Goal: Communication & Community: Answer question/provide support

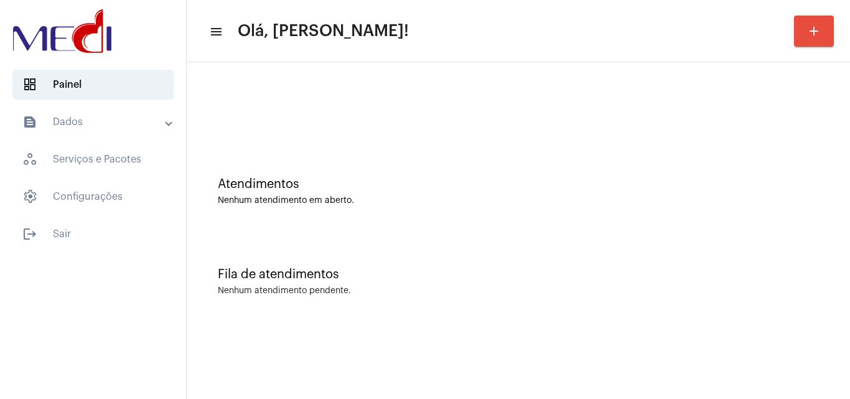
click at [814, 274] on div "Fila de atendimentos" at bounding box center [518, 275] width 601 height 14
click at [849, 262] on div "Atendimentos Nenhum atendimento em aberto. Fila de atendimentos Nenhum atendime…" at bounding box center [518, 194] width 663 height 264
click at [791, 295] on div "Nenhum atendimento pendente." at bounding box center [518, 290] width 601 height 9
click at [834, 266] on div "Fila de atendimentos Nenhum atendimento pendente." at bounding box center [518, 275] width 651 height 90
click at [847, 289] on div "Atendimentos Nenhum atendimento em aberto. Fila de atendimentos Nenhum atendime…" at bounding box center [518, 194] width 663 height 264
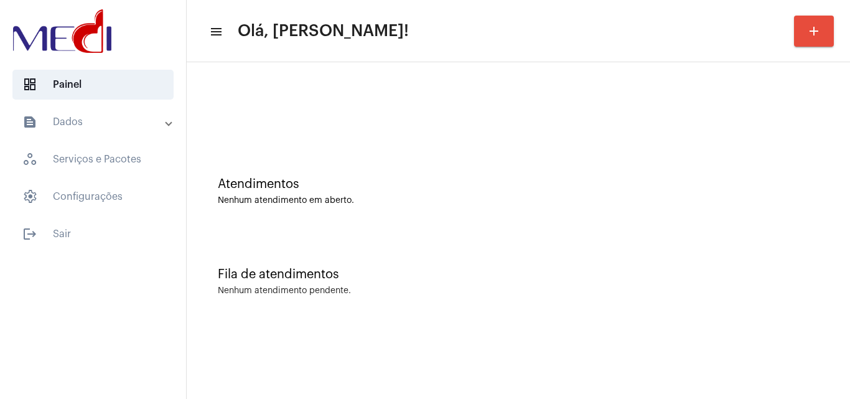
drag, startPoint x: 847, startPoint y: 289, endPoint x: 845, endPoint y: 301, distance: 11.9
drag, startPoint x: 845, startPoint y: 301, endPoint x: 422, endPoint y: 147, distance: 450.9
click at [422, 147] on div "Atendimentos Nenhum atendimento em aberto." at bounding box center [518, 185] width 651 height 90
click at [809, 205] on div "Nenhum atendimento em aberto." at bounding box center [518, 200] width 601 height 9
click at [849, 156] on div "Atendimentos Nenhum atendimento em aberto. Fila de atendimentos Nenhum atendime…" at bounding box center [518, 194] width 663 height 264
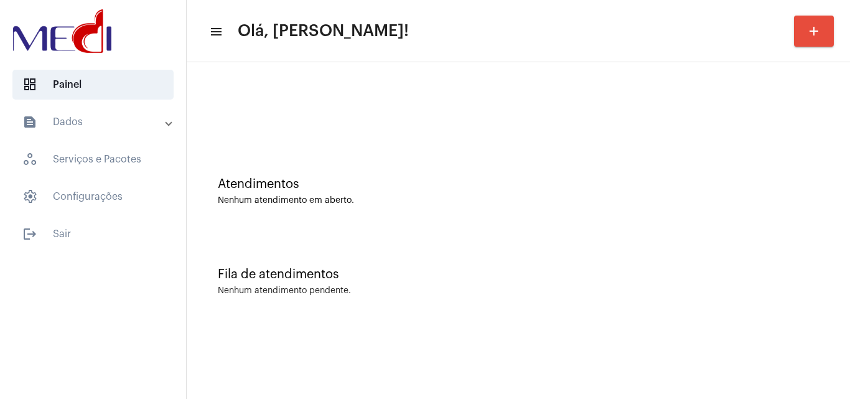
click at [821, 224] on div "Atendimentos Nenhum atendimento em aberto." at bounding box center [518, 185] width 651 height 90
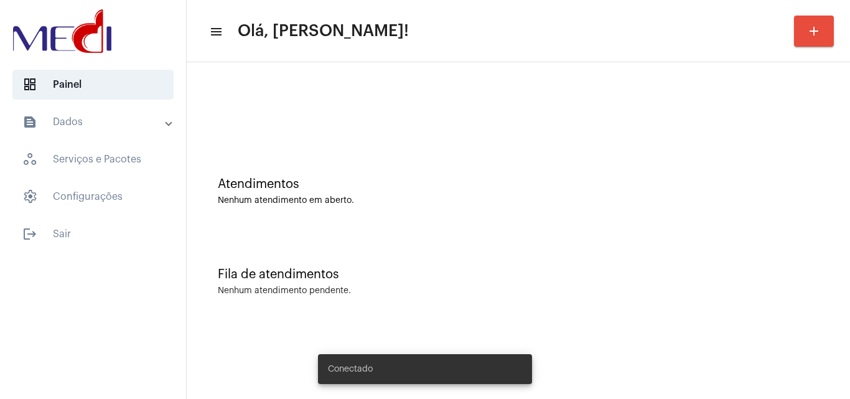
click at [799, 203] on div "Nenhum atendimento em aberto." at bounding box center [518, 200] width 601 height 9
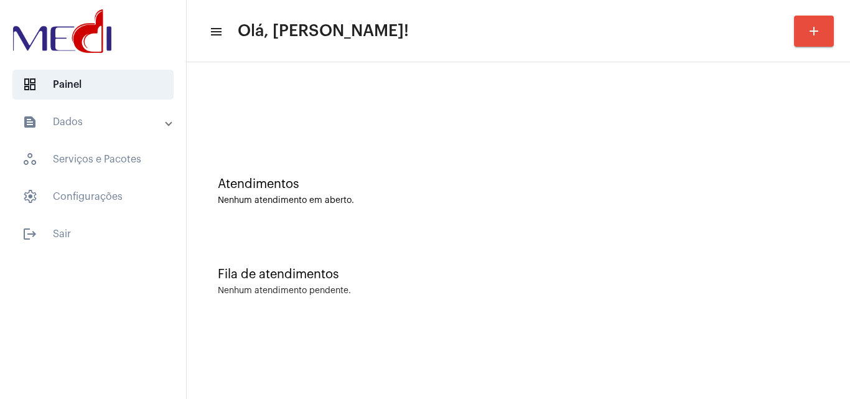
click at [811, 234] on div "Fila de atendimentos Nenhum atendimento pendente." at bounding box center [518, 275] width 651 height 90
click at [763, 225] on div "Atendimentos Nenhum atendimento em aberto." at bounding box center [518, 185] width 651 height 90
click at [551, 199] on div "Nenhum atendimento em aberto." at bounding box center [518, 200] width 601 height 9
click at [526, 241] on div "Fila de atendimentos Nenhum atendimento pendente." at bounding box center [518, 275] width 651 height 90
click at [563, 142] on div "Atendimentos Nenhum atendimento em aberto." at bounding box center [518, 185] width 651 height 90
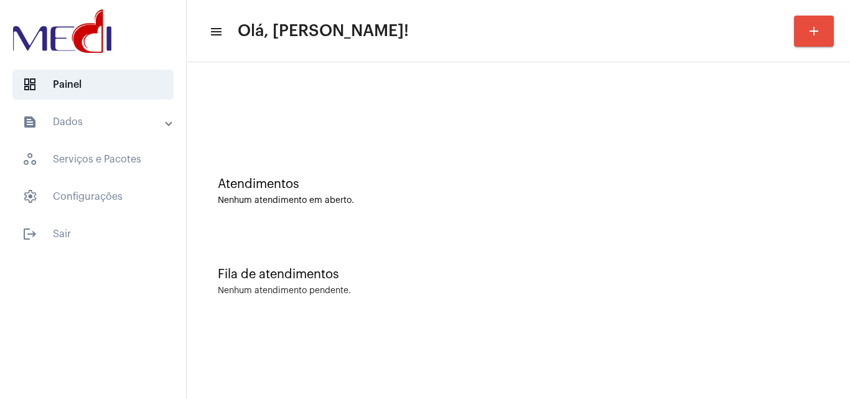
click at [827, 251] on div "Fila de atendimentos Nenhum atendimento pendente." at bounding box center [518, 275] width 651 height 90
click at [849, 177] on div "Atendimentos Nenhum atendimento em aberto. Fila de atendimentos Nenhum atendime…" at bounding box center [518, 194] width 663 height 264
click at [788, 261] on div "Fila de atendimentos Nenhum atendimento pendente." at bounding box center [518, 275] width 651 height 90
click at [791, 165] on div "Atendimentos Nenhum atendimento em aberto." at bounding box center [518, 185] width 651 height 90
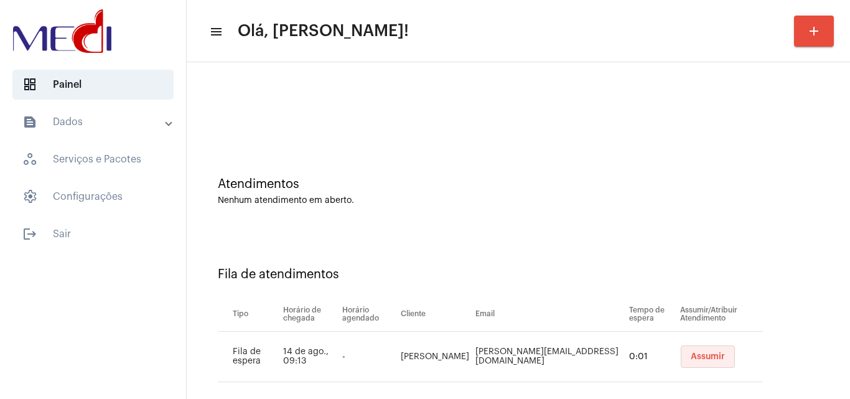
click at [694, 354] on span "Assumir" at bounding box center [708, 356] width 34 height 9
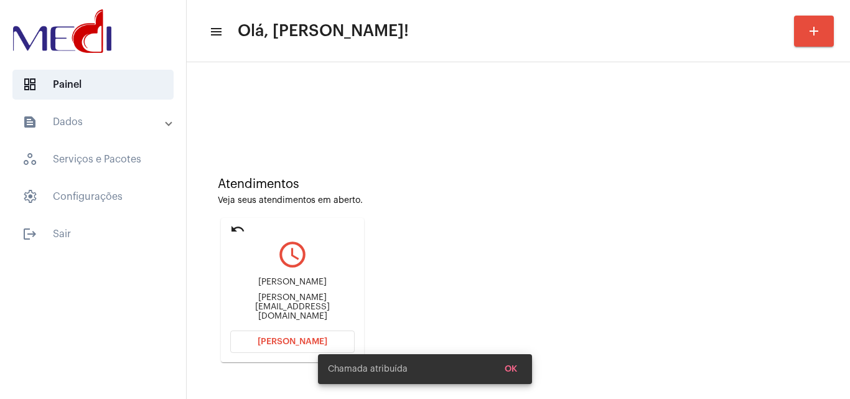
click at [284, 310] on div "douglas@torresulimobiliaria.com.br" at bounding box center [292, 307] width 124 height 28
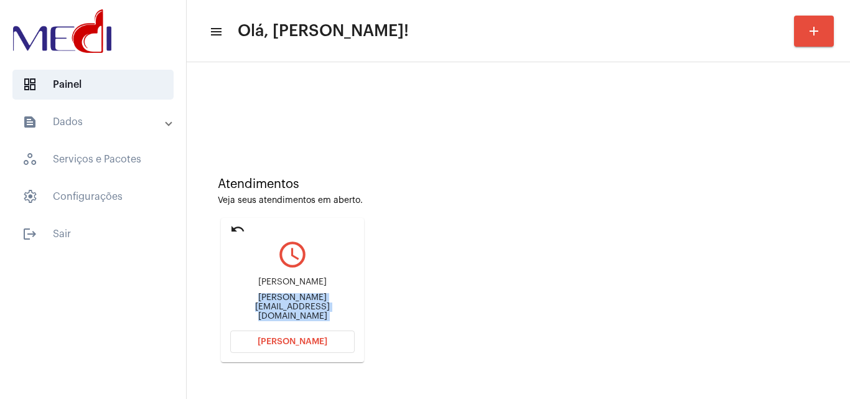
copy mat-card-content "douglas@torresulimobiliaria.com.br Abrir Chamada"
click at [290, 347] on button "[PERSON_NAME]" at bounding box center [292, 341] width 124 height 22
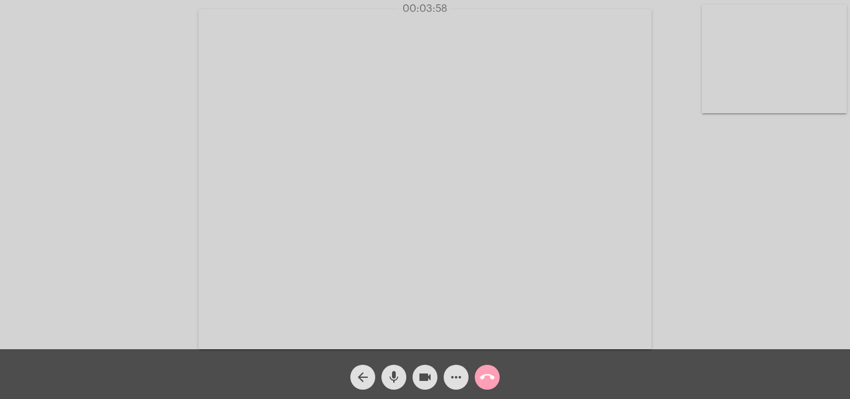
click at [489, 375] on mat-icon "call_end" at bounding box center [487, 377] width 15 height 15
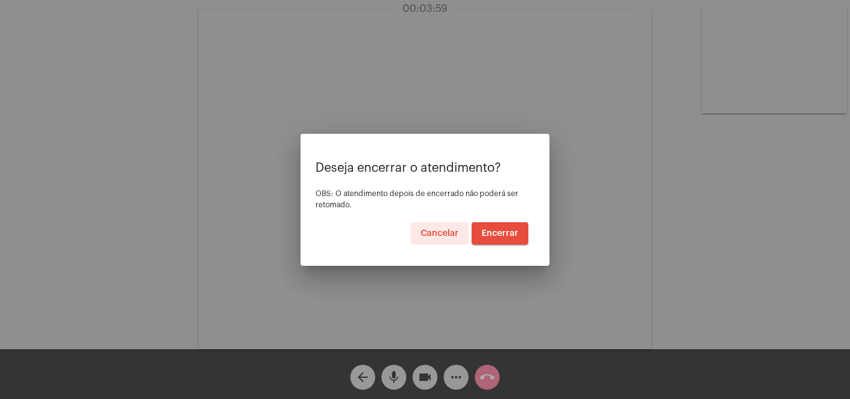
click at [499, 237] on span "Encerrar" at bounding box center [500, 233] width 37 height 9
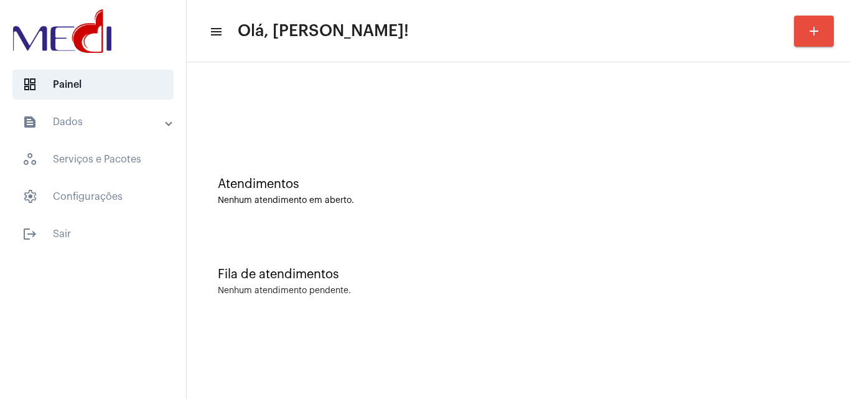
click at [784, 206] on div "Atendimentos Nenhum atendimento em aberto." at bounding box center [518, 185] width 651 height 90
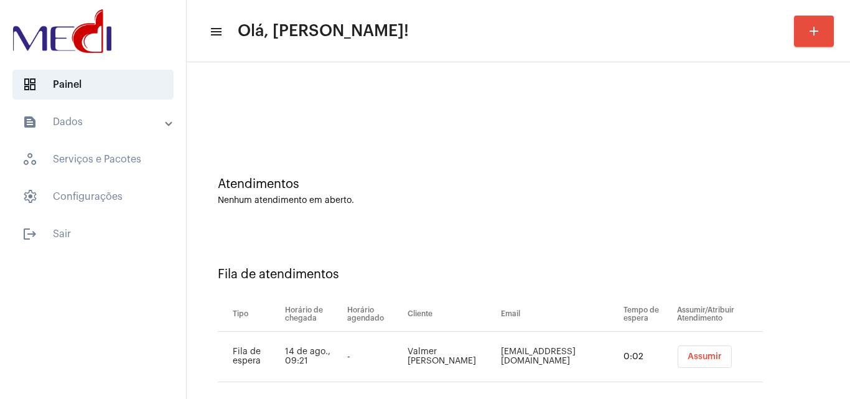
click at [704, 360] on span "Assumir" at bounding box center [704, 356] width 34 height 9
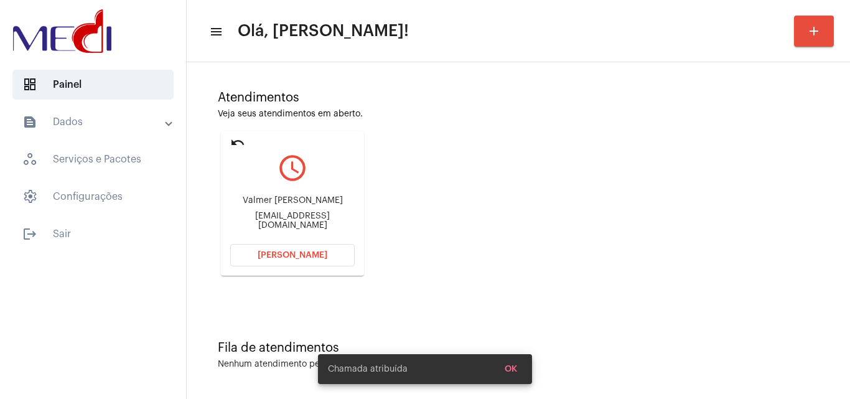
scroll to position [88, 0]
click at [326, 215] on div "alvesvalmer@gmail.com" at bounding box center [292, 219] width 124 height 19
copy mat-card-content "alvesvalmer@gmail.com Abrir Chamada"
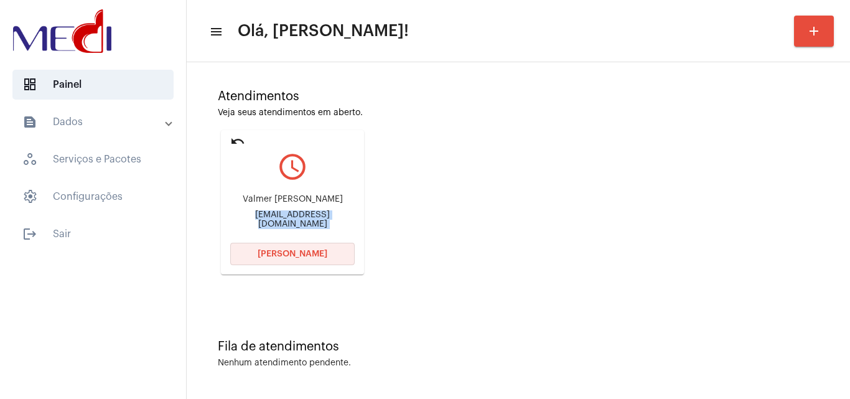
click at [312, 251] on span "Abrir Chamada" at bounding box center [293, 253] width 70 height 9
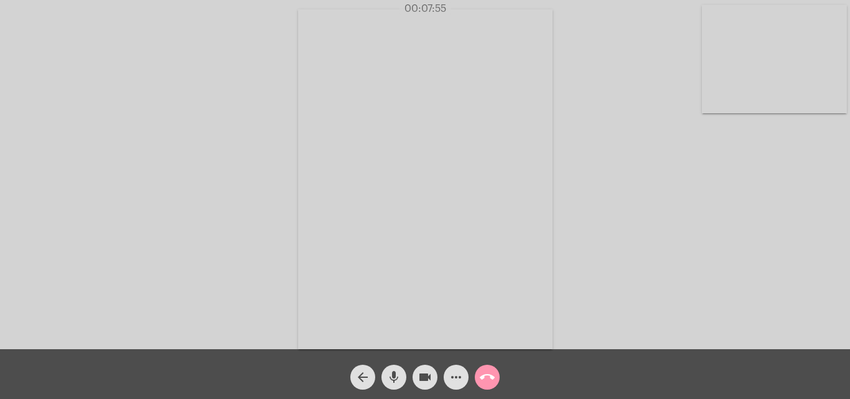
click at [489, 375] on mat-icon "call_end" at bounding box center [487, 377] width 15 height 15
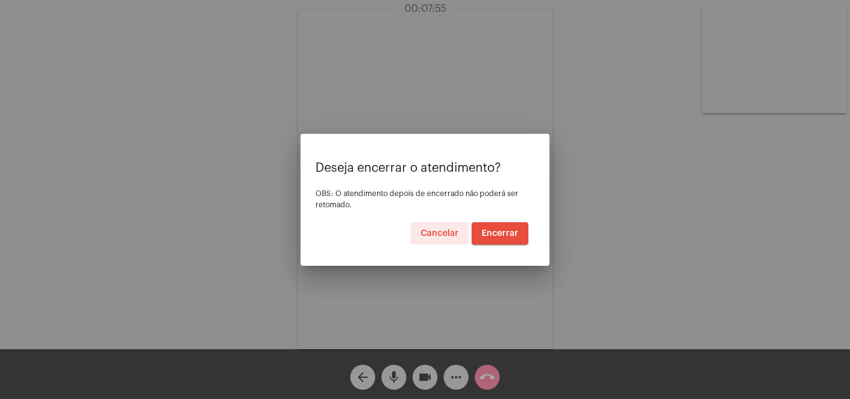
click at [503, 233] on span "Encerrar" at bounding box center [500, 233] width 37 height 9
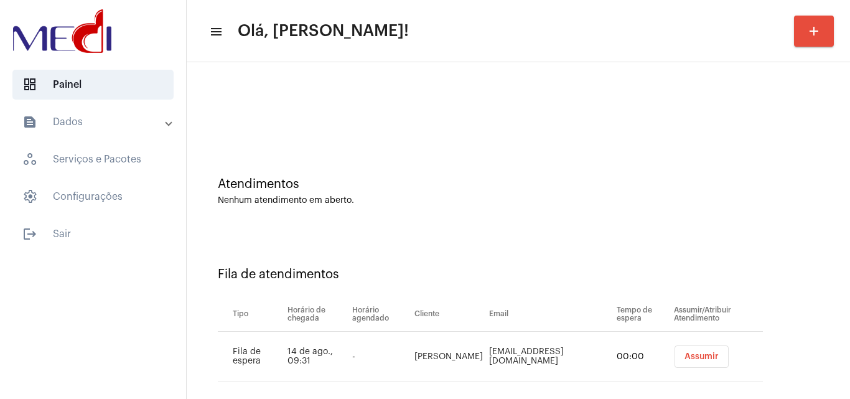
click at [791, 335] on div "Fila de atendimentos Tipo Horário de chegada Horário agendado Cliente Email Tem…" at bounding box center [518, 319] width 651 height 179
click at [684, 355] on span "Assumir" at bounding box center [701, 356] width 34 height 9
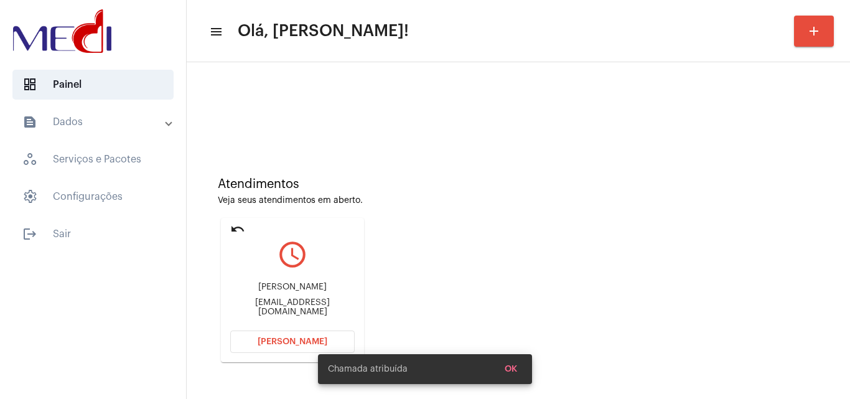
click at [297, 314] on div "[PERSON_NAME] [PERSON_NAME][EMAIL_ADDRESS][DOMAIN_NAME]" at bounding box center [292, 299] width 124 height 56
click at [310, 309] on div "[EMAIL_ADDRESS][DOMAIN_NAME]" at bounding box center [292, 307] width 124 height 19
click at [310, 309] on div "Patriciaadv.teles@gmail.com" at bounding box center [292, 307] width 124 height 19
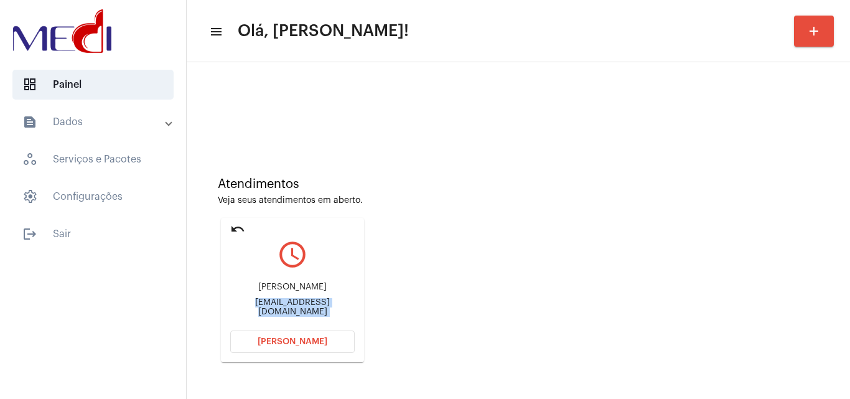
copy mat-card-content "Patriciaadv.teles@gmail.com Abrir Chamada"
click at [831, 310] on div "Atendimentos Veja seus atendimentos em aberto. undo query_builder Patricia Patr…" at bounding box center [518, 265] width 651 height 250
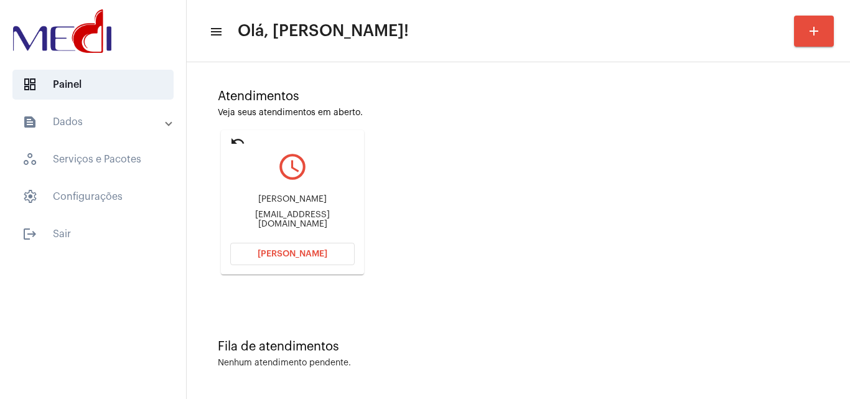
click at [334, 216] on div "Patriciaadv.teles@gmail.com" at bounding box center [292, 219] width 124 height 19
copy mat-card-content "Patriciaadv.teles@gmail.com Abrir Chamada"
click at [296, 254] on span "Abrir Chamada" at bounding box center [293, 253] width 70 height 9
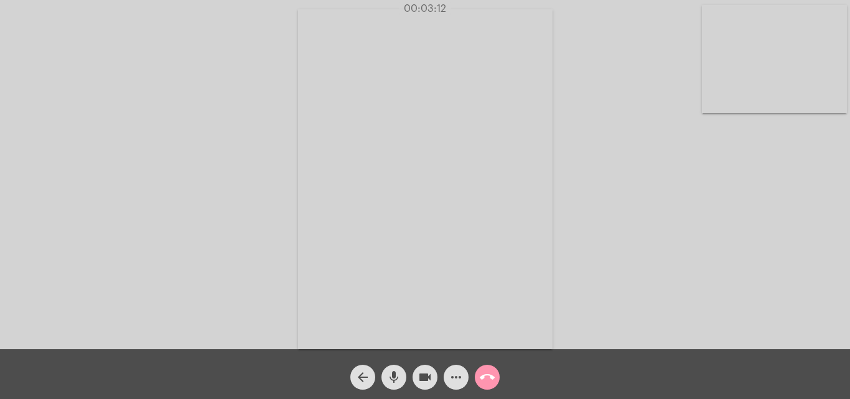
click at [485, 368] on span "call_end" at bounding box center [487, 377] width 15 height 25
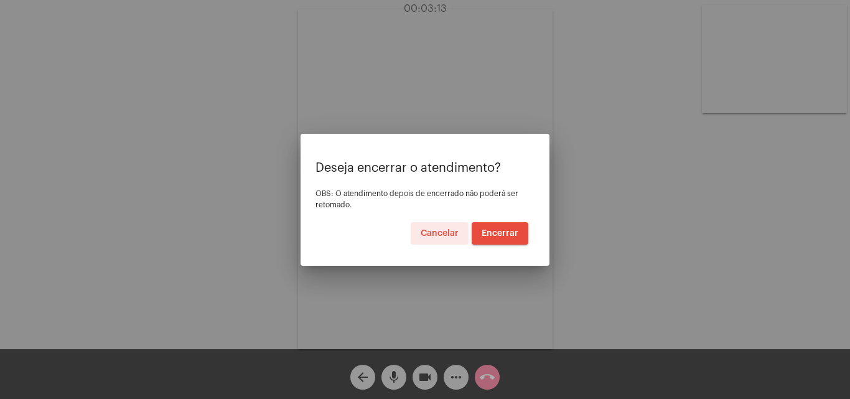
click at [506, 237] on span "Encerrar" at bounding box center [500, 233] width 37 height 9
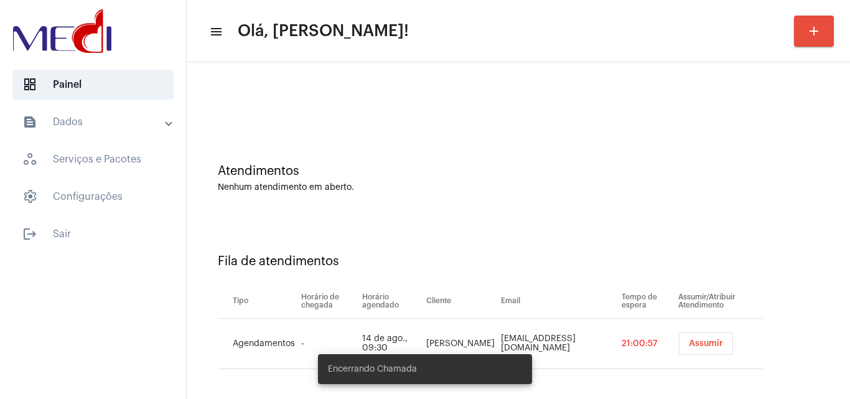
scroll to position [17, 0]
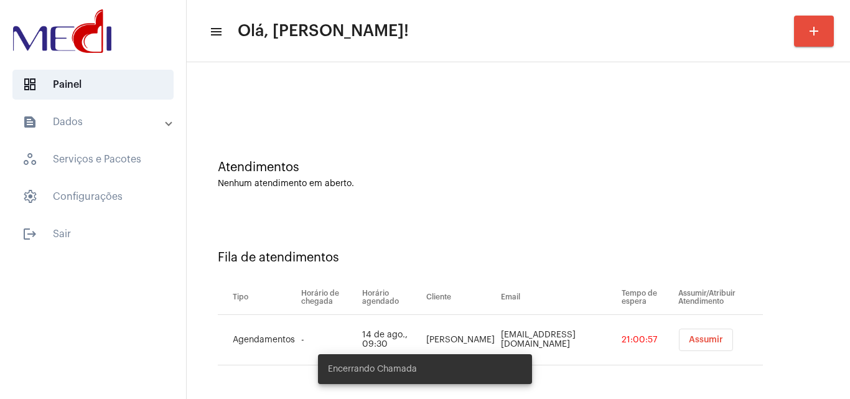
click at [701, 342] on span "Assumir" at bounding box center [706, 339] width 34 height 9
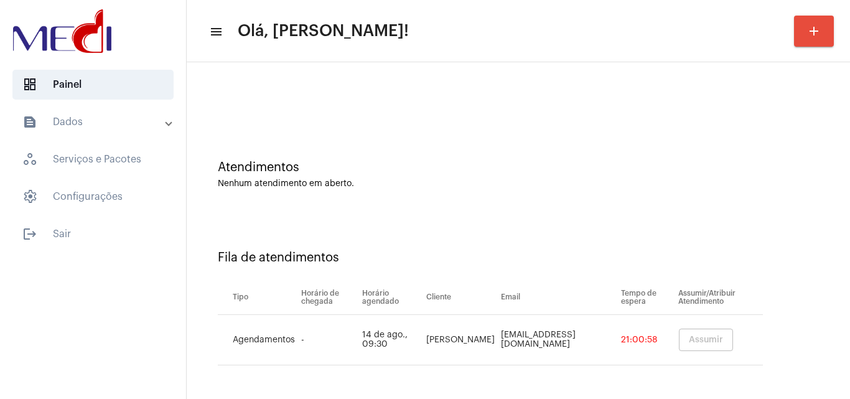
scroll to position [0, 0]
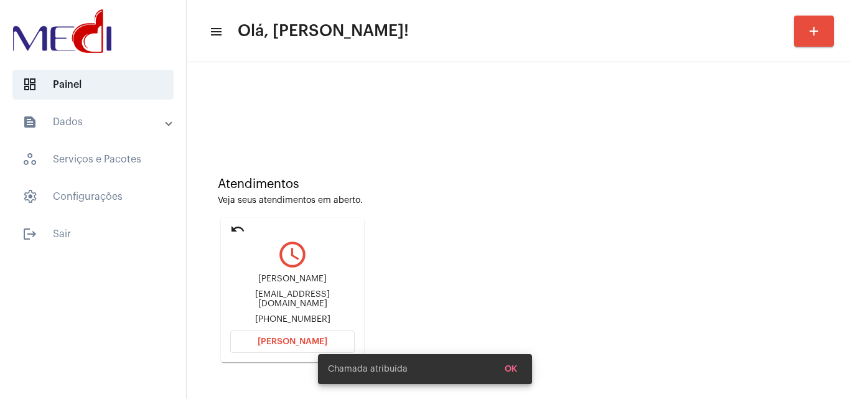
click at [319, 305] on div "jm4886295@gmail.com" at bounding box center [292, 299] width 124 height 19
copy div "jm4886295@gmail.com"
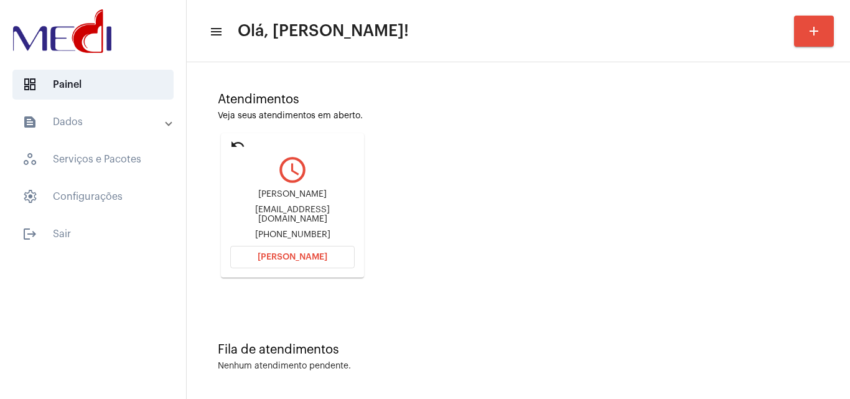
scroll to position [88, 0]
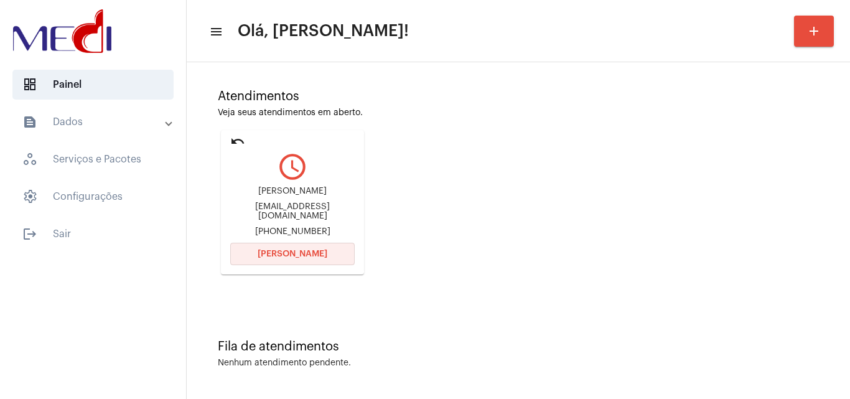
click at [305, 256] on span "[PERSON_NAME]" at bounding box center [293, 253] width 70 height 9
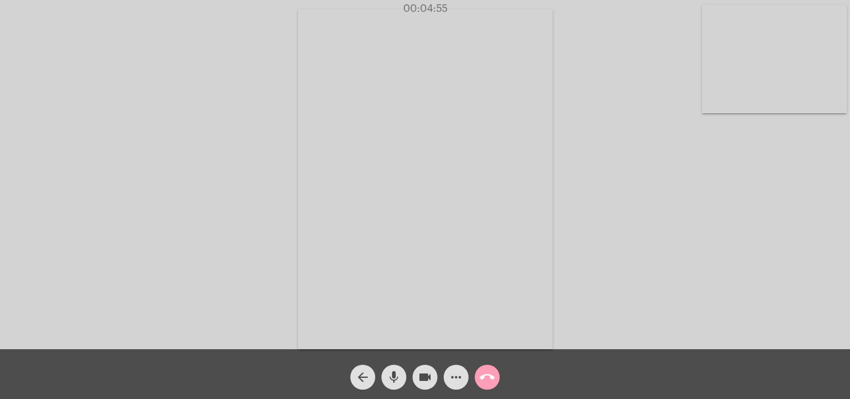
click at [482, 373] on mat-icon "call_end" at bounding box center [487, 377] width 15 height 15
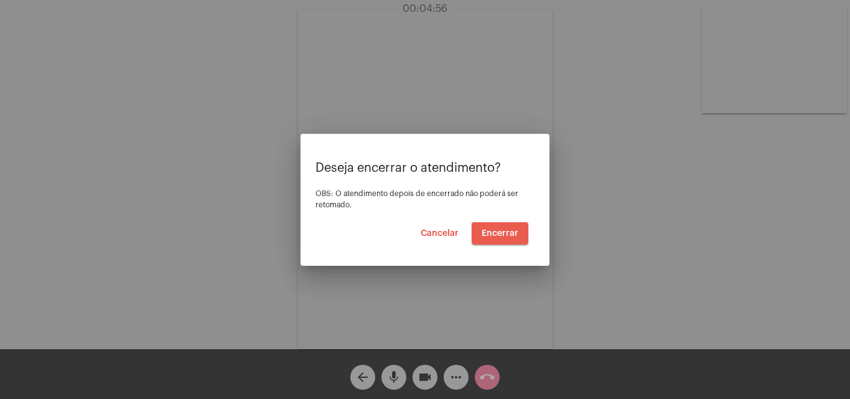
click at [508, 233] on span "Encerrar" at bounding box center [500, 233] width 37 height 9
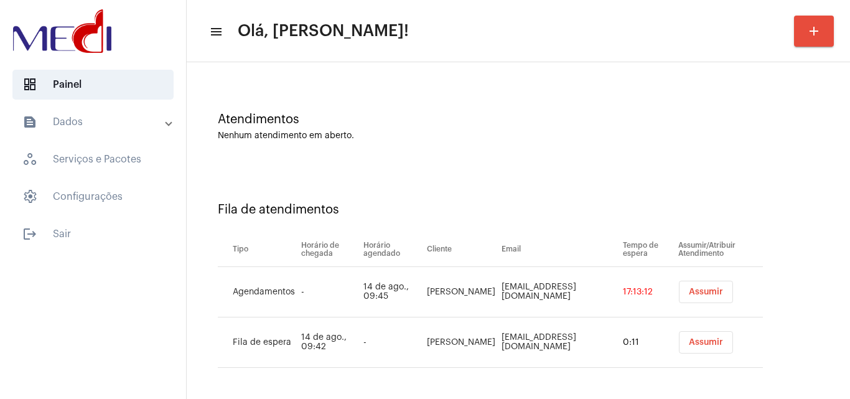
scroll to position [67, 0]
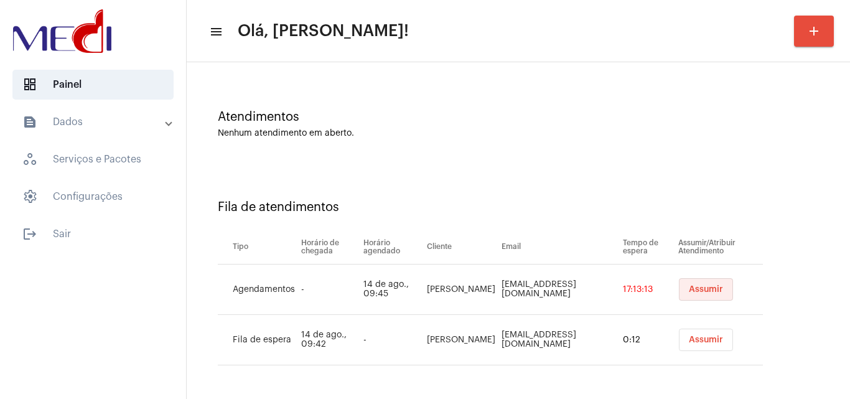
click at [699, 289] on span "Assumir" at bounding box center [706, 289] width 34 height 9
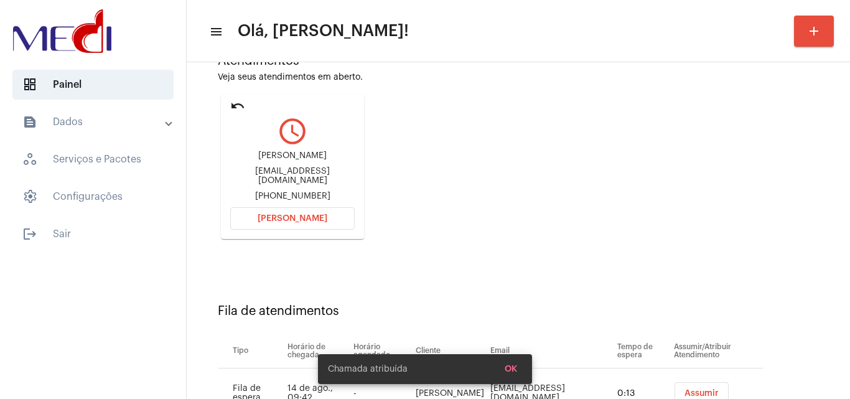
scroll to position [124, 0]
click at [702, 391] on span "Assumir" at bounding box center [701, 392] width 34 height 9
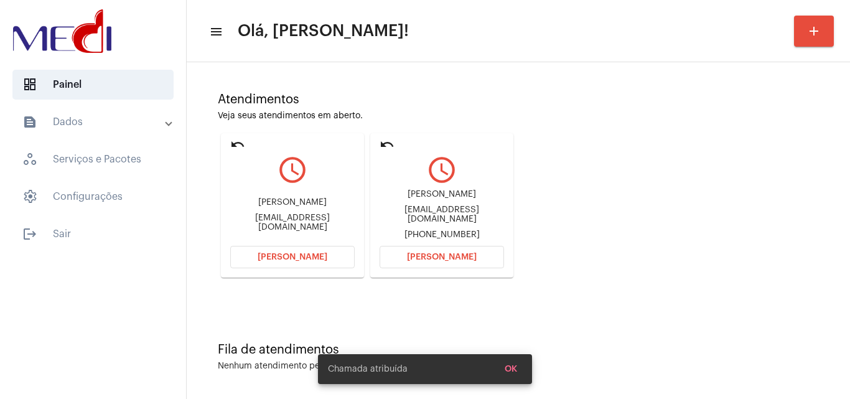
scroll to position [88, 0]
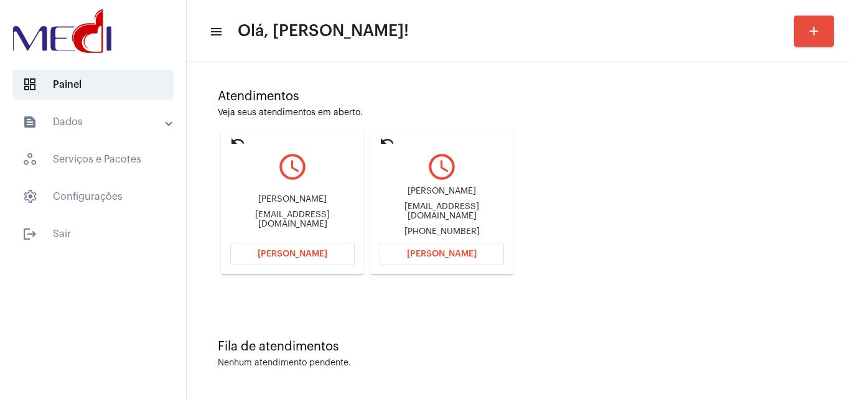
click at [419, 212] on div "arqjessicasandri@gmail.com" at bounding box center [442, 211] width 124 height 19
copy div "arqjessicasandri@gmail.com"
click at [431, 257] on span "[PERSON_NAME]" at bounding box center [442, 253] width 70 height 9
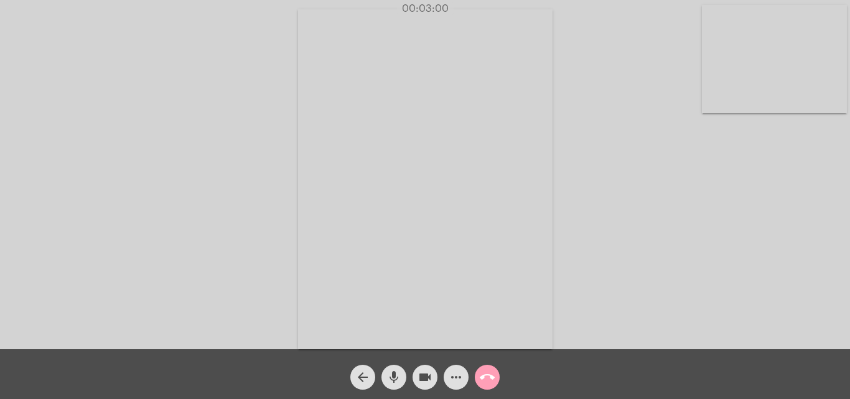
click at [492, 375] on mat-icon "call_end" at bounding box center [487, 377] width 15 height 15
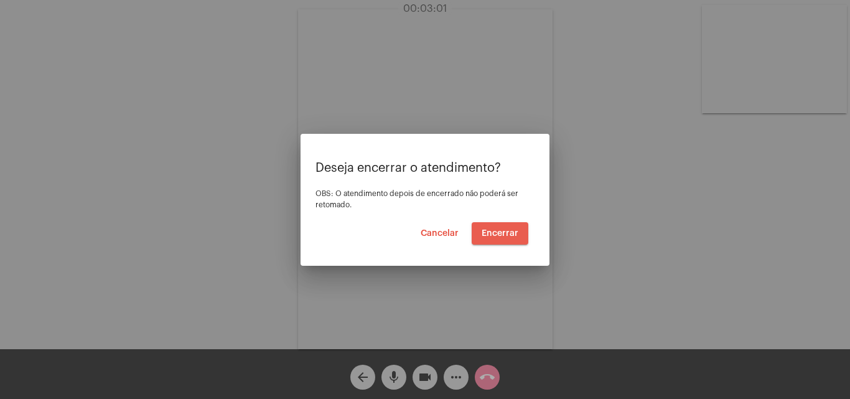
click at [505, 235] on span "Encerrar" at bounding box center [500, 233] width 37 height 9
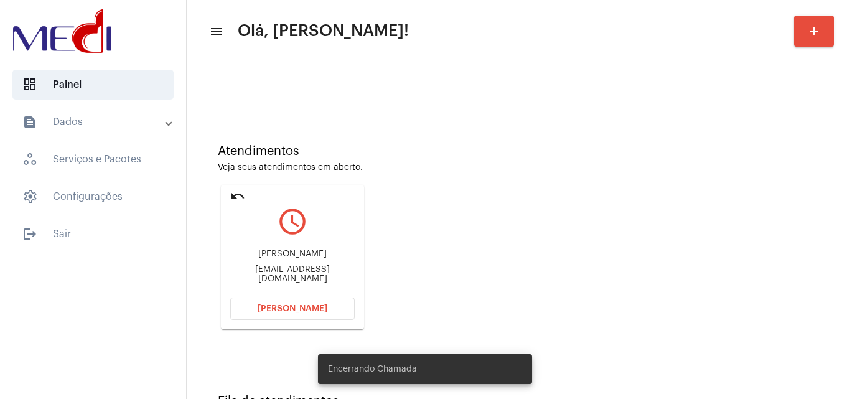
scroll to position [88, 0]
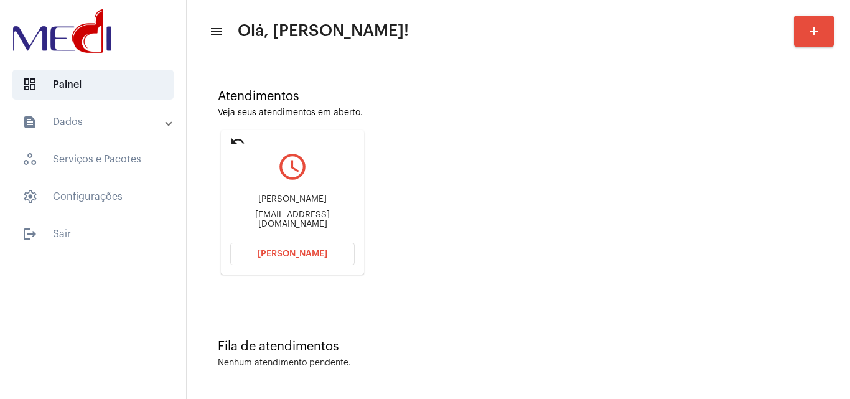
click at [333, 223] on div "leticia.odorizzi95@gmail.com" at bounding box center [292, 219] width 124 height 19
copy mat-card-content "leticia.odorizzi95@gmail.com Abrir Chamada"
click at [320, 248] on button "[PERSON_NAME]" at bounding box center [292, 254] width 124 height 22
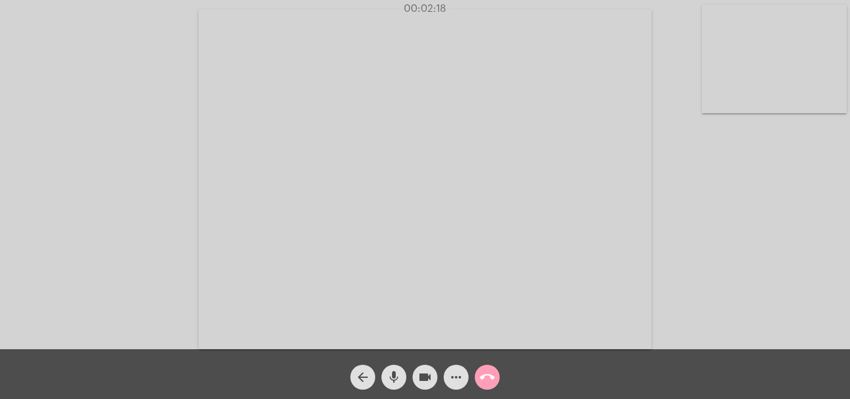
click at [488, 375] on mat-icon "call_end" at bounding box center [487, 377] width 15 height 15
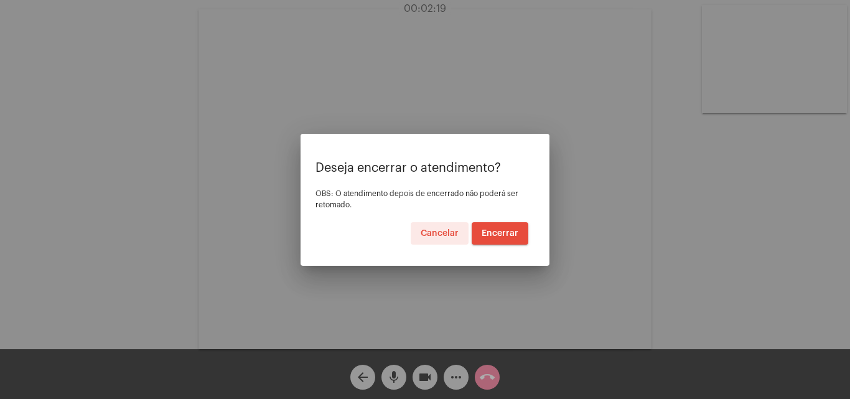
click at [507, 231] on span "Encerrar" at bounding box center [500, 233] width 37 height 9
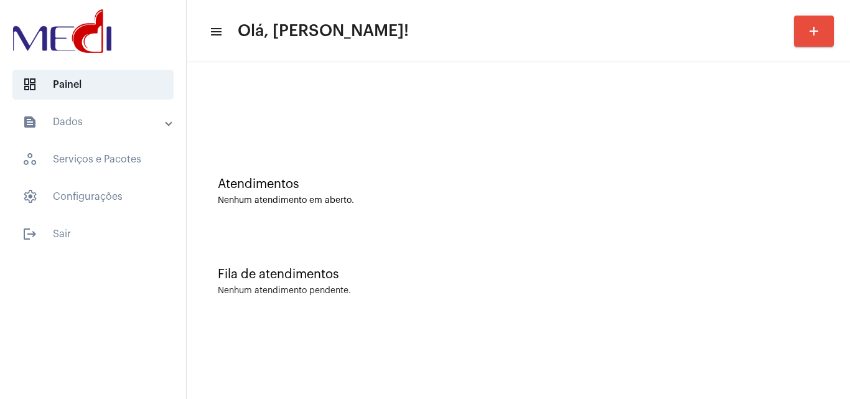
click at [849, 215] on div "Atendimentos Nenhum atendimento em aberto. Fila de atendimentos Nenhum atendime…" at bounding box center [518, 194] width 663 height 264
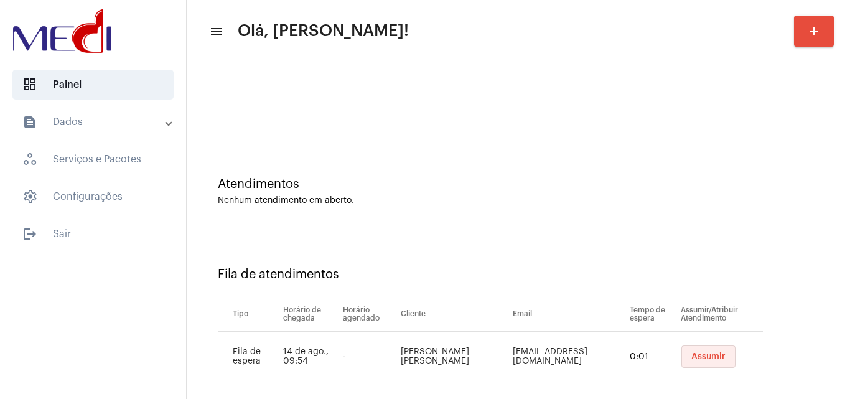
click at [707, 353] on span "Assumir" at bounding box center [708, 356] width 34 height 9
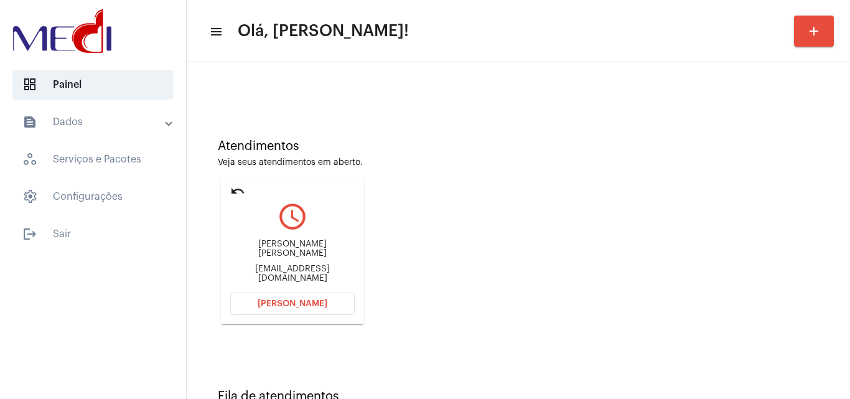
scroll to position [88, 0]
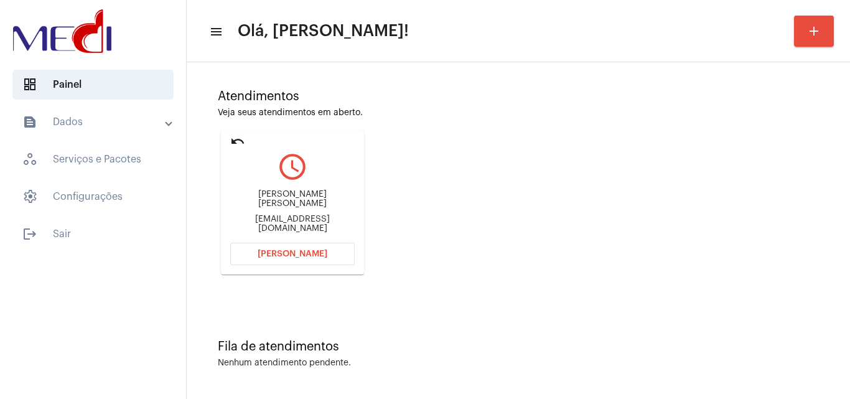
click at [276, 215] on div "viviancarlalamberti@gmail.com" at bounding box center [292, 224] width 124 height 19
copy mat-card-content "viviancarlalamberti@gmail.com Abrir Chamada"
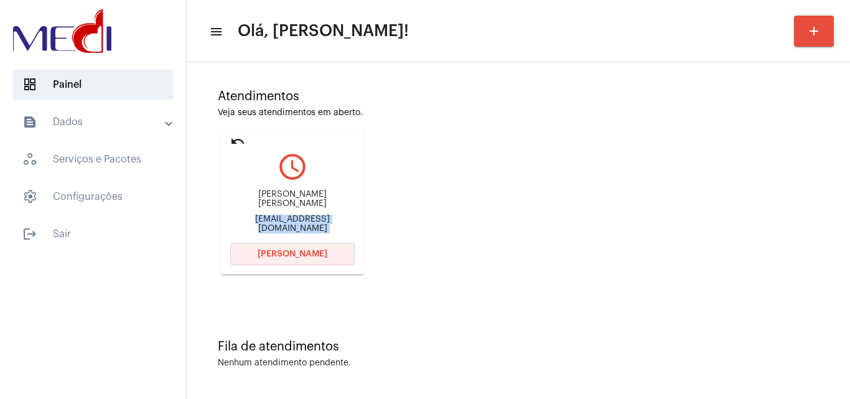
click at [299, 254] on span "Abrir Chamada" at bounding box center [293, 253] width 70 height 9
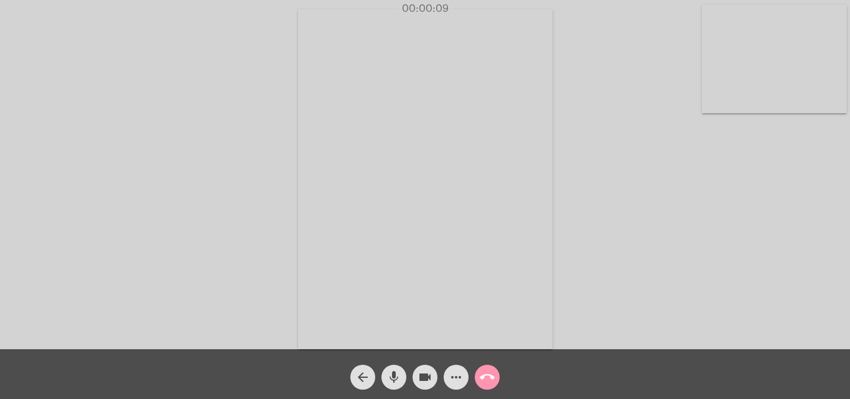
click at [392, 383] on mat-icon "mic" at bounding box center [393, 377] width 15 height 15
click at [427, 381] on mat-icon "videocam" at bounding box center [424, 377] width 15 height 15
click at [427, 381] on mat-icon "videocam_off" at bounding box center [424, 377] width 15 height 15
click at [394, 378] on mat-icon "mic_off" at bounding box center [393, 377] width 15 height 15
click at [495, 382] on button "call_end" at bounding box center [487, 377] width 25 height 25
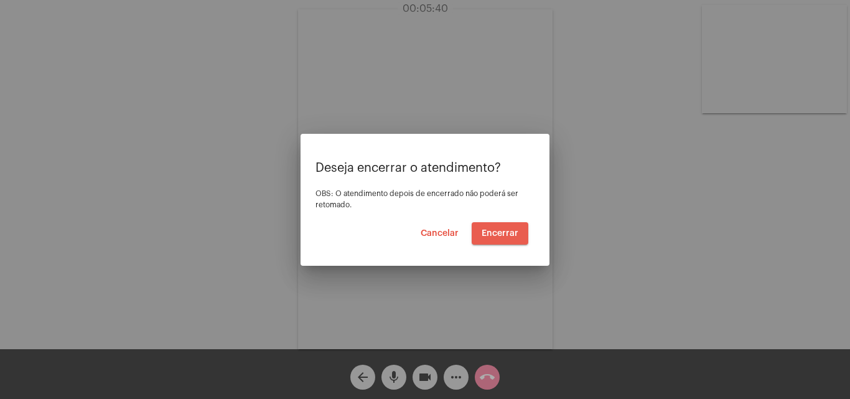
click at [504, 236] on span "Encerrar" at bounding box center [500, 233] width 37 height 9
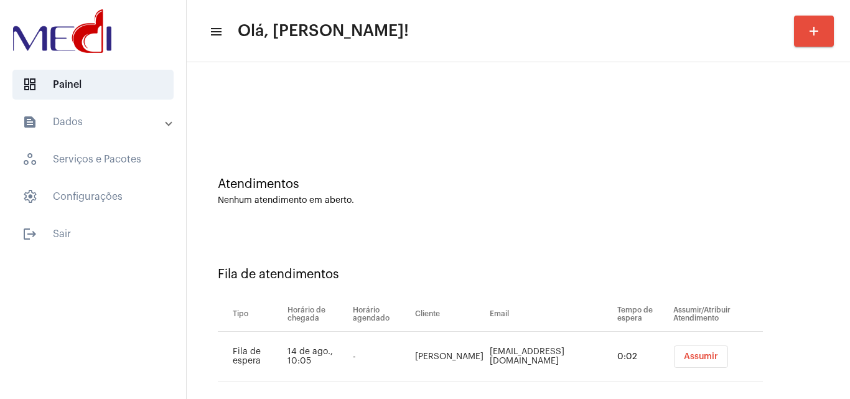
click at [699, 358] on span "Assumir" at bounding box center [701, 356] width 34 height 9
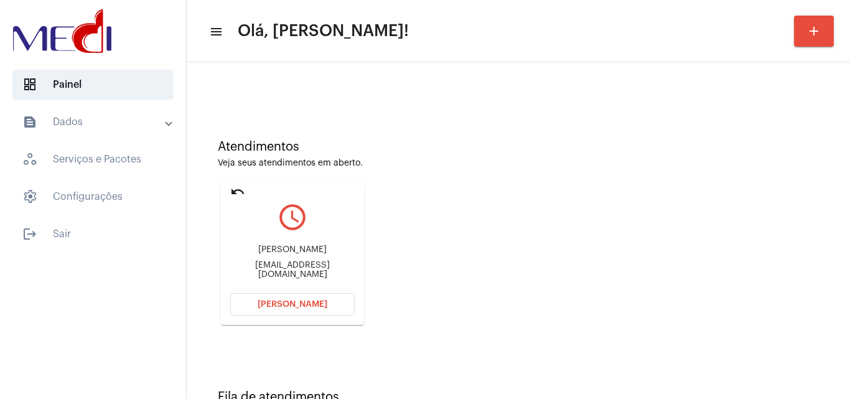
scroll to position [88, 0]
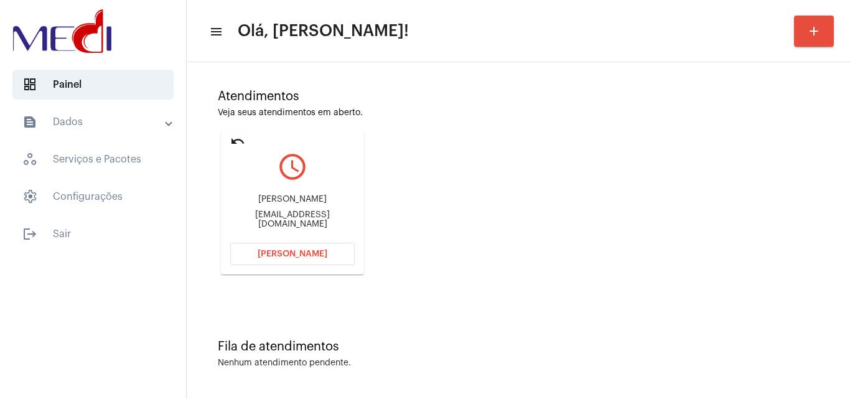
click at [320, 221] on div "[EMAIL_ADDRESS][DOMAIN_NAME]" at bounding box center [292, 219] width 124 height 19
copy mat-card-content "[EMAIL_ADDRESS][DOMAIN_NAME] [PERSON_NAME]"
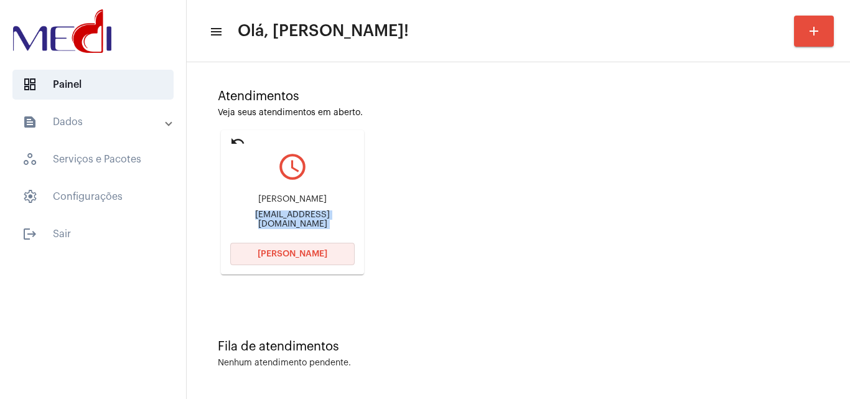
click at [303, 250] on span "[PERSON_NAME]" at bounding box center [293, 253] width 70 height 9
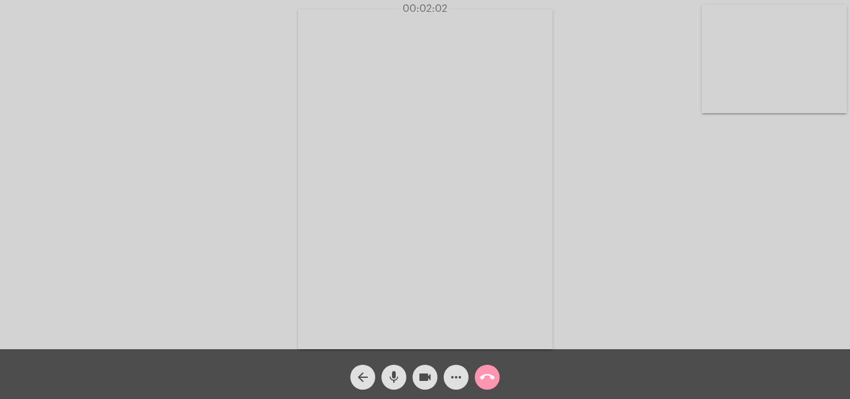
click at [485, 382] on mat-icon "call_end" at bounding box center [487, 377] width 15 height 15
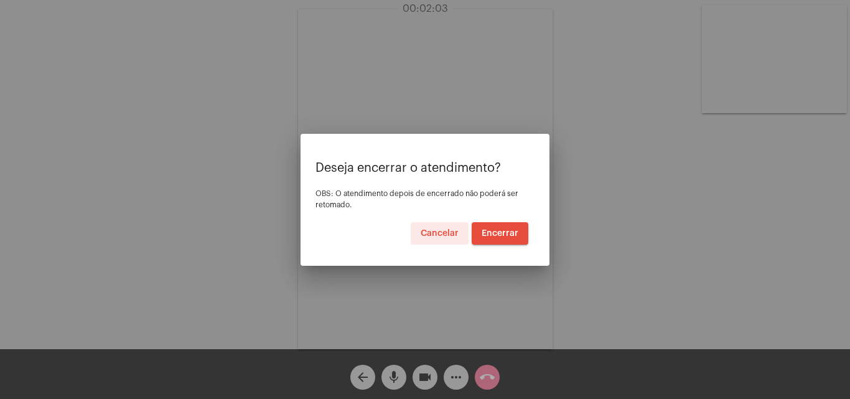
click at [504, 234] on span "Encerrar" at bounding box center [500, 233] width 37 height 9
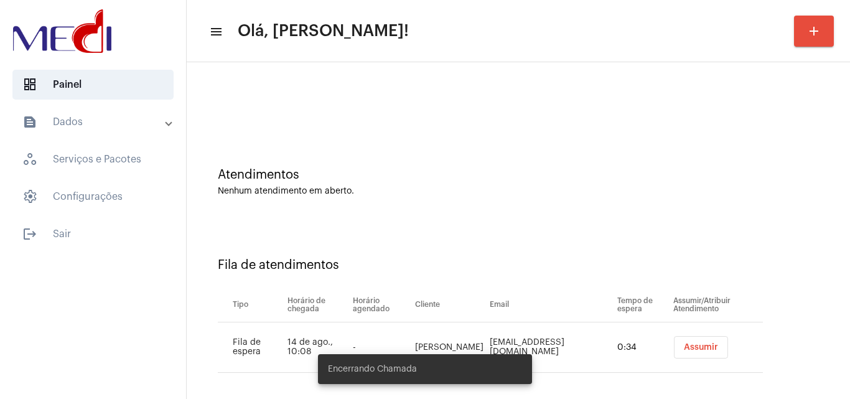
scroll to position [17, 0]
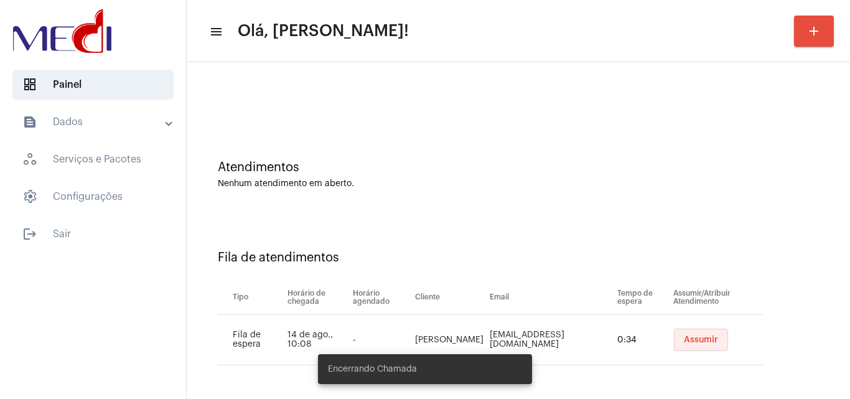
click at [700, 341] on span "Assumir" at bounding box center [701, 339] width 34 height 9
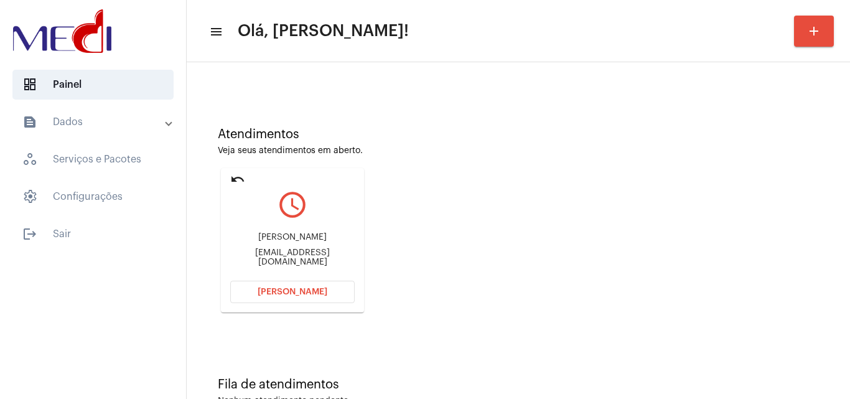
scroll to position [88, 0]
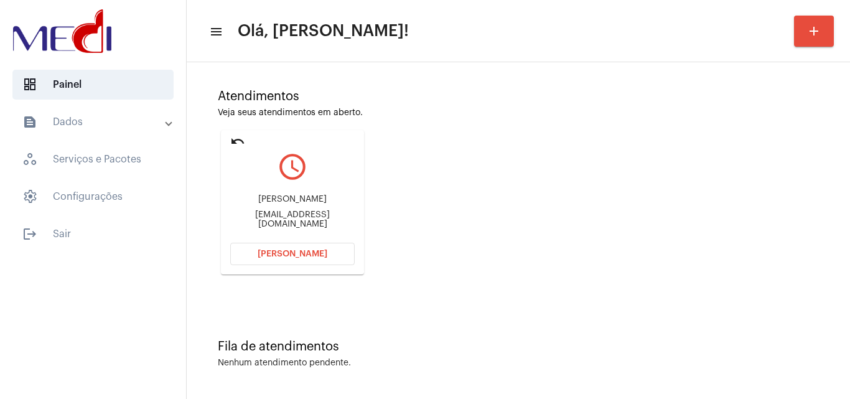
click at [308, 224] on div "[PERSON_NAME] limao [EMAIL_ADDRESS][DOMAIN_NAME]" at bounding box center [292, 212] width 124 height 56
copy mat-card-content "[EMAIL_ADDRESS][DOMAIN_NAME] [PERSON_NAME]"
click at [312, 255] on span "[PERSON_NAME]" at bounding box center [293, 253] width 70 height 9
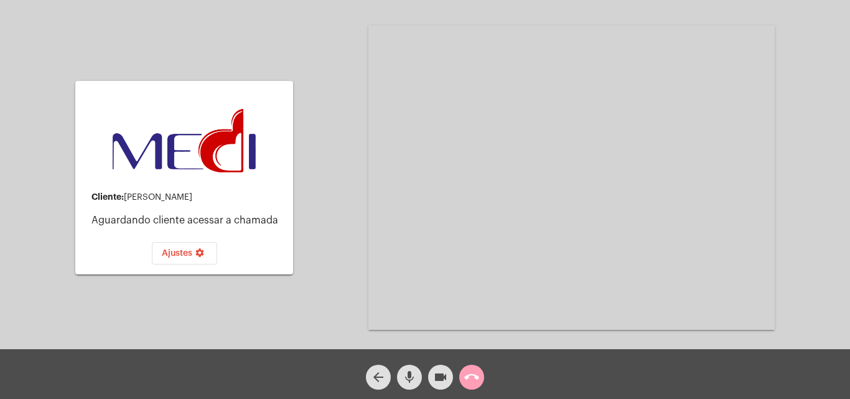
click at [483, 373] on button "call_end" at bounding box center [471, 377] width 25 height 25
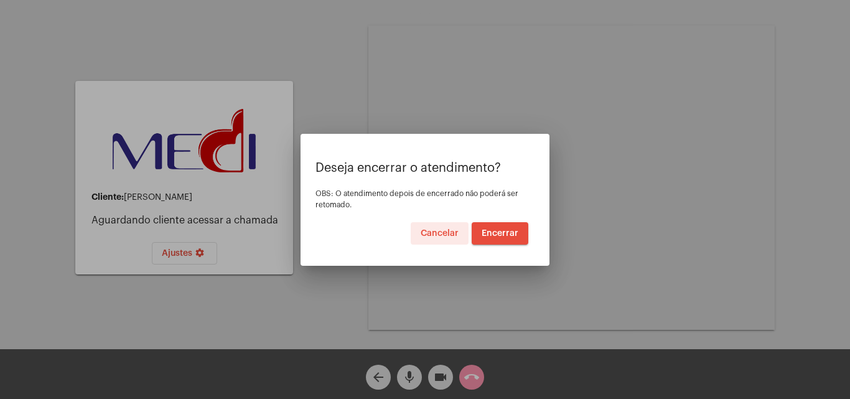
click at [506, 231] on span "Encerrar" at bounding box center [500, 233] width 37 height 9
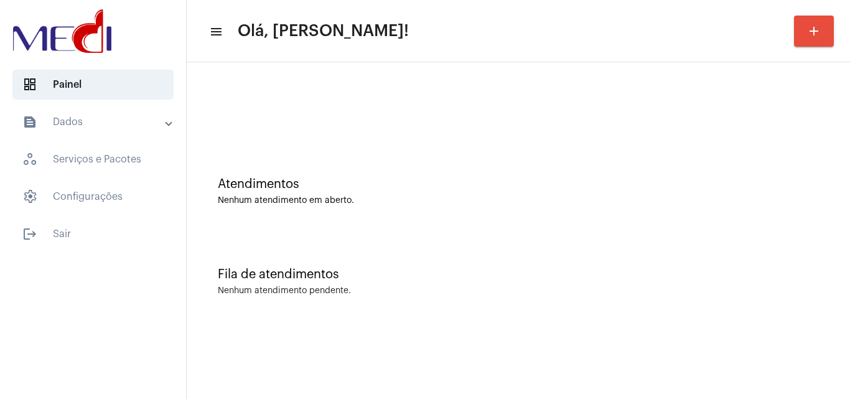
click at [803, 239] on div "Fila de atendimentos Nenhum atendimento pendente." at bounding box center [518, 275] width 651 height 90
click at [817, 240] on div "Fila de atendimentos Nenhum atendimento pendente." at bounding box center [518, 275] width 651 height 90
click at [775, 249] on div "Fila de atendimentos Nenhum atendimento pendente." at bounding box center [518, 275] width 651 height 90
click at [777, 275] on div "Fila de atendimentos" at bounding box center [518, 275] width 601 height 14
click at [799, 305] on div "Fila de atendimentos Nenhum atendimento pendente." at bounding box center [518, 275] width 651 height 90
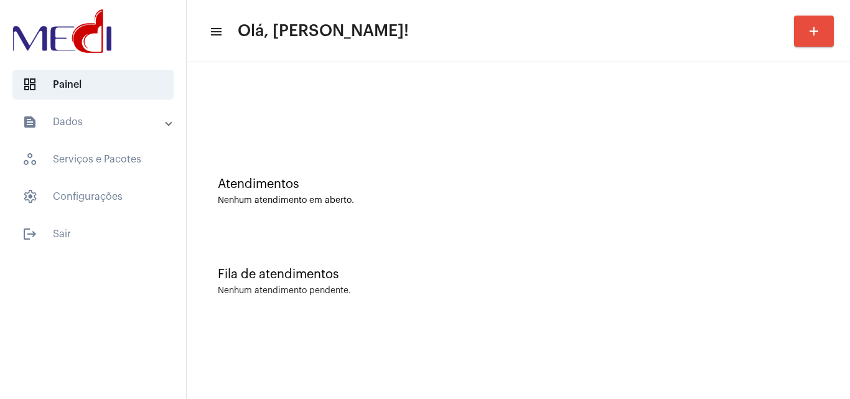
click at [811, 259] on div "Fila de atendimentos Nenhum atendimento pendente." at bounding box center [518, 275] width 651 height 90
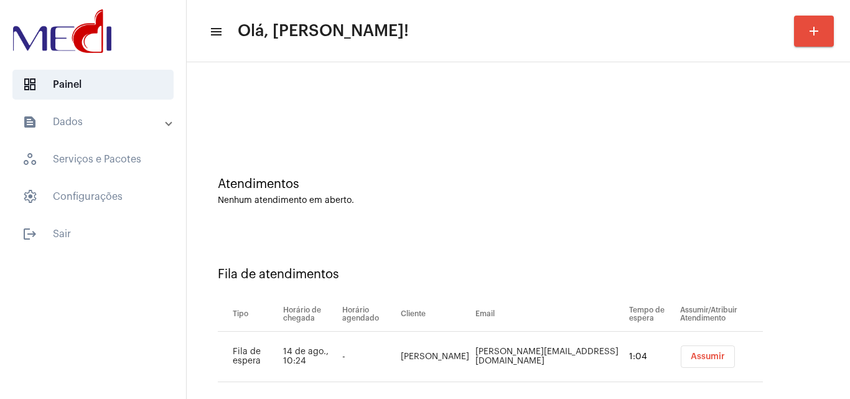
click at [791, 267] on div "Fila de atendimentos Tipo Horário de chegada Horário agendado Cliente Email Tem…" at bounding box center [518, 319] width 651 height 179
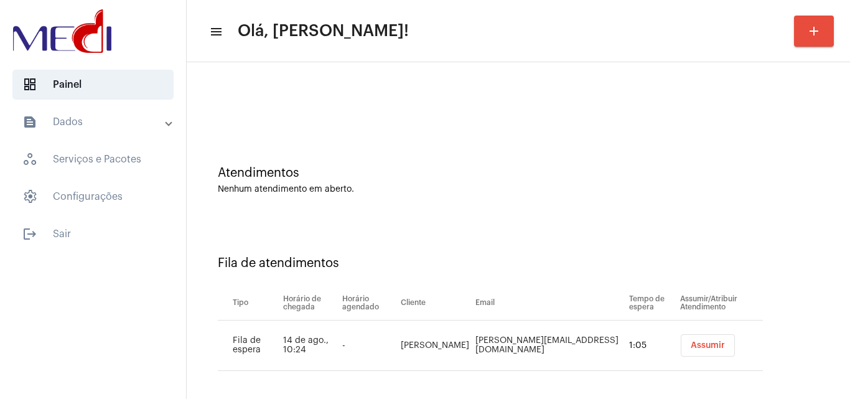
scroll to position [17, 0]
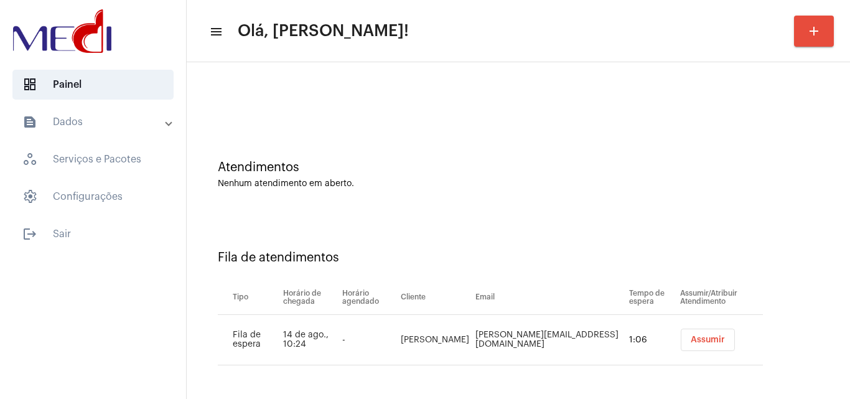
click at [691, 337] on span "Assumir" at bounding box center [708, 339] width 34 height 9
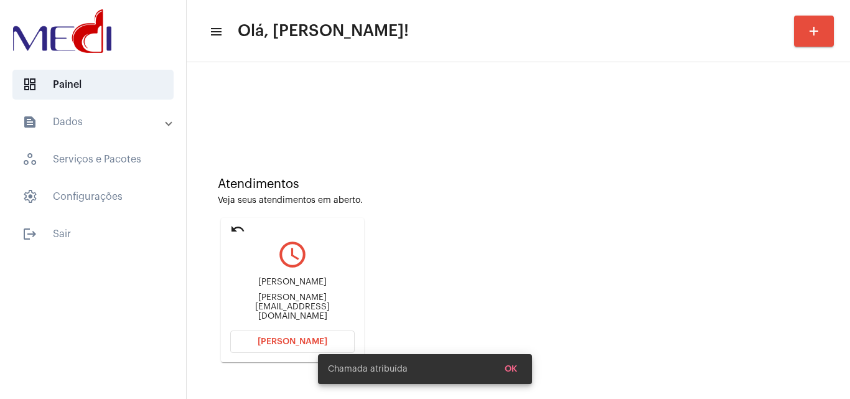
click at [320, 309] on div "patriciacpaulo@yahoo.com.br" at bounding box center [292, 307] width 124 height 28
copy mat-card-content "patriciacpaulo@yahoo.com.br Abrir Chamada"
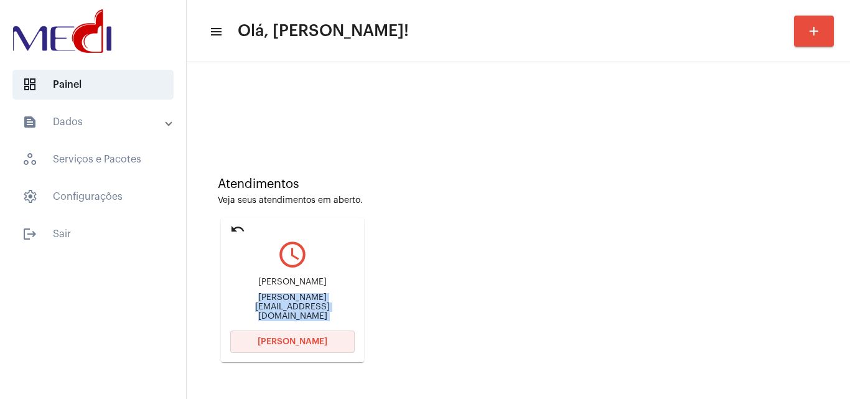
click at [327, 338] on button "Abrir Chamada" at bounding box center [292, 341] width 124 height 22
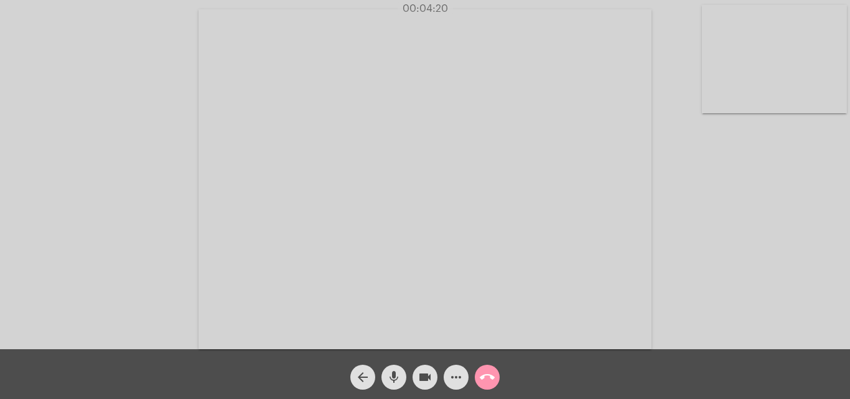
click at [488, 375] on mat-icon "call_end" at bounding box center [487, 377] width 15 height 15
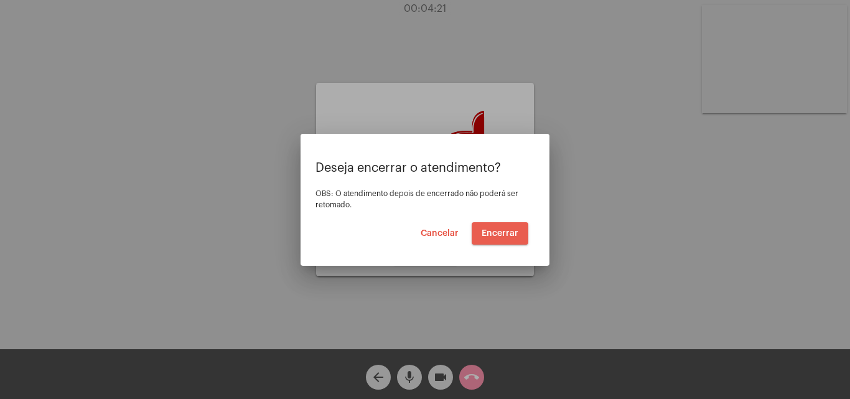
click at [496, 235] on span "Encerrar" at bounding box center [500, 233] width 37 height 9
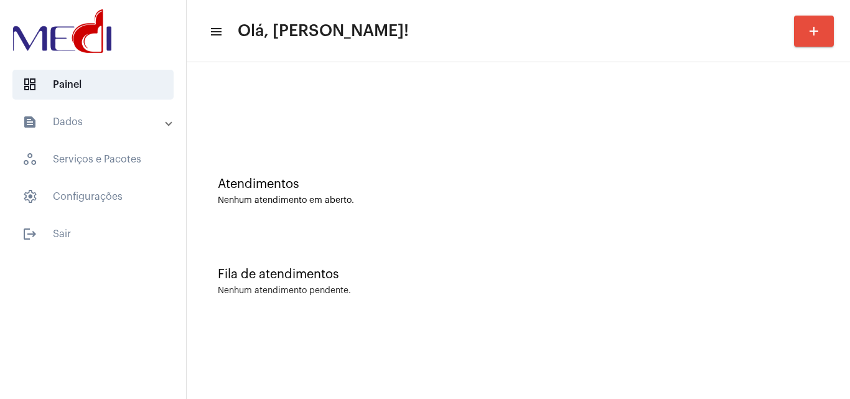
click at [799, 268] on div "Fila de atendimentos" at bounding box center [518, 275] width 601 height 14
click at [758, 261] on div "Fila de atendimentos Nenhum atendimento pendente." at bounding box center [518, 275] width 651 height 90
click at [817, 314] on div "Fila de atendimentos Nenhum atendimento pendente." at bounding box center [518, 275] width 651 height 90
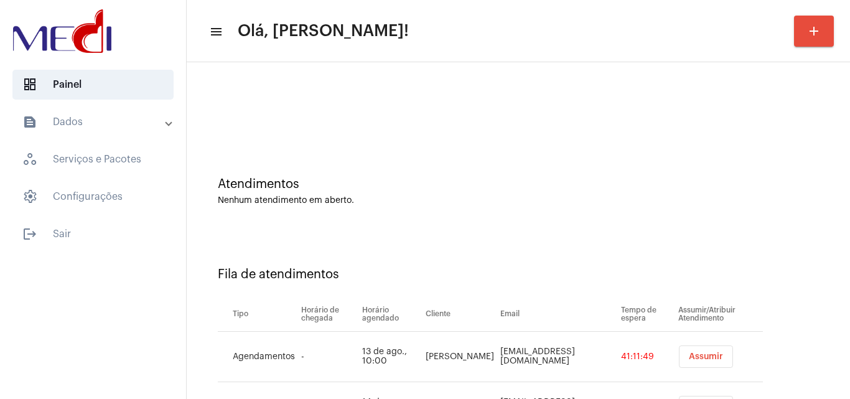
click at [801, 266] on div "Fila de atendimentos Tipo Horário de chegada Horário agendado Cliente Email Tem…" at bounding box center [518, 370] width 651 height 280
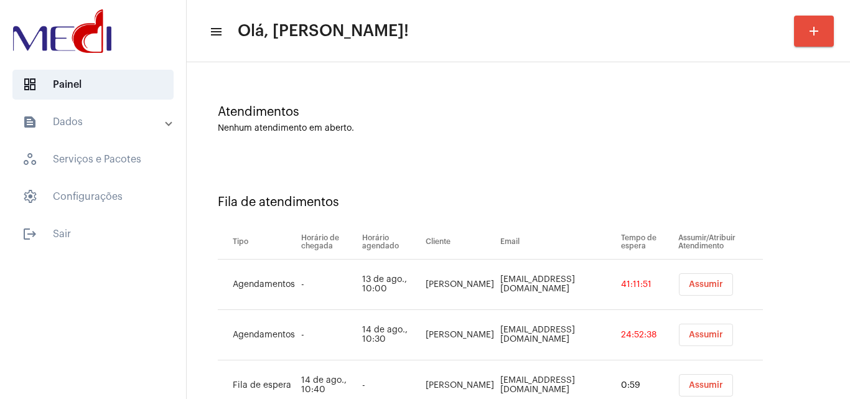
scroll to position [118, 0]
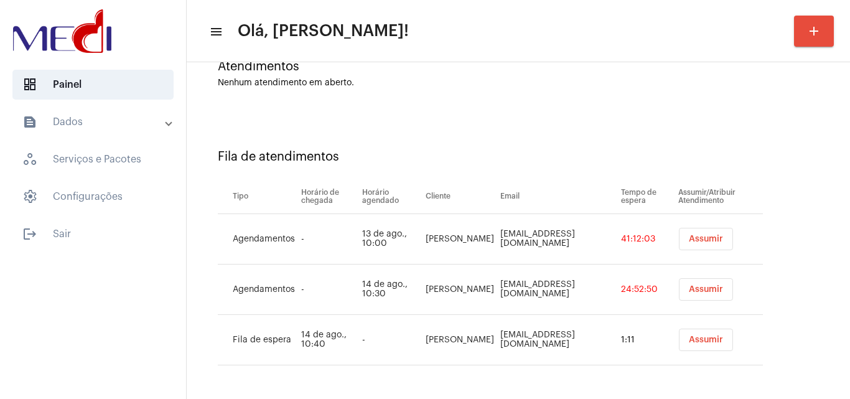
click at [793, 305] on div "Fila de atendimentos Tipo Horário de chegada Horário agendado Cliente Email Tem…" at bounding box center [518, 253] width 651 height 280
click at [691, 239] on span "Assumir" at bounding box center [706, 239] width 34 height 9
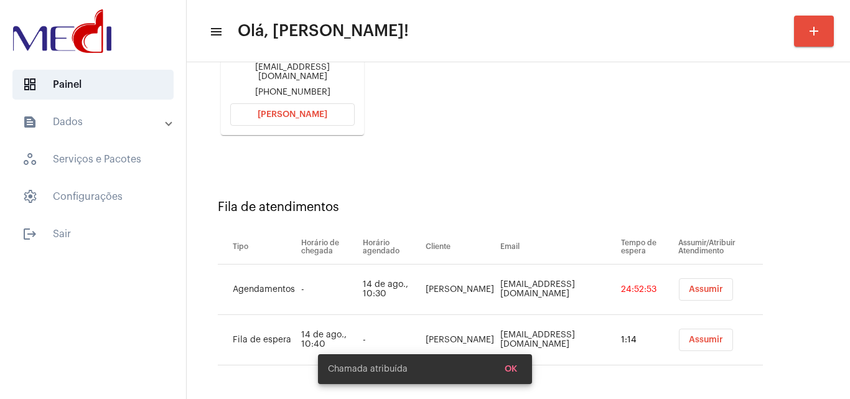
click at [690, 337] on span "Assumir" at bounding box center [706, 339] width 34 height 9
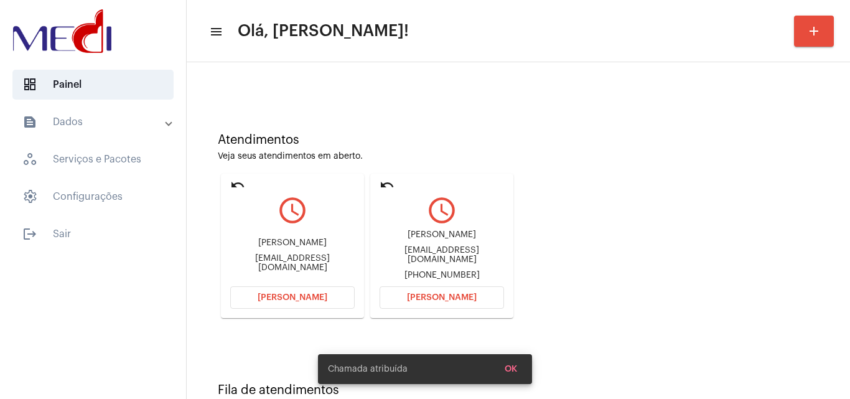
scroll to position [88, 0]
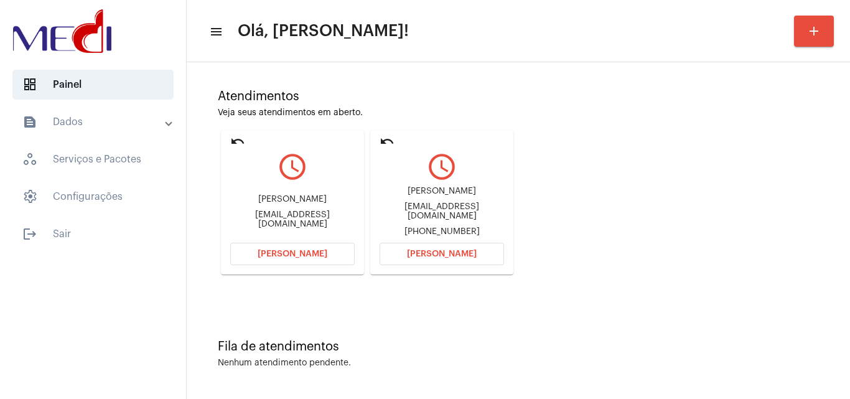
click at [424, 212] on div "gmontibeller77@gmail.com" at bounding box center [442, 211] width 124 height 19
copy div "gmontibeller77@gmail.com"
click at [806, 232] on div "Atendimentos Veja seus atendimentos em aberto. undo query_builder Delir Cassaro…" at bounding box center [518, 177] width 651 height 250
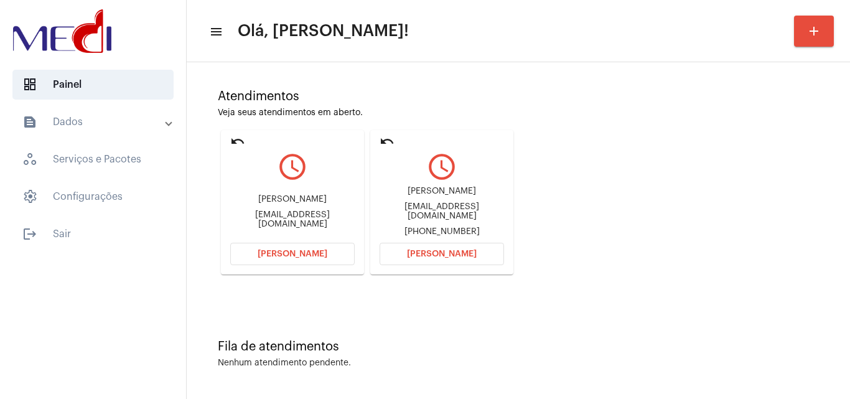
click at [457, 251] on span "[PERSON_NAME]" at bounding box center [442, 253] width 70 height 9
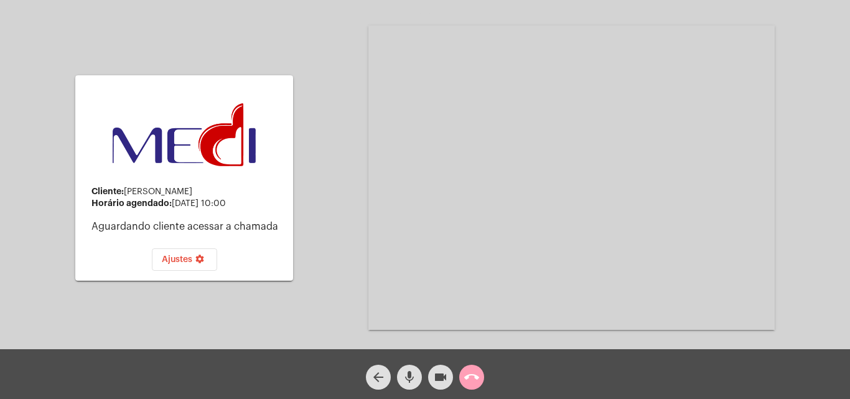
click at [475, 380] on mat-icon "call_end" at bounding box center [471, 377] width 15 height 15
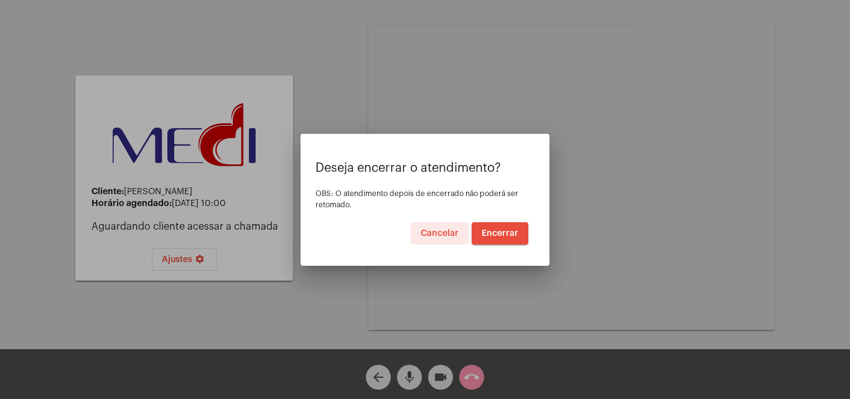
click at [500, 231] on span "Encerrar" at bounding box center [500, 233] width 37 height 9
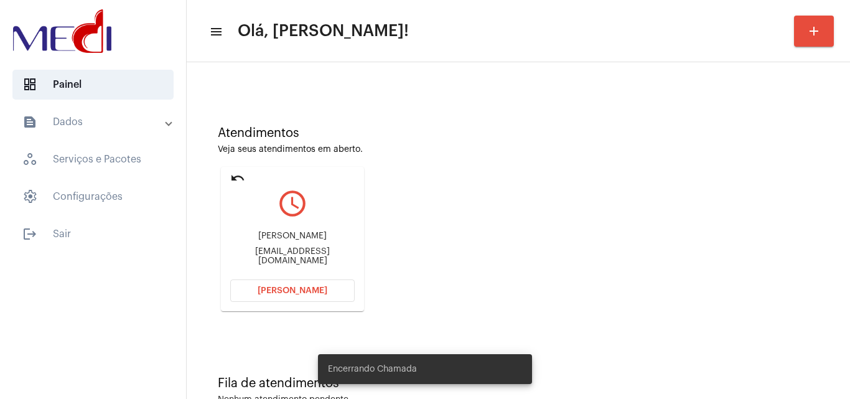
scroll to position [88, 0]
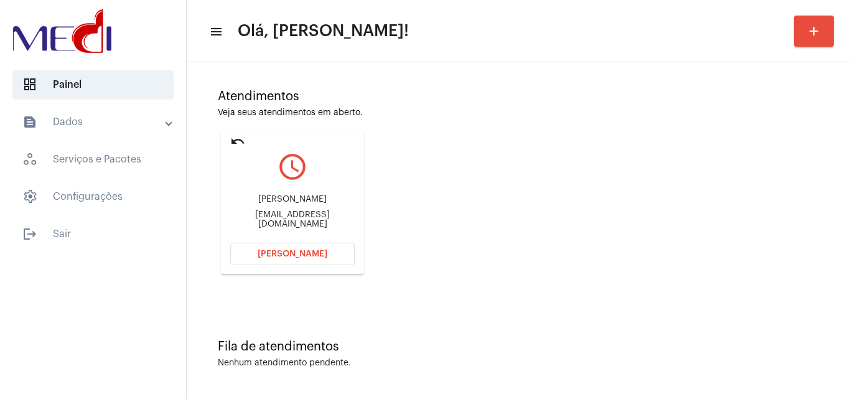
click at [309, 220] on div "delircc@gmail.com" at bounding box center [292, 219] width 124 height 19
copy mat-card-content "delircc@gmail.com Abrir Chamada"
click at [793, 231] on div "Atendimentos Veja seus atendimentos em aberto. undo query_builder Delir Cassaro…" at bounding box center [518, 177] width 651 height 250
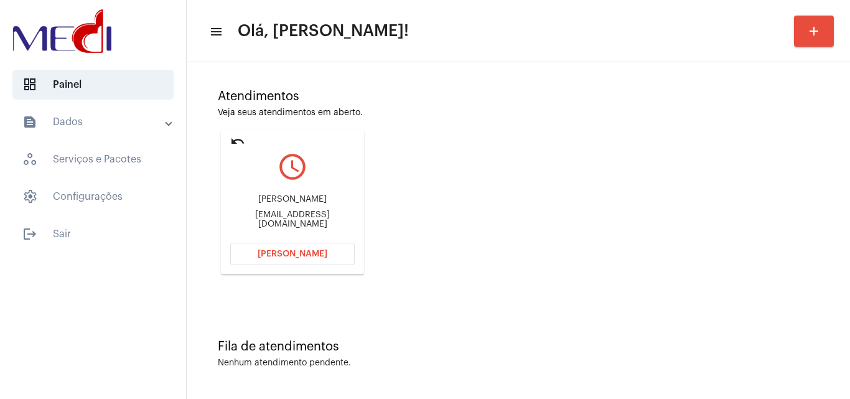
click at [299, 221] on div "delircc@gmail.com" at bounding box center [292, 219] width 124 height 19
copy mat-card-content "delircc@gmail.com Abrir Chamada"
click at [292, 248] on button "Abrir Chamada" at bounding box center [292, 254] width 124 height 22
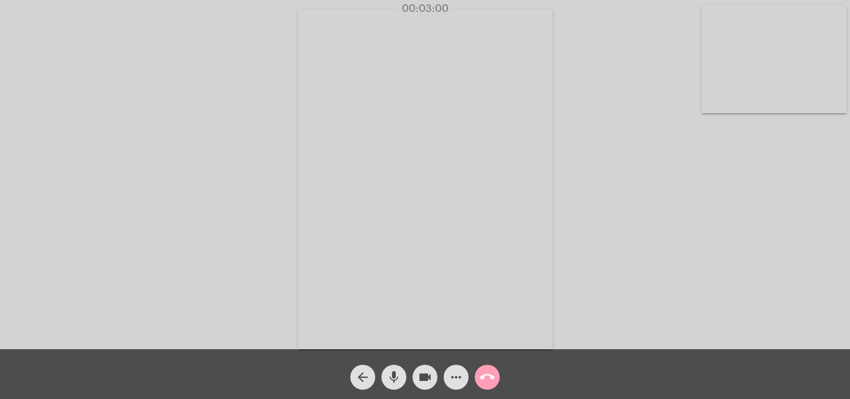
click at [487, 378] on mat-icon "call_end" at bounding box center [487, 377] width 15 height 15
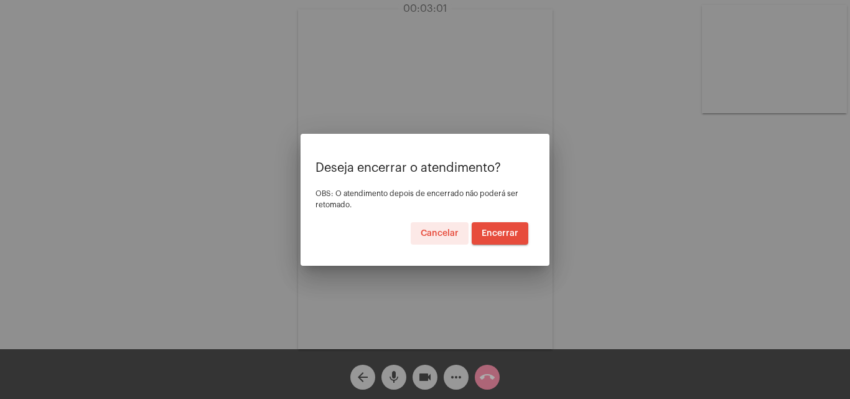
click at [502, 231] on span "Encerrar" at bounding box center [500, 233] width 37 height 9
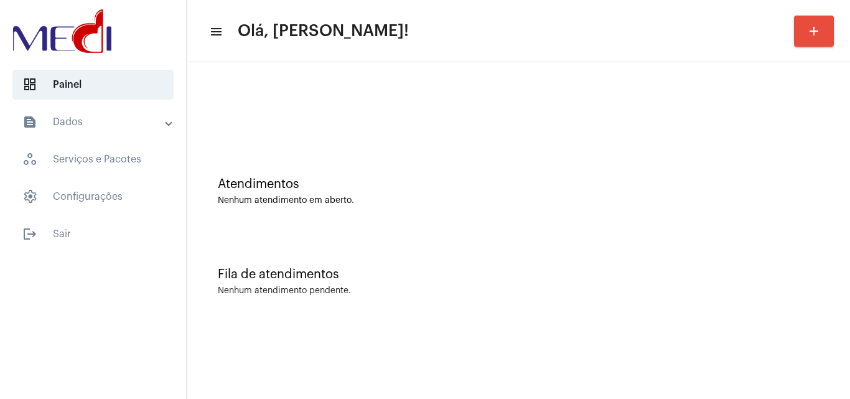
click at [804, 264] on div "Fila de atendimentos Nenhum atendimento pendente." at bounding box center [518, 275] width 651 height 90
click at [775, 248] on div "Fila de atendimentos Nenhum atendimento pendente." at bounding box center [518, 275] width 651 height 90
click at [766, 215] on div "Atendimentos Nenhum atendimento em aberto." at bounding box center [518, 185] width 651 height 90
click at [588, 108] on div at bounding box center [518, 110] width 601 height 9
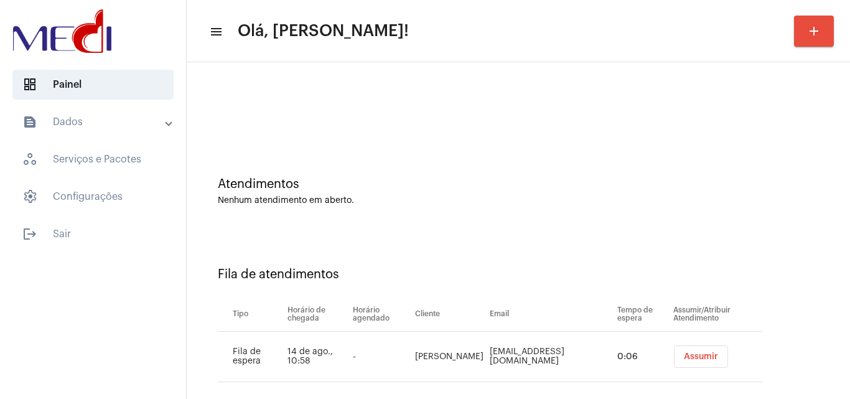
click at [776, 258] on div "Fila de atendimentos Tipo Horário de chegada Horário agendado Cliente Email Tem…" at bounding box center [518, 319] width 651 height 179
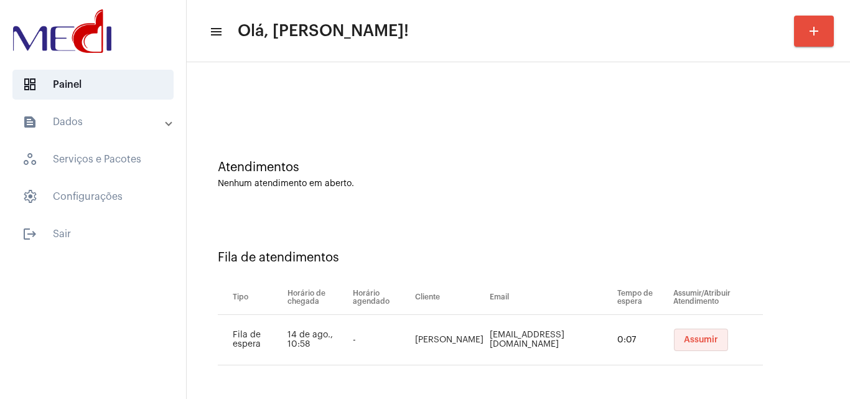
click at [686, 350] on button "Assumir" at bounding box center [701, 339] width 54 height 22
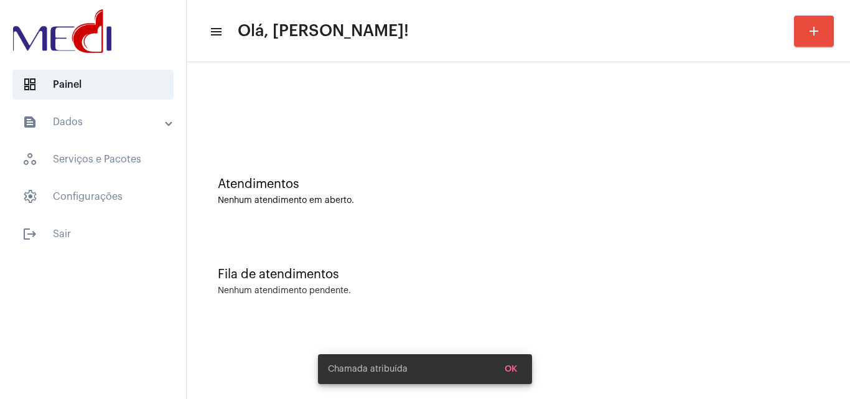
scroll to position [0, 0]
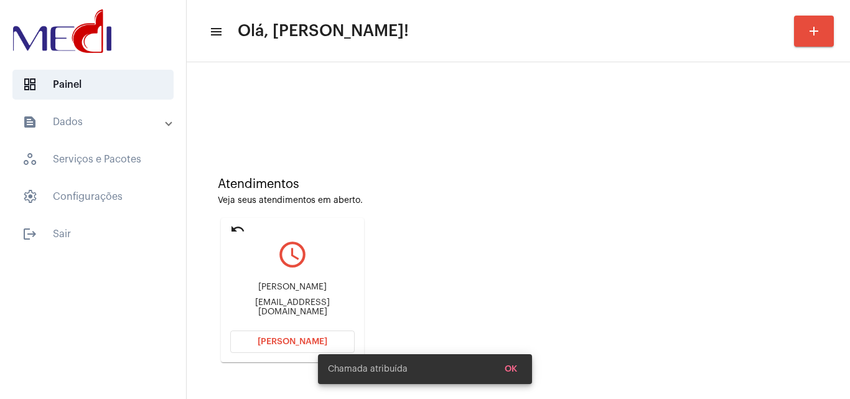
click at [307, 302] on div "[EMAIL_ADDRESS][DOMAIN_NAME]" at bounding box center [292, 307] width 124 height 19
click at [307, 303] on div "[EMAIL_ADDRESS][DOMAIN_NAME]" at bounding box center [292, 307] width 124 height 19
copy mat-card-content "[EMAIL_ADDRESS][DOMAIN_NAME] [PERSON_NAME]"
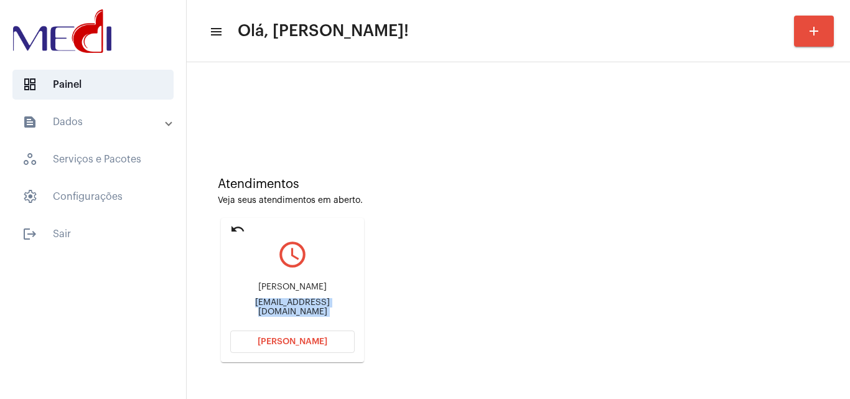
click at [275, 334] on button "[PERSON_NAME]" at bounding box center [292, 341] width 124 height 22
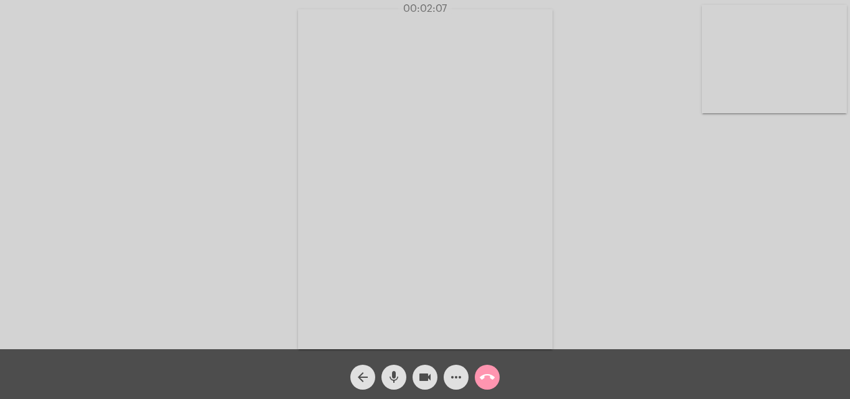
click at [447, 376] on button "more_horiz" at bounding box center [456, 377] width 25 height 25
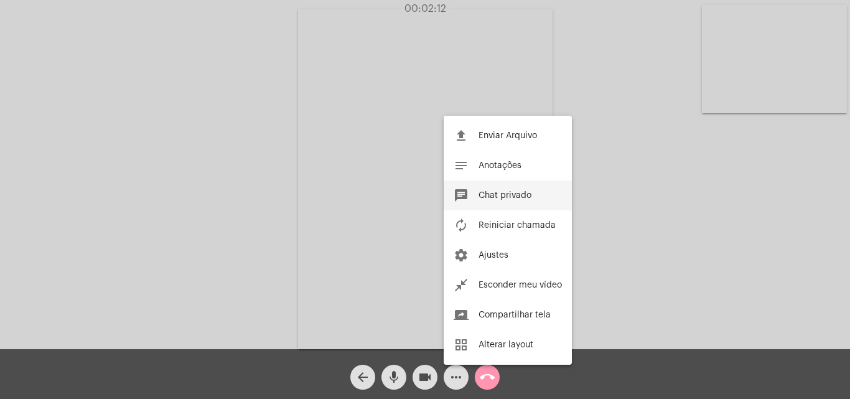
click at [520, 198] on span "Chat privado" at bounding box center [504, 195] width 53 height 9
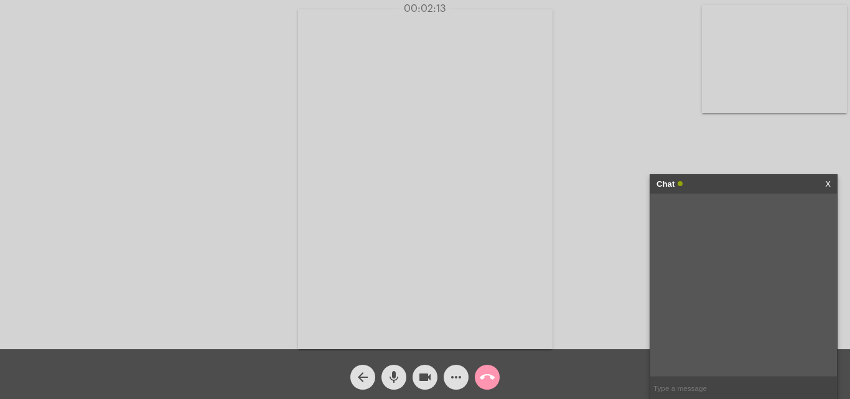
click at [715, 388] on input "text" at bounding box center [743, 388] width 187 height 22
type input "oiii"
click at [771, 145] on div "Acessando Câmera e Microfone..." at bounding box center [424, 177] width 847 height 349
click at [709, 389] on input "text" at bounding box center [743, 388] width 187 height 22
click at [717, 240] on div "oiii [DATE] 11:02" at bounding box center [743, 284] width 187 height 183
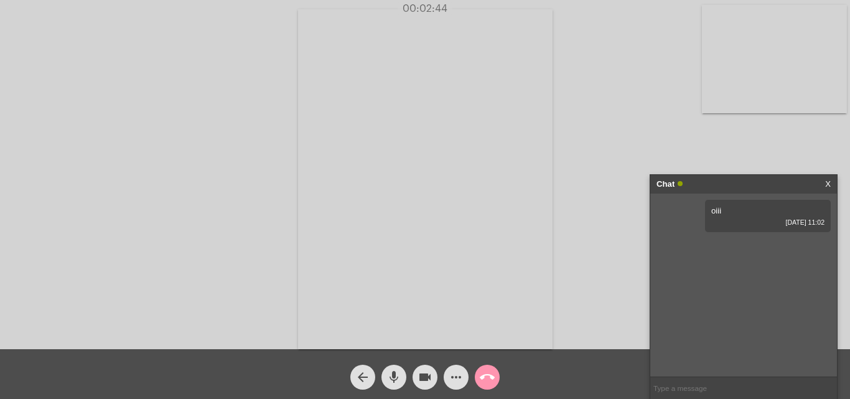
click at [702, 391] on input "text" at bounding box center [743, 388] width 187 height 22
click at [711, 253] on div "oiii [DATE] 11:02" at bounding box center [743, 284] width 187 height 183
click at [709, 248] on div "oiii [DATE] 11:02" at bounding box center [743, 284] width 187 height 183
click at [711, 383] on input "text" at bounding box center [743, 388] width 187 height 22
click at [746, 242] on div "oiii [DATE] 11:02" at bounding box center [743, 284] width 187 height 183
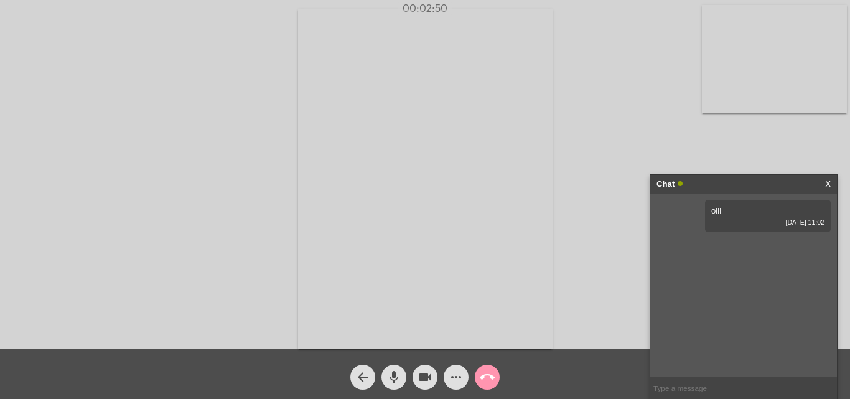
click at [663, 391] on input "text" at bounding box center [743, 388] width 187 height 22
click at [691, 389] on input "text" at bounding box center [743, 388] width 187 height 22
drag, startPoint x: 689, startPoint y: 255, endPoint x: 762, endPoint y: 255, distance: 72.2
click at [762, 255] on div "o numero da proposta é 17551330852071 14/08/2025 11:02" at bounding box center [745, 256] width 129 height 42
copy span "17551330852071"
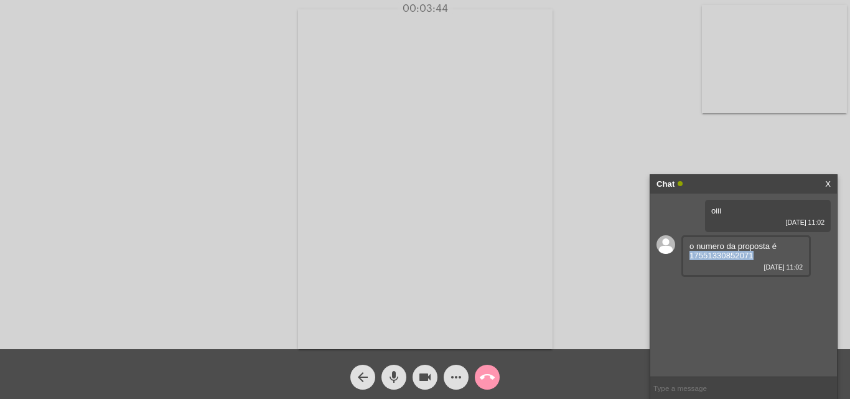
click at [826, 185] on link "X" at bounding box center [828, 184] width 6 height 19
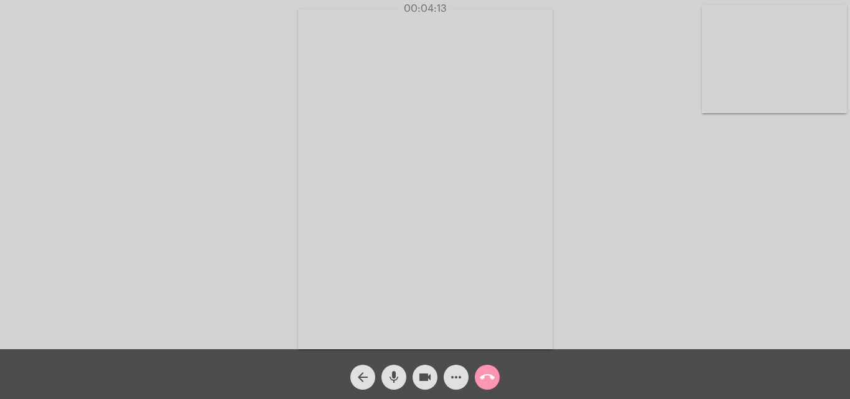
click at [786, 277] on div "Acessando Câmera e Microfone..." at bounding box center [424, 177] width 847 height 349
click at [428, 378] on mat-icon "videocam" at bounding box center [424, 377] width 15 height 15
click at [809, 296] on div "Acessando Câmera e Microfone..." at bounding box center [424, 177] width 847 height 349
click at [791, 291] on div "Acessando Câmera e Microfone..." at bounding box center [424, 177] width 847 height 349
click at [803, 238] on div "Acessando Câmera e Microfone..." at bounding box center [424, 177] width 847 height 349
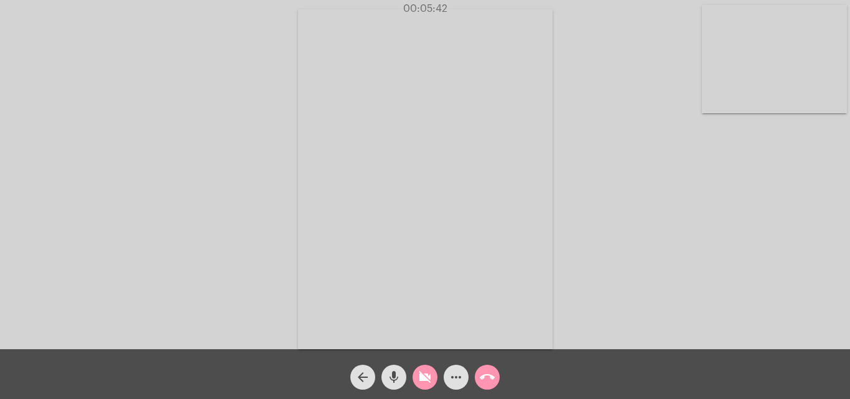
click at [413, 377] on button "videocam_off" at bounding box center [424, 377] width 25 height 25
click at [844, 265] on div "Acessando Câmera e Microfone..." at bounding box center [424, 177] width 847 height 349
click at [483, 371] on mat-icon "call_end" at bounding box center [487, 377] width 15 height 15
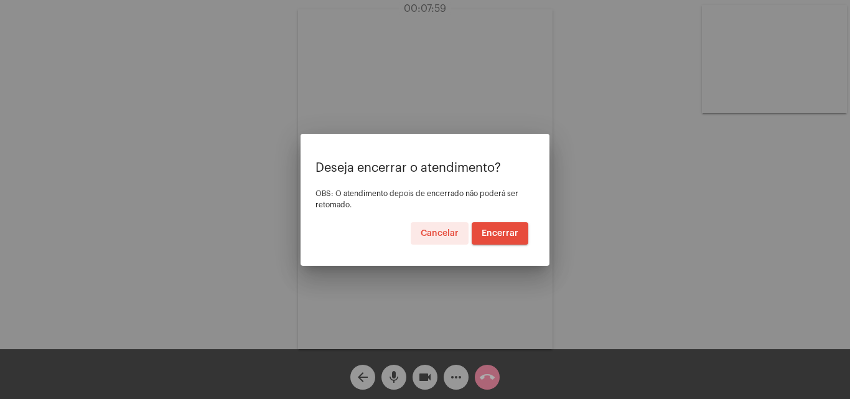
click at [503, 233] on span "Encerrar" at bounding box center [500, 233] width 37 height 9
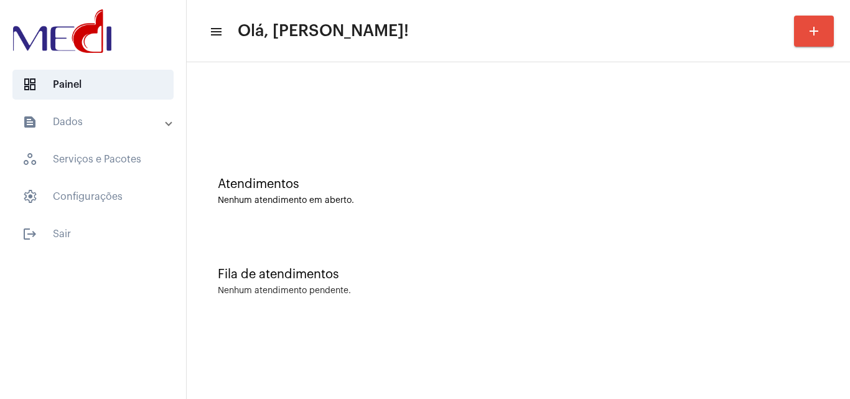
click at [808, 253] on div "Fila de atendimentos Nenhum atendimento pendente." at bounding box center [518, 275] width 651 height 90
click at [817, 316] on div "Fila de atendimentos Nenhum atendimento pendente." at bounding box center [518, 275] width 651 height 90
click at [822, 271] on div "Fila de atendimentos Nenhum atendimento pendente." at bounding box center [518, 275] width 651 height 90
click at [849, 246] on div "Atendimentos Nenhum atendimento em aberto. Fila de atendimentos Nenhum atendime…" at bounding box center [518, 194] width 663 height 264
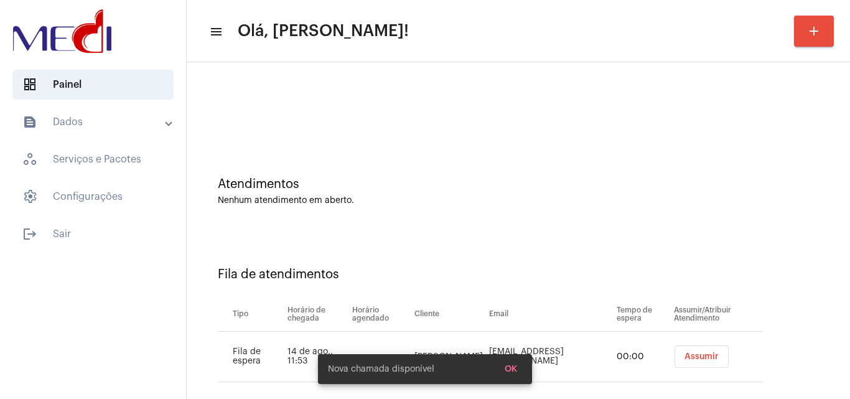
click at [811, 294] on div "Fila de atendimentos Tipo Horário de chegada Horário agendado Cliente Email Tem…" at bounding box center [518, 319] width 651 height 179
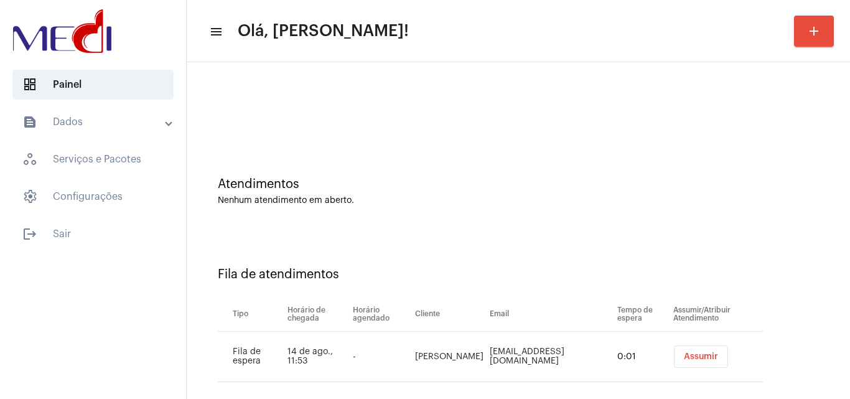
click at [831, 275] on div "Fila de atendimentos Tipo Horário de chegada Horário agendado Cliente Email Tem…" at bounding box center [518, 319] width 651 height 179
click at [685, 355] on span "Assumir" at bounding box center [701, 356] width 34 height 9
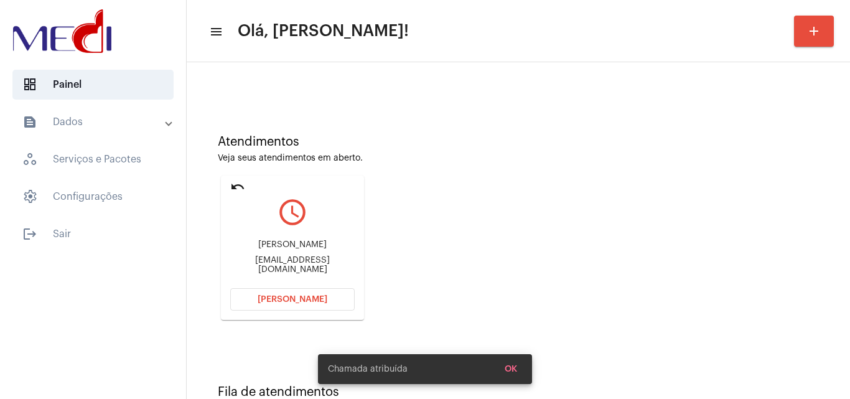
scroll to position [62, 0]
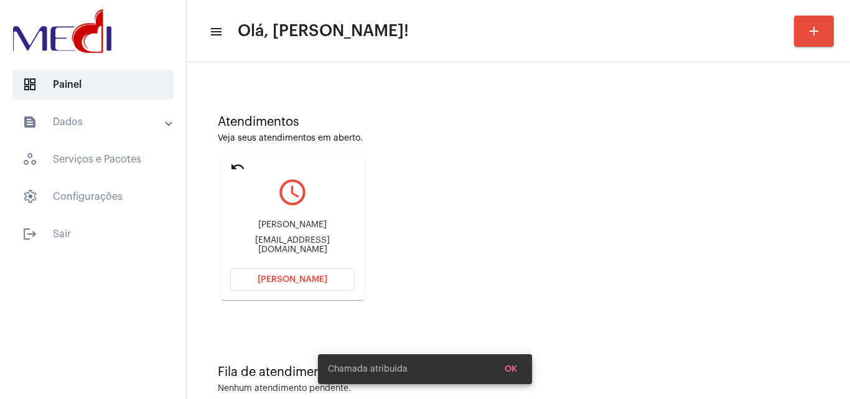
click at [335, 245] on div "sarahcesconetto91@hotmail.com" at bounding box center [292, 245] width 124 height 19
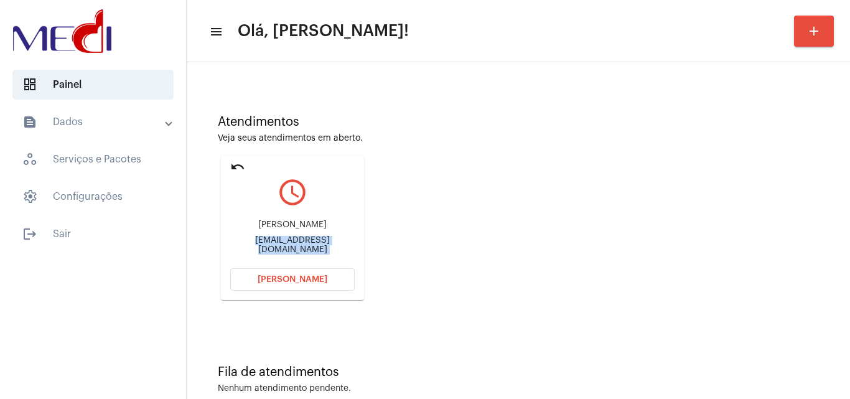
copy mat-card-content "sarahcesconetto91@hotmail.com Abrir Chamada"
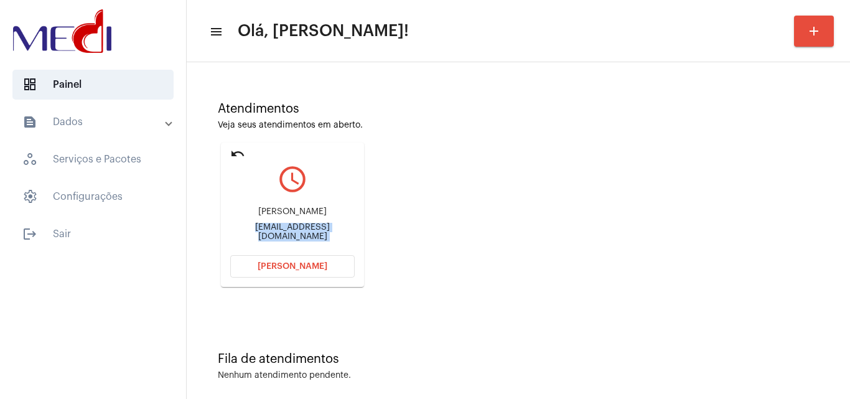
scroll to position [88, 0]
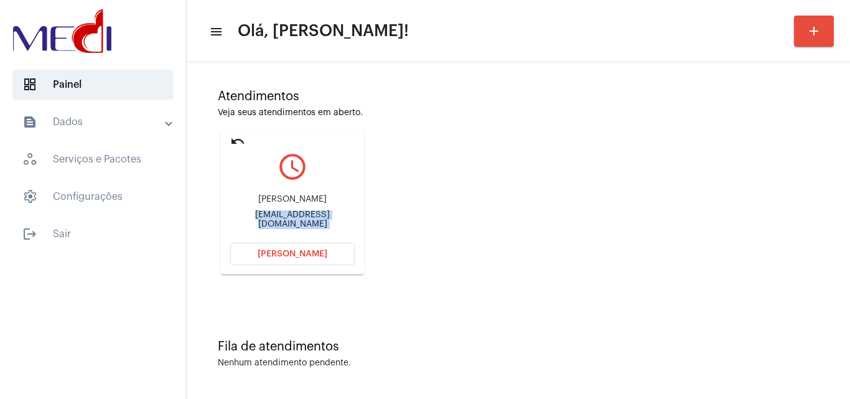
copy mat-card-content "sarahcesconetto91@hotmail.com Abrir Chamada"
click at [305, 248] on button "Abrir Chamada" at bounding box center [292, 254] width 124 height 22
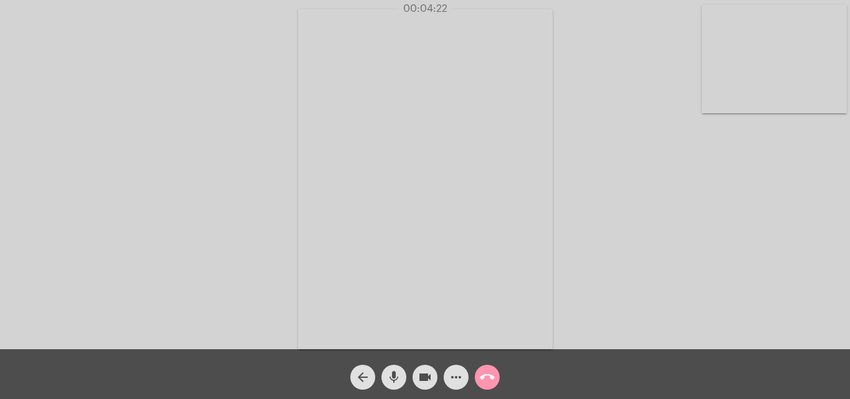
click at [493, 379] on mat-icon "call_end" at bounding box center [487, 377] width 15 height 15
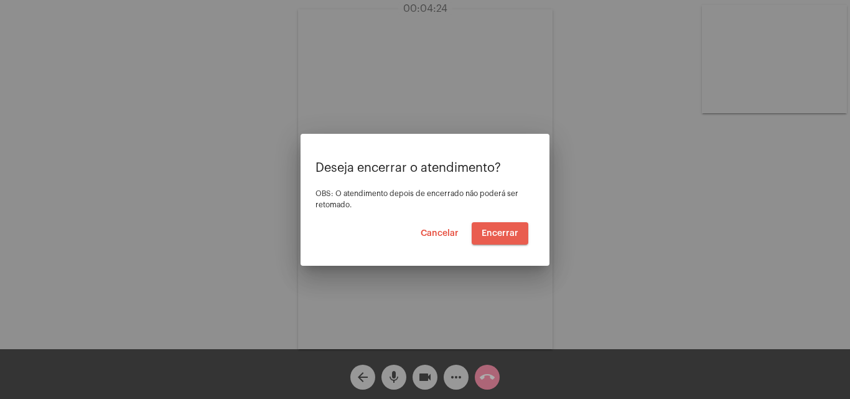
click at [498, 234] on span "Encerrar" at bounding box center [500, 233] width 37 height 9
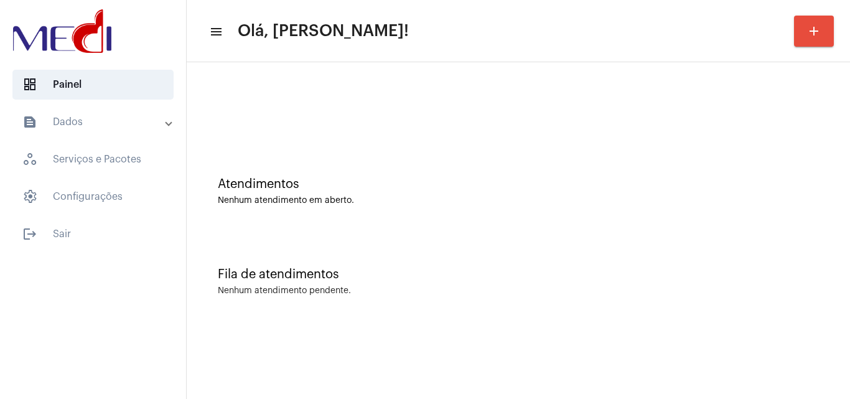
click at [795, 270] on div "Fila de atendimentos" at bounding box center [518, 275] width 601 height 14
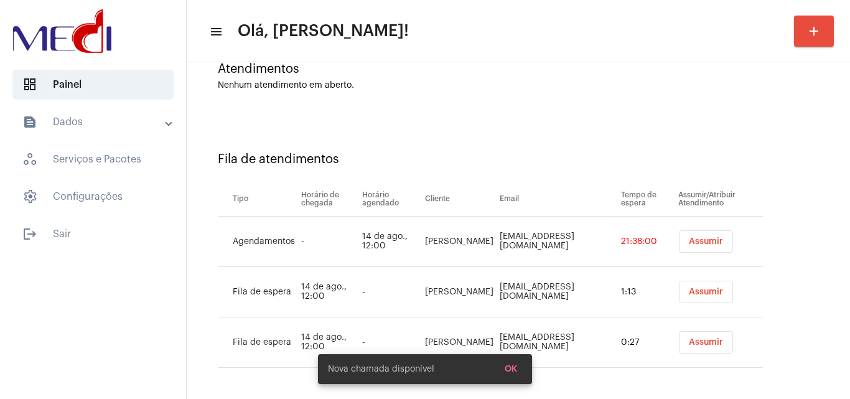
scroll to position [118, 0]
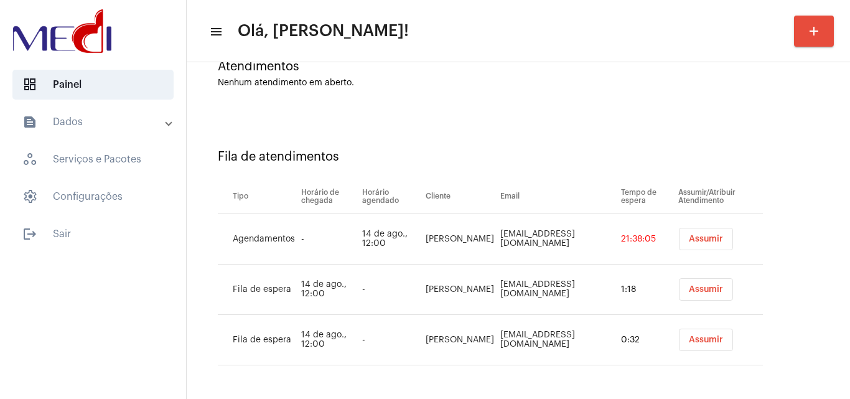
click at [708, 244] on button "Assumir" at bounding box center [706, 239] width 54 height 22
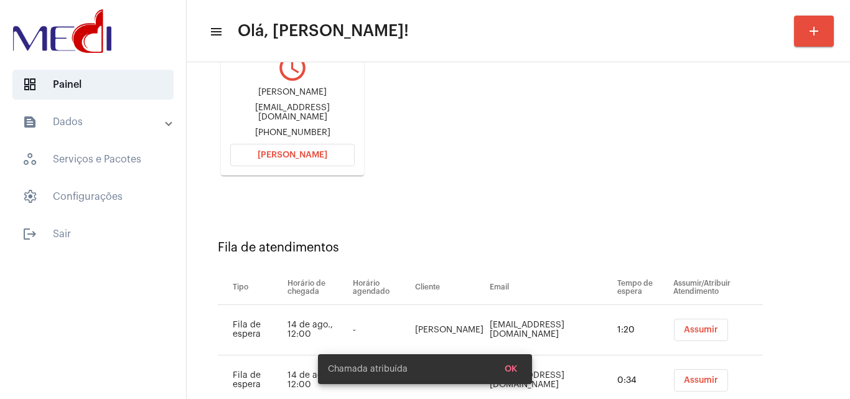
scroll to position [227, 0]
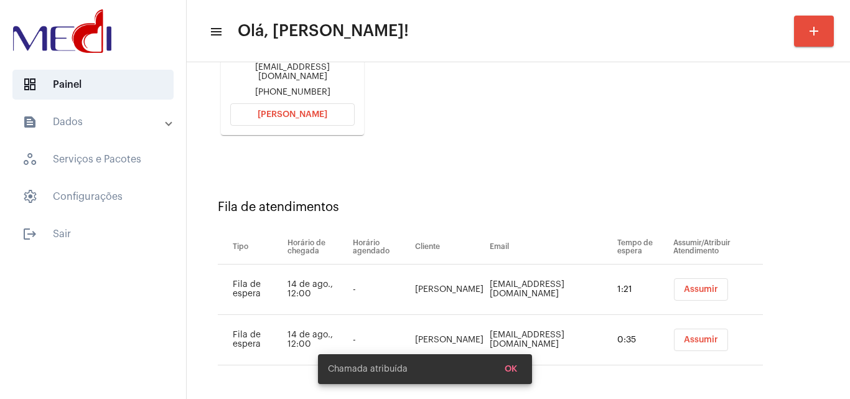
click at [704, 290] on span "Assumir" at bounding box center [701, 289] width 34 height 9
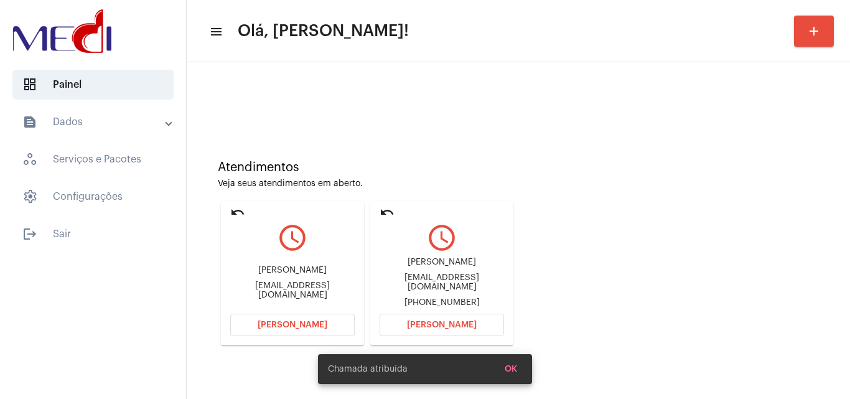
scroll to position [177, 0]
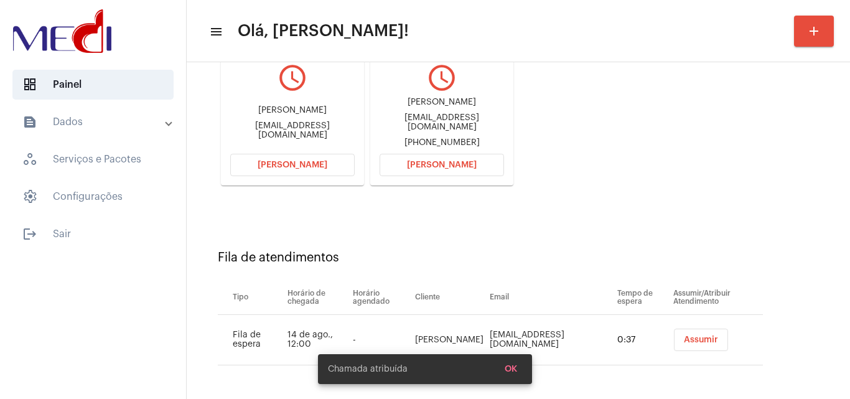
click at [688, 343] on span "Assumir" at bounding box center [701, 339] width 34 height 9
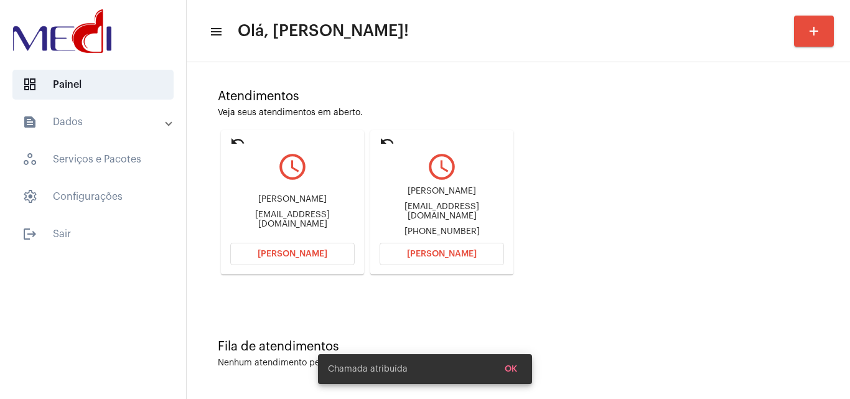
scroll to position [0, 0]
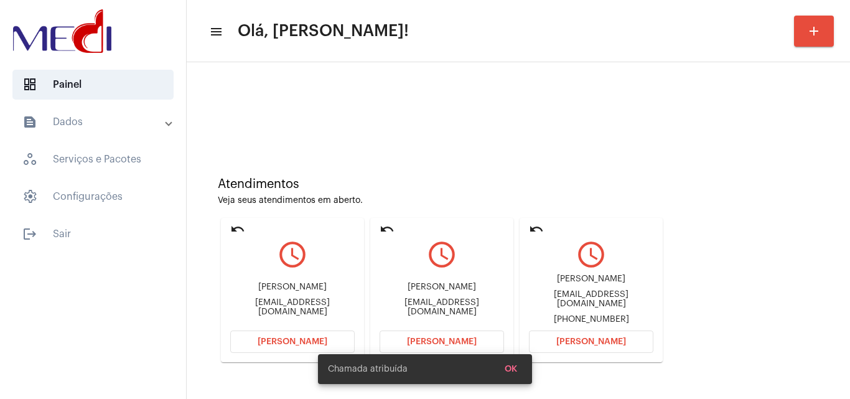
click at [598, 303] on div "yurimatheussi@gmail.com" at bounding box center [591, 299] width 124 height 19
click at [608, 298] on div "yurimatheussi@gmail.com" at bounding box center [591, 299] width 124 height 19
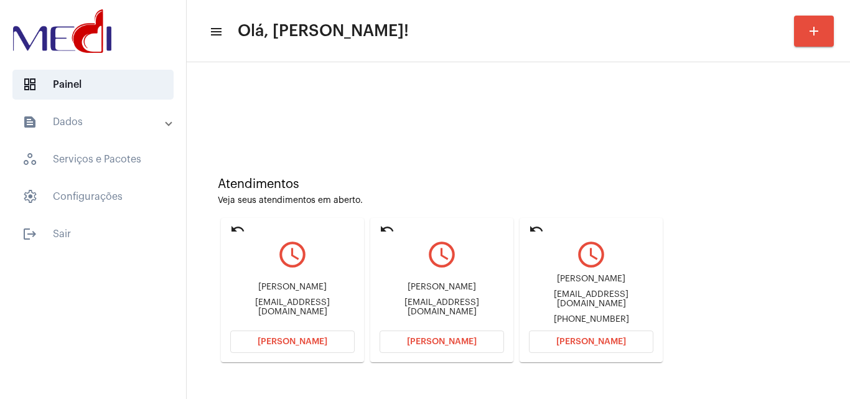
copy div "yurimatheussi@gmail.com"
click at [582, 343] on span "[PERSON_NAME]" at bounding box center [591, 341] width 70 height 9
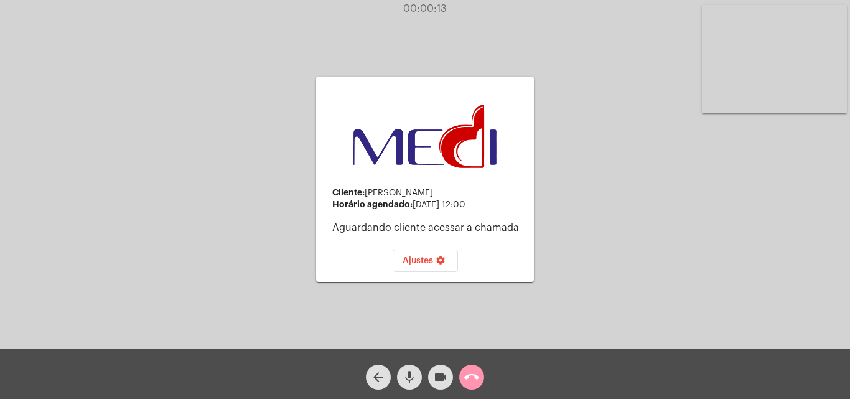
click at [467, 368] on span "call_end" at bounding box center [471, 377] width 15 height 25
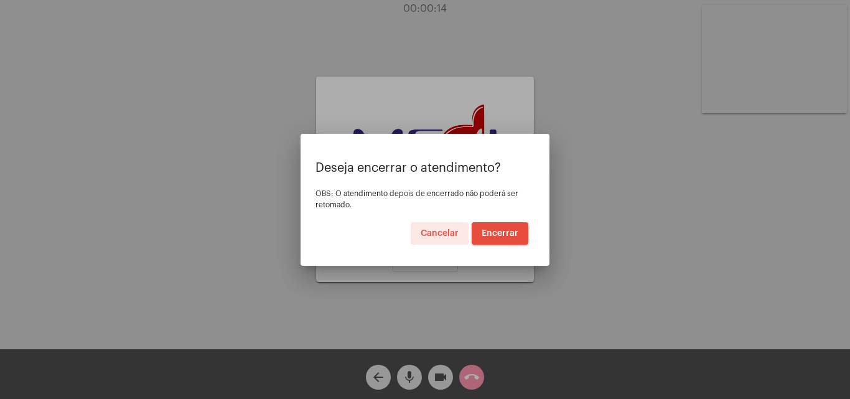
click at [488, 227] on button "Encerrar" at bounding box center [500, 233] width 57 height 22
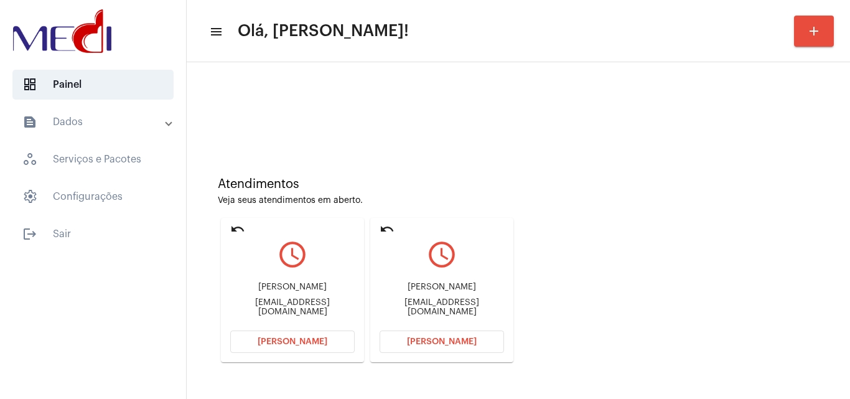
click at [321, 302] on div "Carlos Eduardo dudsjrsilva@gmail.com" at bounding box center [292, 299] width 124 height 56
copy div "dudsjrsilva@gmail.com Abrir Chamada undo query_builder"
click at [311, 337] on button "[PERSON_NAME]" at bounding box center [292, 341] width 124 height 22
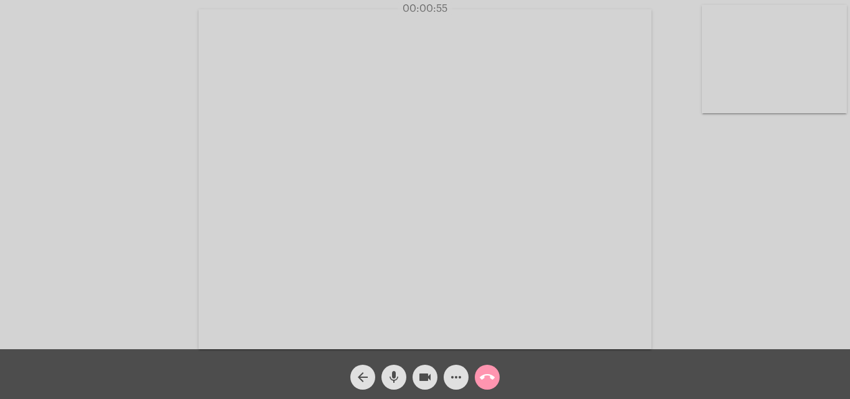
click at [491, 376] on mat-icon "call_end" at bounding box center [487, 377] width 15 height 15
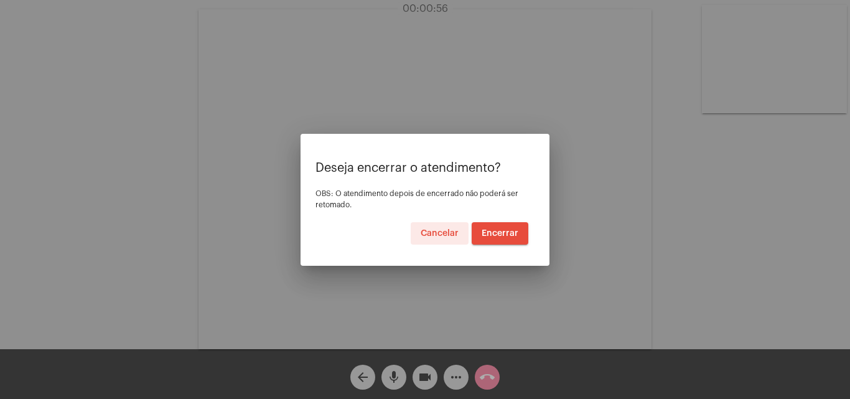
click at [495, 223] on button "Encerrar" at bounding box center [500, 233] width 57 height 22
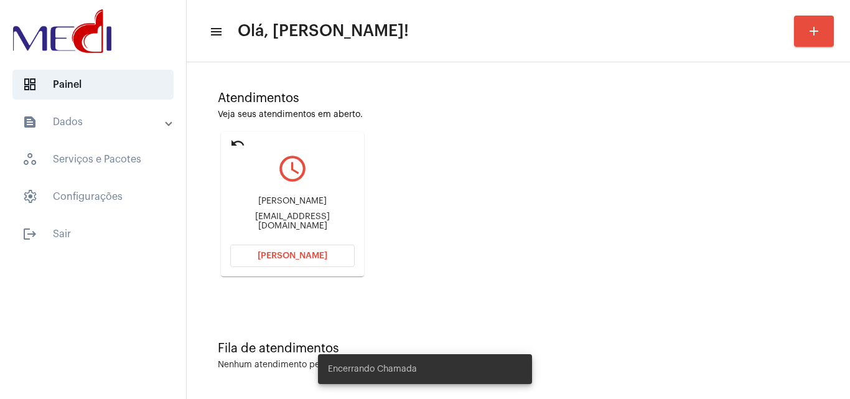
scroll to position [88, 0]
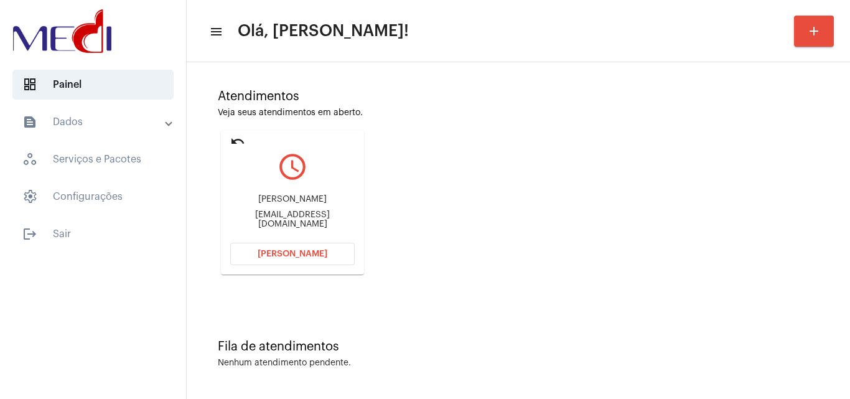
click at [328, 218] on div "alexsandradossantosdasilva77@gmail.com" at bounding box center [292, 219] width 124 height 19
copy mat-card-content "alexsandradossantosdasilva77@gmail.com Abrir Chamada"
click at [235, 142] on mat-icon "undo" at bounding box center [237, 141] width 15 height 15
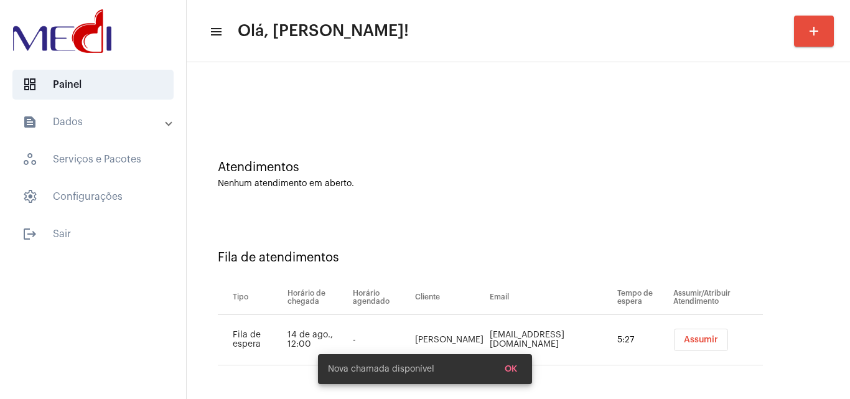
scroll to position [0, 0]
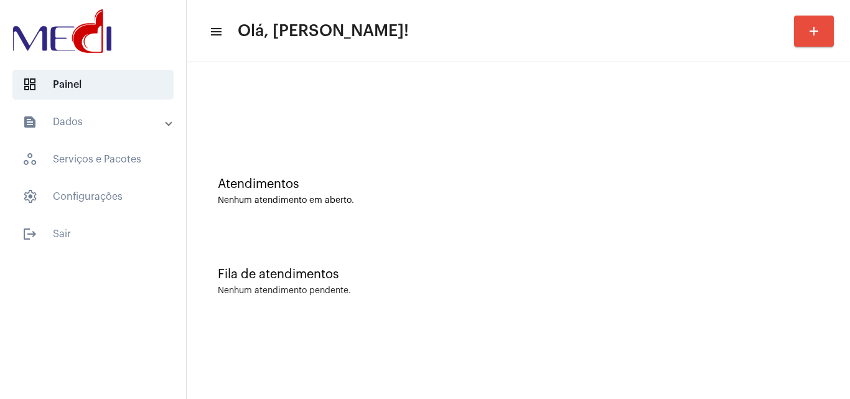
click at [845, 304] on div "Atendimentos Nenhum atendimento em aberto. Fila de atendimentos Nenhum atendime…" at bounding box center [518, 194] width 663 height 264
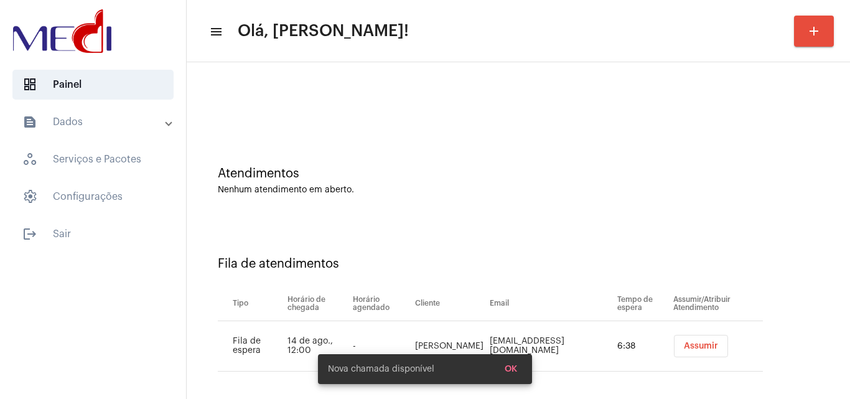
scroll to position [17, 0]
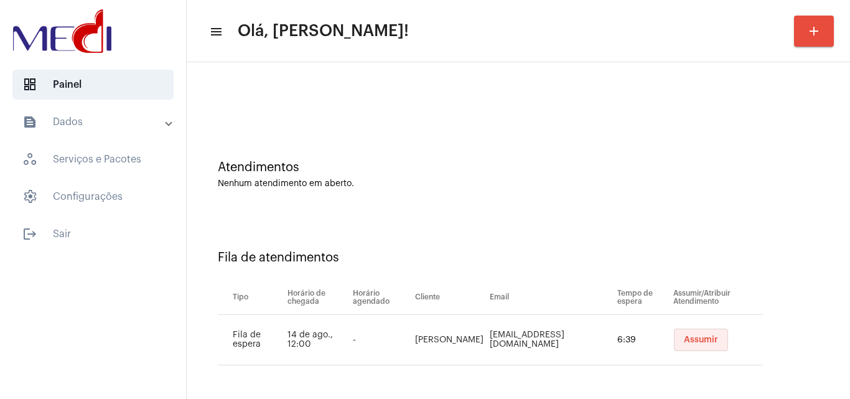
click at [702, 342] on span "Assumir" at bounding box center [701, 339] width 34 height 9
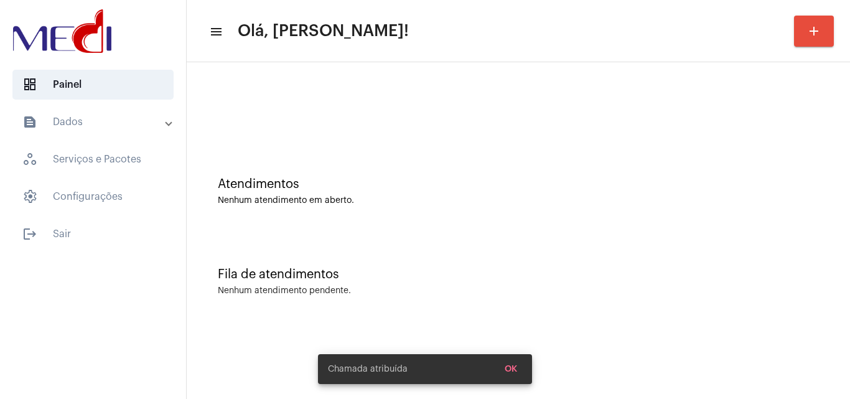
scroll to position [0, 0]
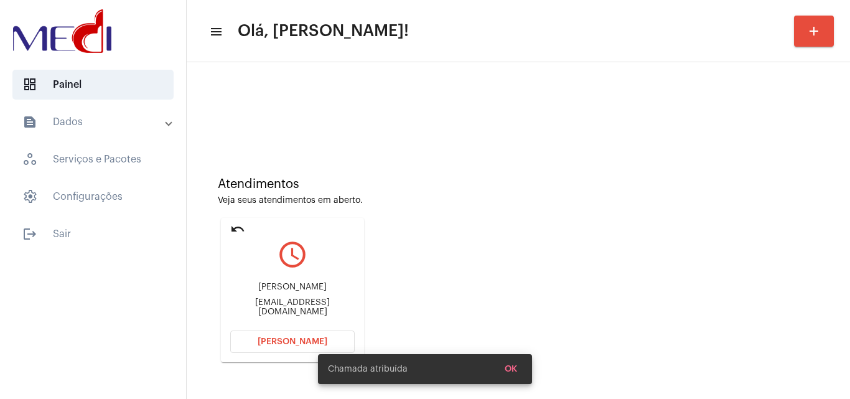
click at [300, 305] on div "alexsandradossantosdasilva77@gmail.com" at bounding box center [292, 307] width 124 height 19
copy mat-card-content "alexsandradossantosdasilva77@gmail.com Abrir Chamada"
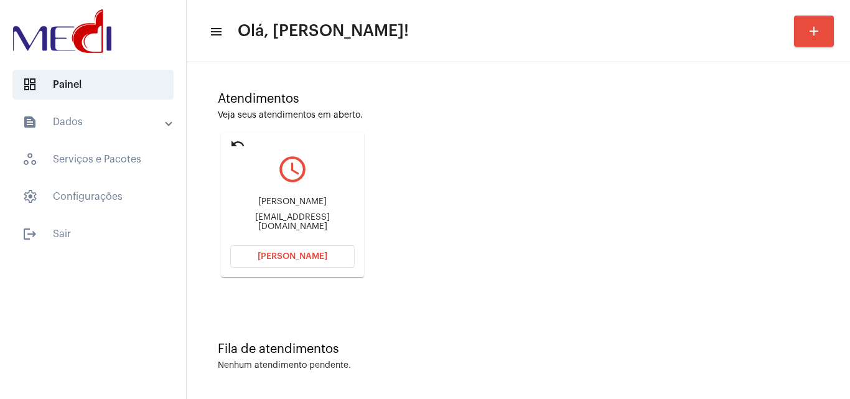
scroll to position [88, 0]
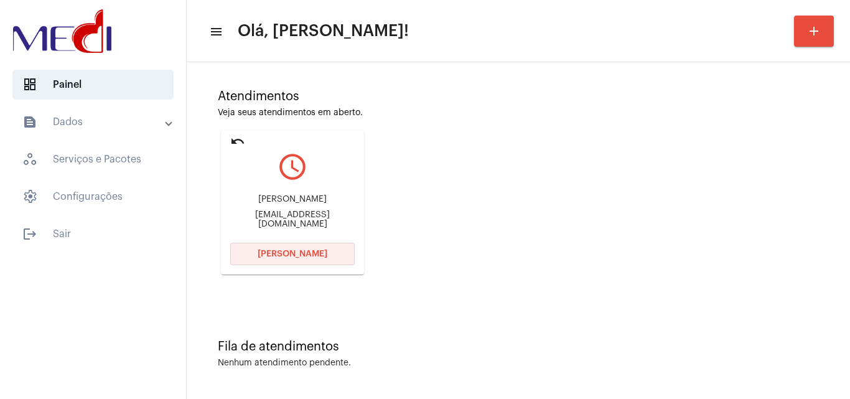
click at [308, 256] on span "Abrir Chamada" at bounding box center [293, 253] width 70 height 9
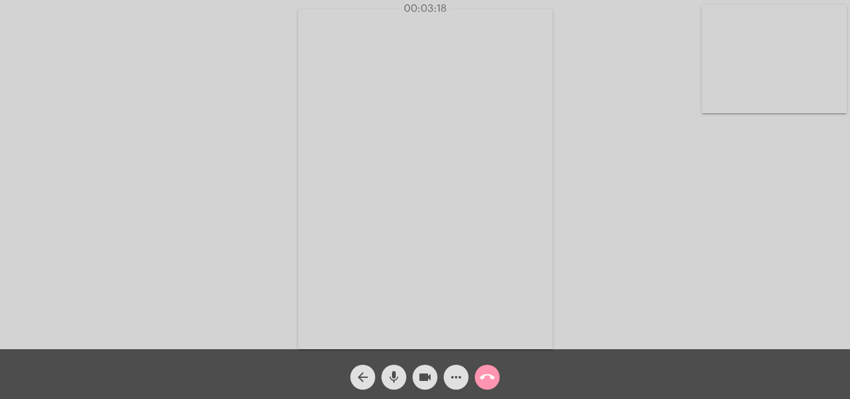
click at [495, 378] on button "call_end" at bounding box center [487, 377] width 25 height 25
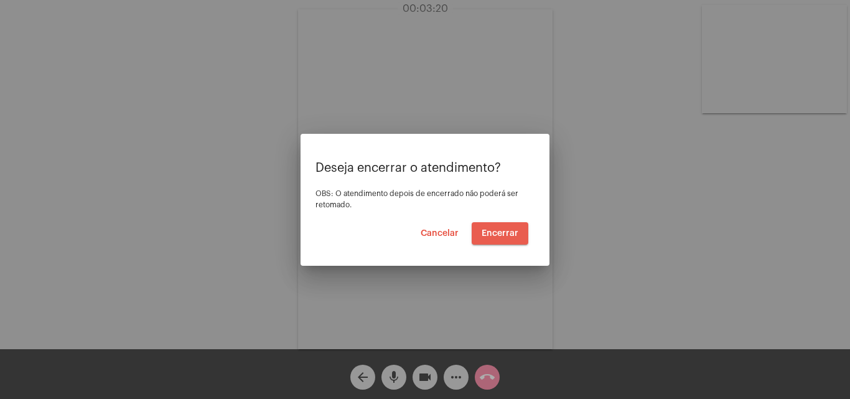
click at [501, 231] on span "Encerrar" at bounding box center [500, 233] width 37 height 9
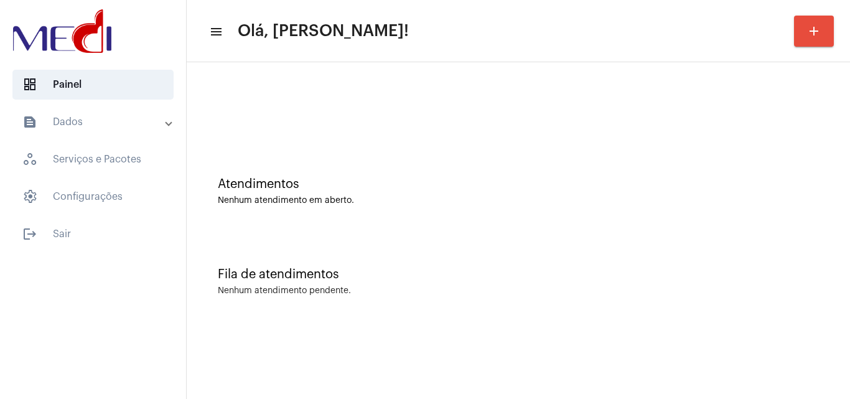
click at [816, 216] on div "Atendimentos Nenhum atendimento em aberto." at bounding box center [518, 185] width 651 height 90
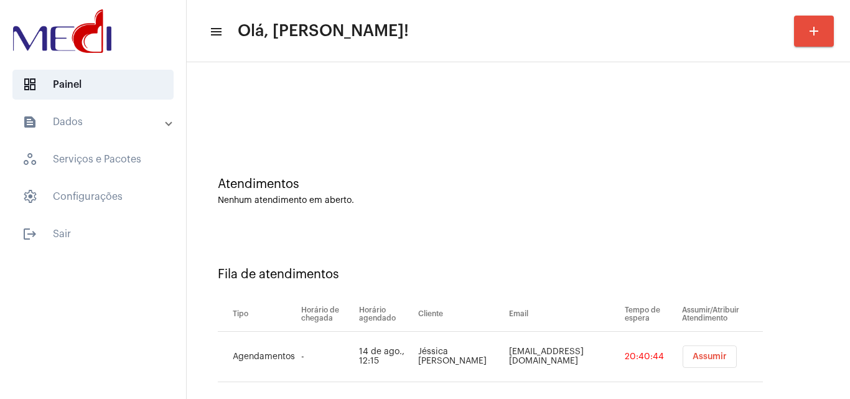
click at [682, 361] on button "Assumir" at bounding box center [709, 356] width 54 height 22
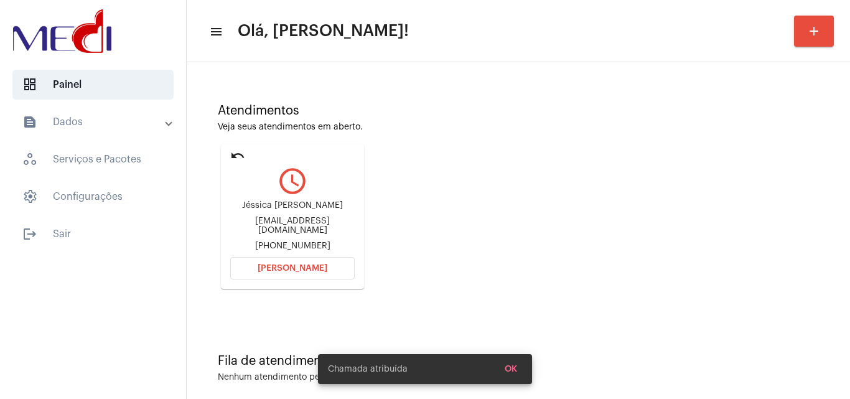
scroll to position [88, 0]
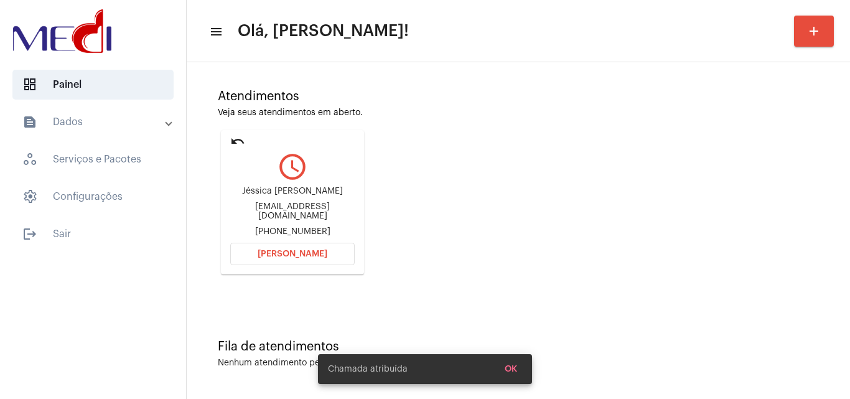
click at [312, 209] on div "amandacasa22@gmail.com" at bounding box center [292, 211] width 124 height 19
copy div "amandacasa22@gmail.com"
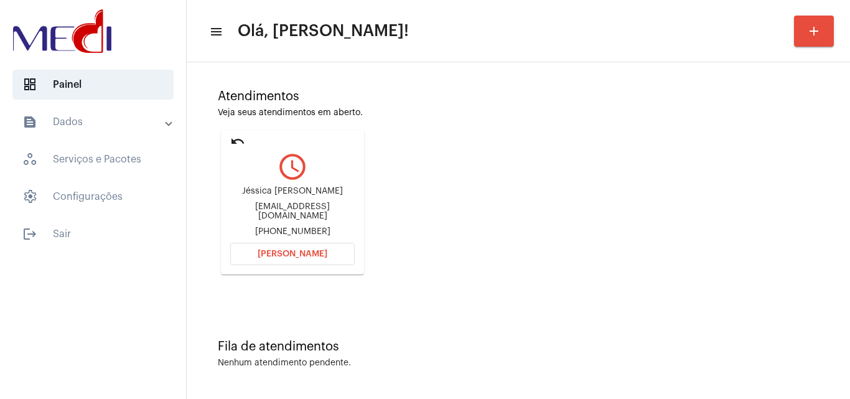
click at [324, 253] on span "Abrir Chamada" at bounding box center [293, 253] width 70 height 9
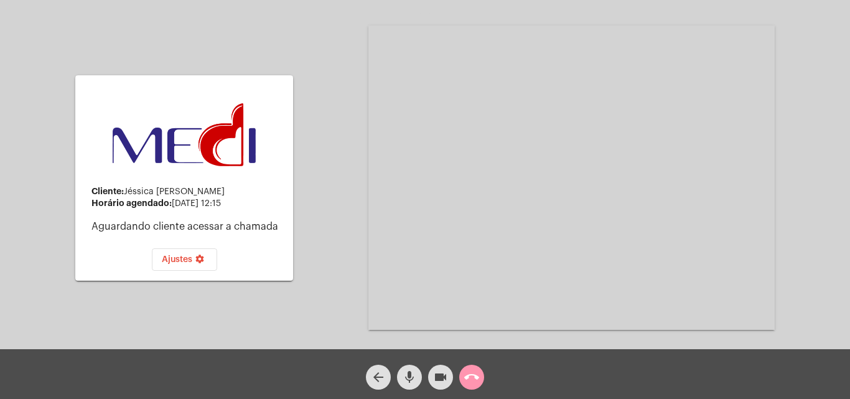
click at [824, 236] on div "Cliente: Jéssica Amanda Casa Horário agendado: 14 de agosto às 12:15 Aguardando…" at bounding box center [424, 176] width 847 height 349
click at [467, 374] on mat-icon "call_end" at bounding box center [471, 377] width 15 height 15
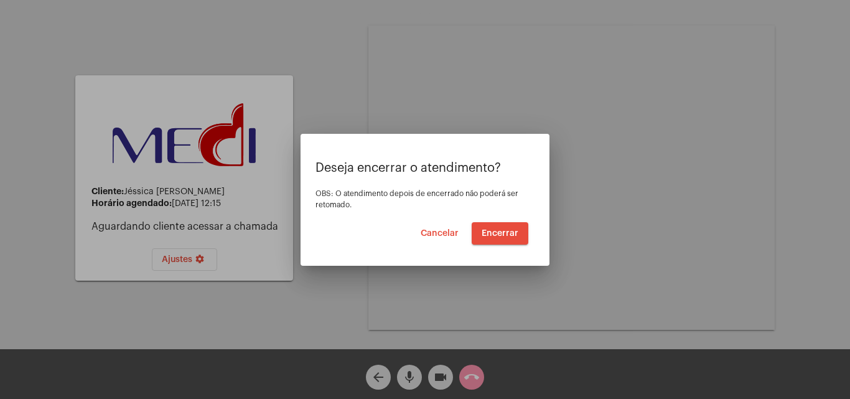
click at [445, 235] on span "Cancelar" at bounding box center [440, 233] width 38 height 9
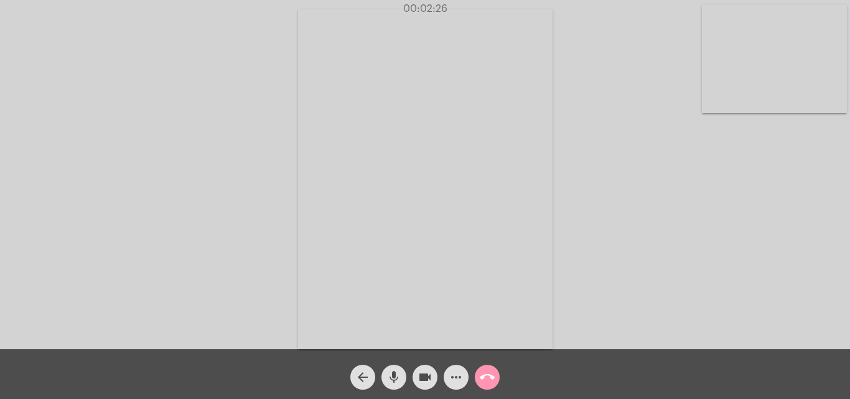
click at [490, 379] on mat-icon "call_end" at bounding box center [487, 377] width 15 height 15
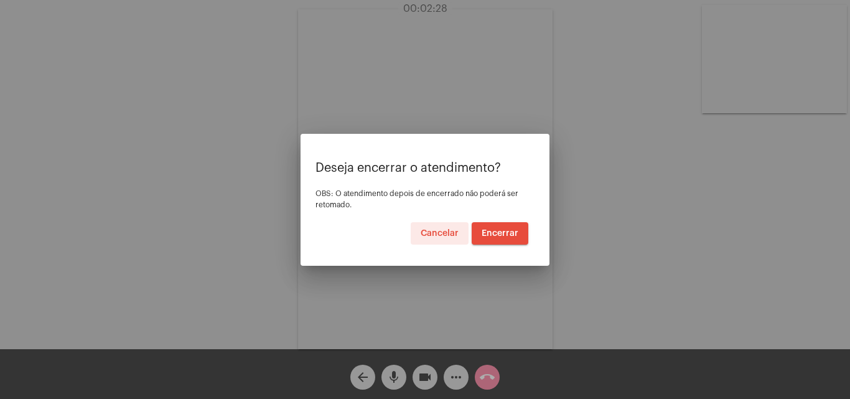
click at [500, 230] on span "Encerrar" at bounding box center [500, 233] width 37 height 9
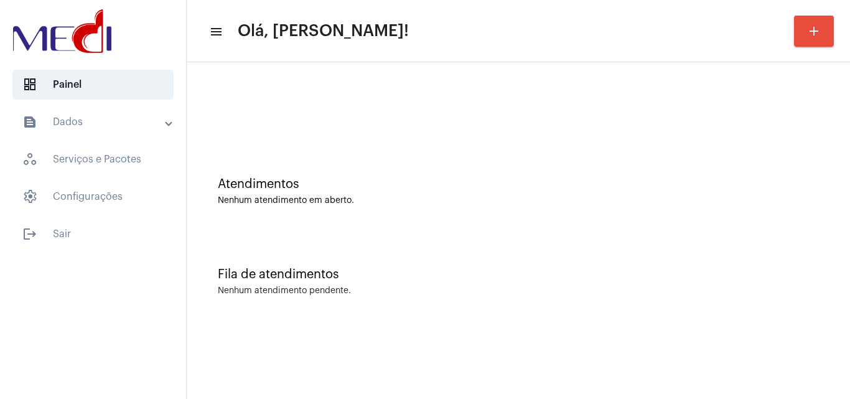
click at [815, 214] on div "Atendimentos Nenhum atendimento em aberto." at bounding box center [518, 185] width 651 height 90
click at [832, 217] on div "Atendimentos Nenhum atendimento em aberto." at bounding box center [518, 185] width 651 height 90
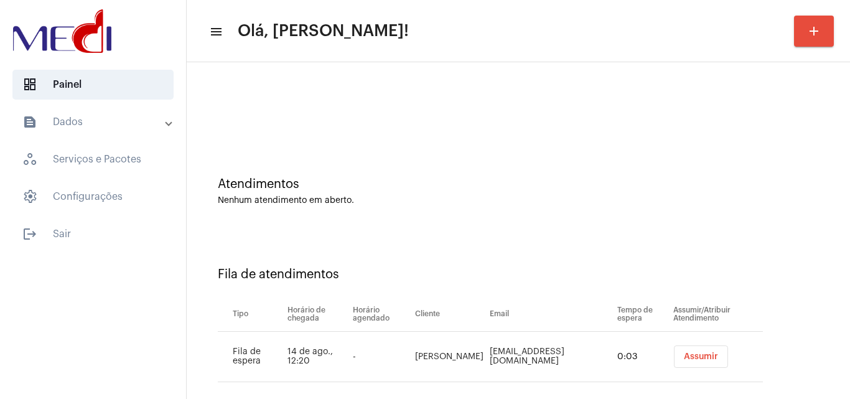
scroll to position [17, 0]
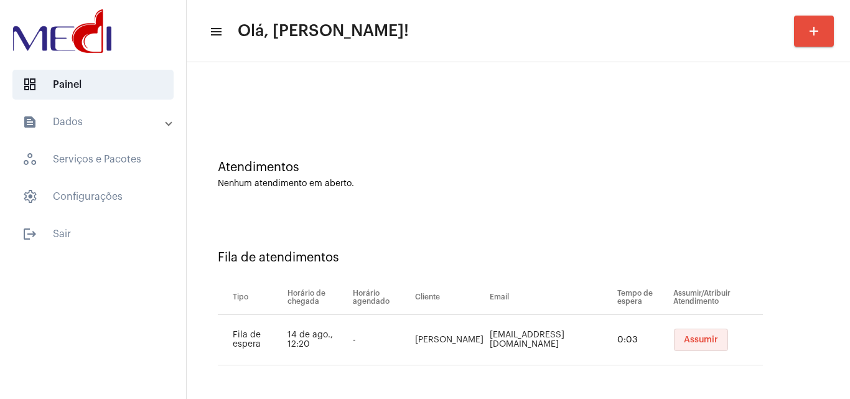
click at [686, 340] on span "Assumir" at bounding box center [701, 339] width 34 height 9
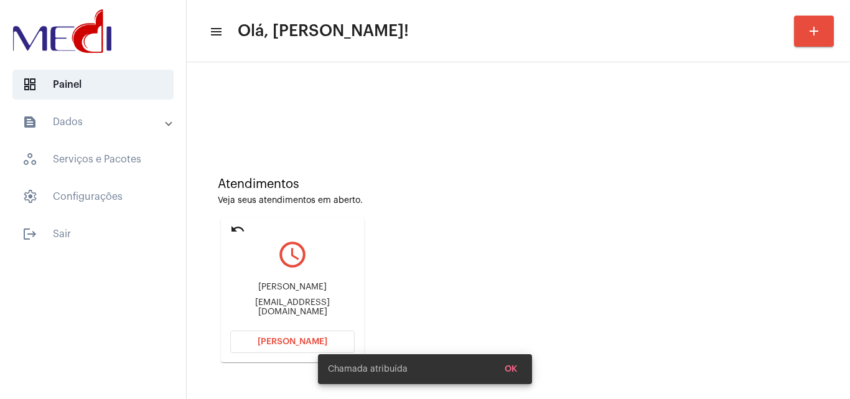
click at [259, 302] on div "yurimatheussi@gmail.com" at bounding box center [292, 307] width 124 height 19
copy mat-card-content "yurimatheussi@gmail.com Abrir Chamada"
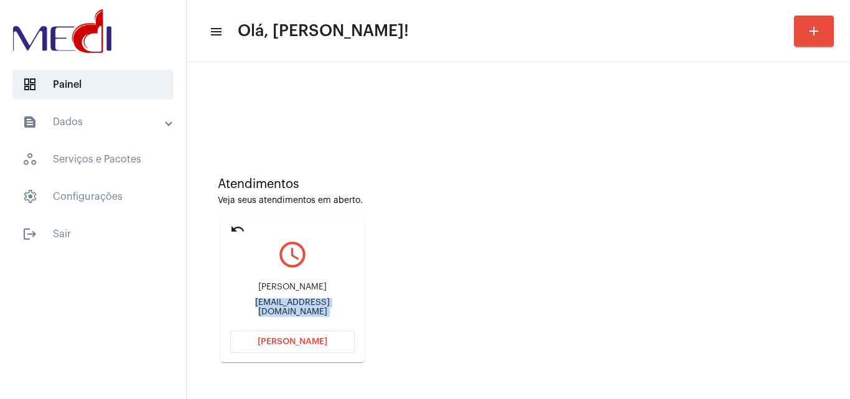
click at [307, 348] on button "Abrir Chamada" at bounding box center [292, 341] width 124 height 22
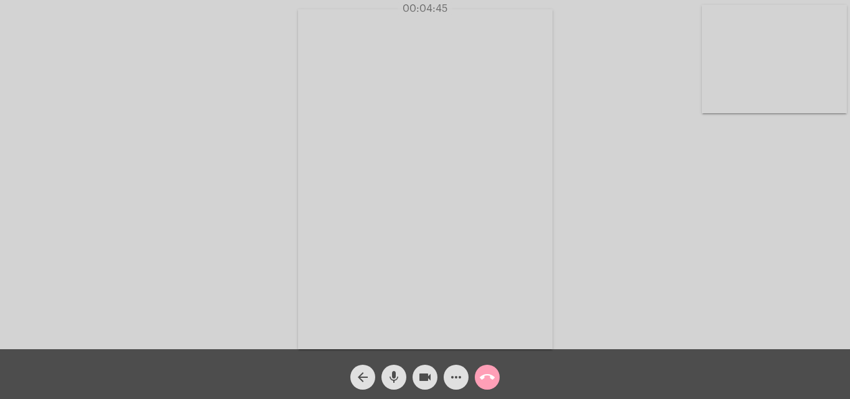
click at [487, 376] on mat-icon "call_end" at bounding box center [487, 377] width 15 height 15
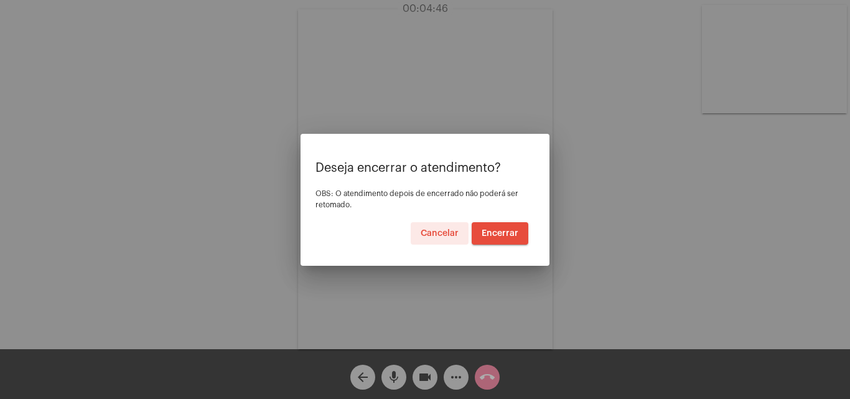
click at [508, 226] on button "Encerrar" at bounding box center [500, 233] width 57 height 22
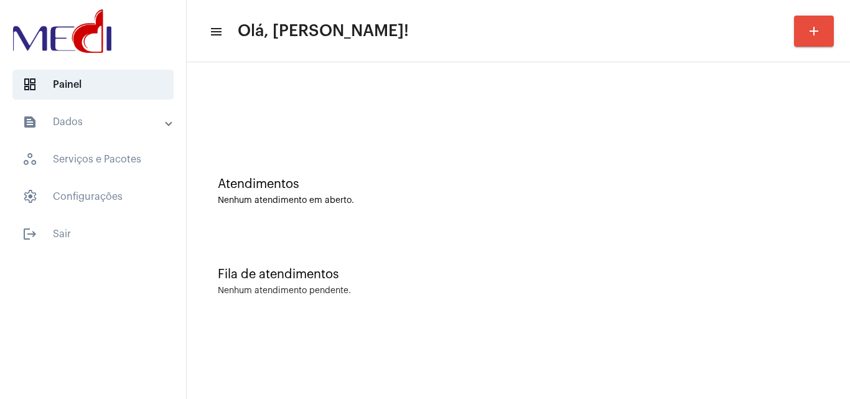
click at [794, 182] on div "Atendimentos" at bounding box center [518, 184] width 601 height 14
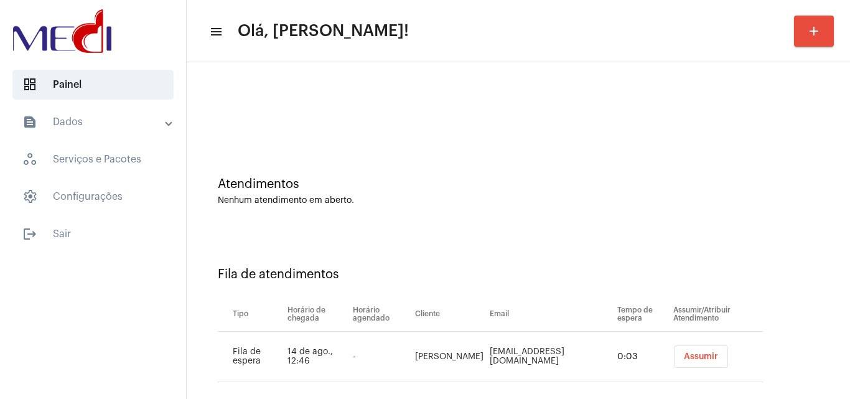
click at [811, 223] on div "Atendimentos Nenhum atendimento em aberto." at bounding box center [518, 185] width 651 height 90
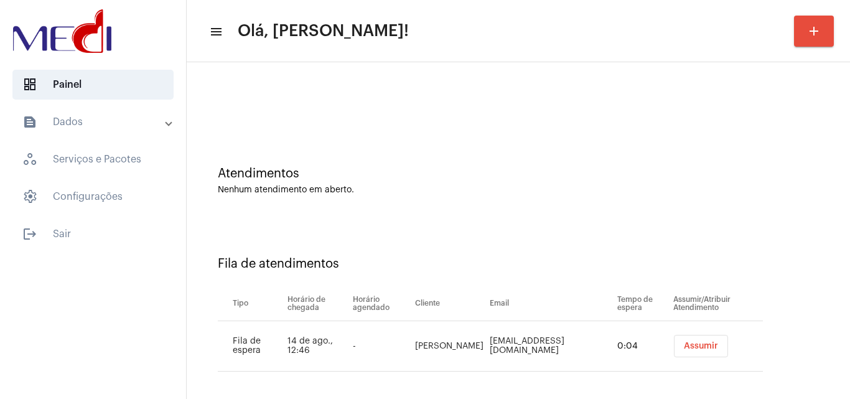
scroll to position [17, 0]
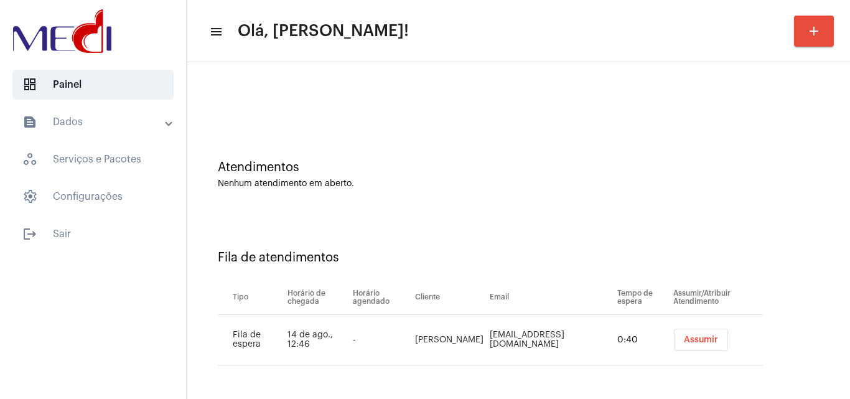
click at [704, 328] on td "Assumir" at bounding box center [716, 340] width 93 height 50
click at [711, 337] on button "Assumir" at bounding box center [701, 339] width 54 height 22
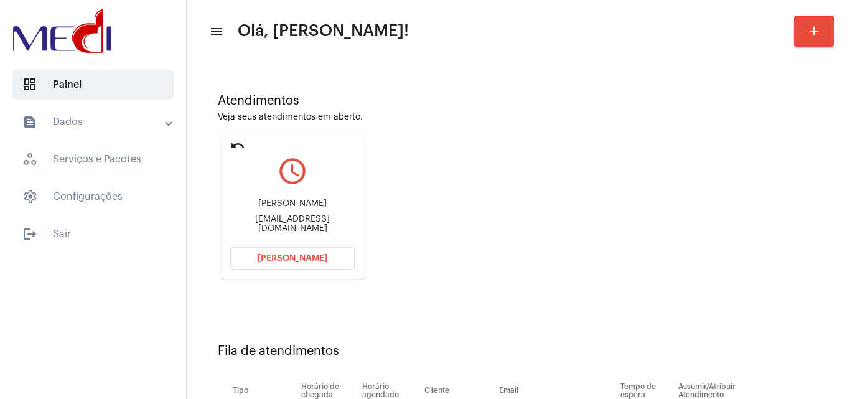
scroll to position [177, 0]
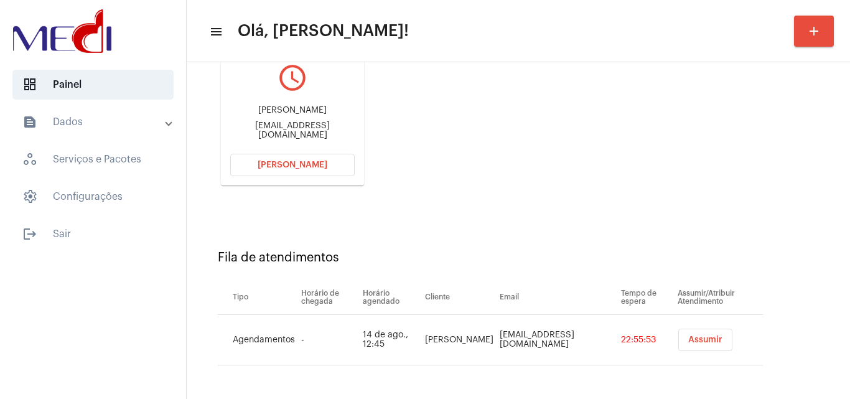
click at [286, 128] on div "[EMAIL_ADDRESS][DOMAIN_NAME]" at bounding box center [292, 130] width 124 height 19
copy mat-card-content "[EMAIL_ADDRESS][DOMAIN_NAME] [PERSON_NAME]"
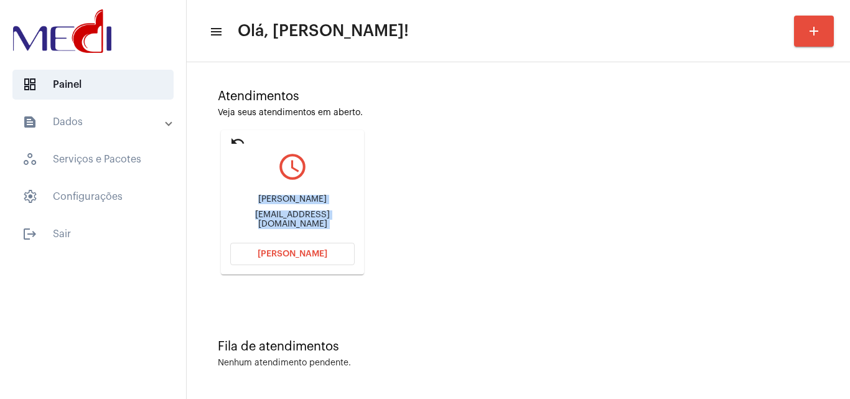
scroll to position [88, 0]
click at [524, 212] on div "Atendimentos Veja seus atendimentos em aberto. undo query_builder [PERSON_NAME]…" at bounding box center [518, 177] width 651 height 250
click at [232, 144] on mat-icon "undo" at bounding box center [237, 141] width 15 height 15
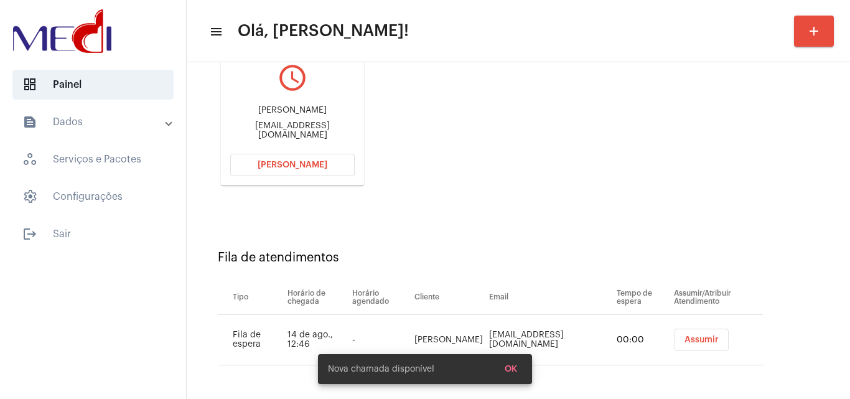
scroll to position [17, 0]
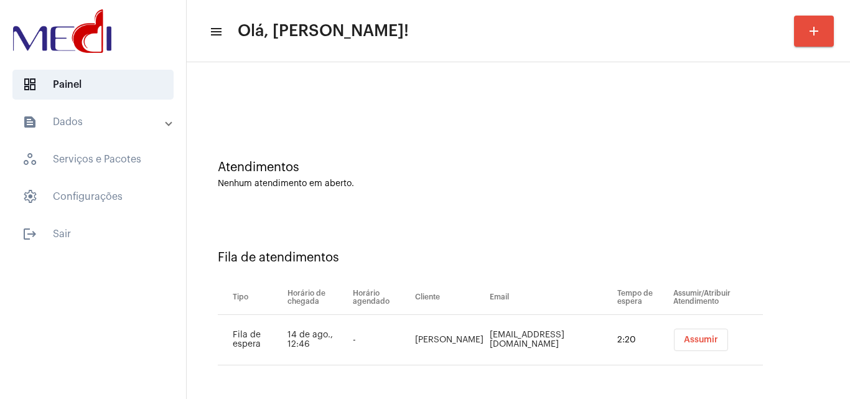
click at [810, 253] on div "Fila de atendimentos Tipo Horário de chegada Horário agendado Cliente Email Tem…" at bounding box center [518, 302] width 651 height 179
click at [797, 263] on div "Fila de atendimentos" at bounding box center [518, 258] width 601 height 14
click at [806, 305] on div "Fila de atendimentos Tipo Horário de chegada Horário agendado Cliente Email Tem…" at bounding box center [518, 302] width 651 height 179
click at [803, 304] on div "Fila de atendimentos Tipo Horário de chegada Horário agendado Cliente Email Tem…" at bounding box center [518, 302] width 651 height 179
click at [786, 235] on div "Fila de atendimentos Tipo Horário de chegada Horário agendado Cliente Email Tem…" at bounding box center [518, 302] width 651 height 179
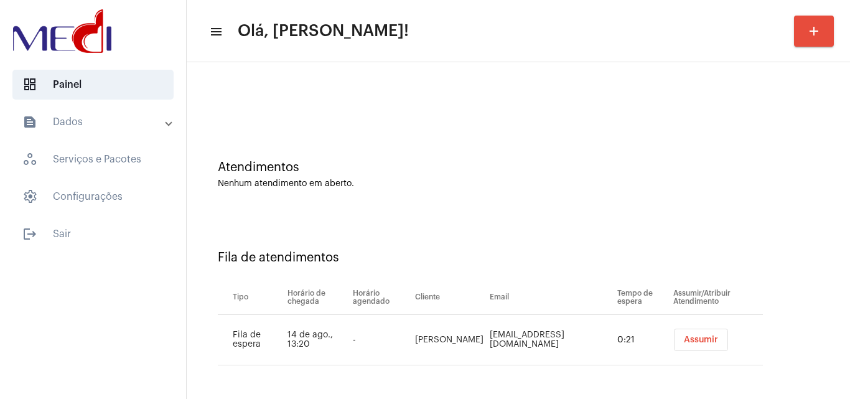
click at [694, 337] on span "Assumir" at bounding box center [701, 339] width 34 height 9
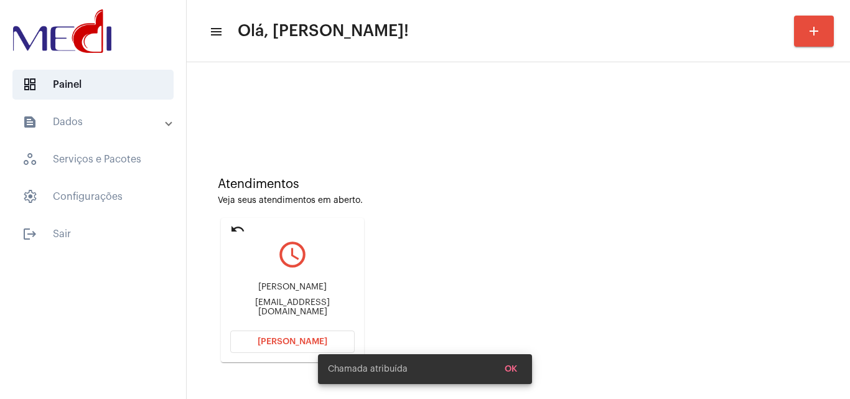
click at [300, 309] on div "[EMAIL_ADDRESS][DOMAIN_NAME]" at bounding box center [292, 307] width 124 height 19
copy mat-card-content "[EMAIL_ADDRESS][DOMAIN_NAME] Abrir Chamada"
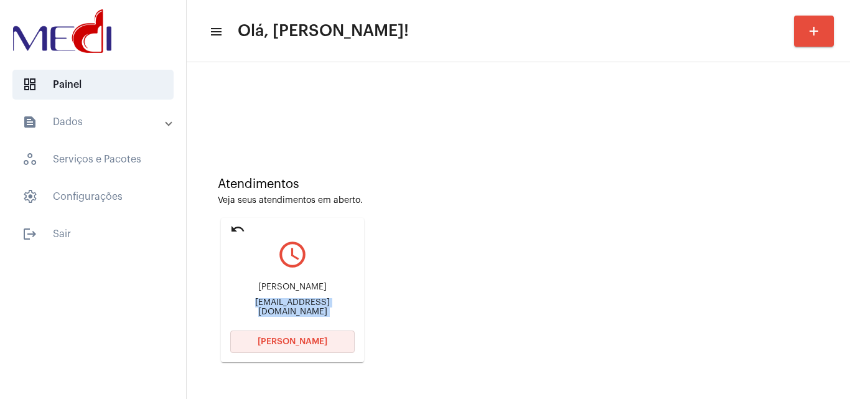
click at [279, 346] on button "Abrir Chamada" at bounding box center [292, 341] width 124 height 22
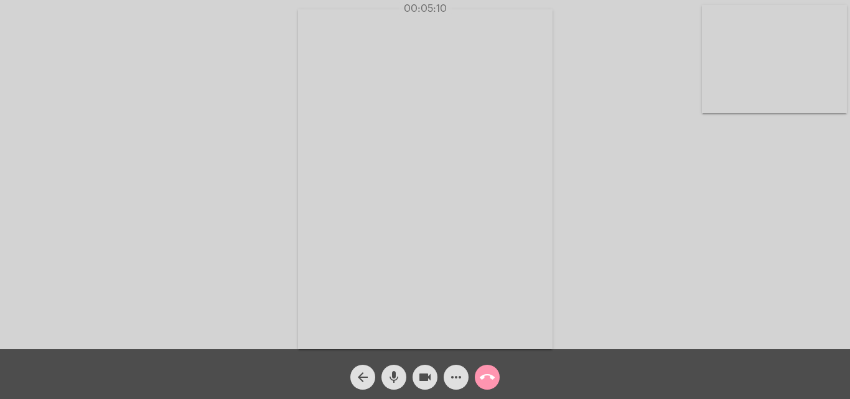
click at [487, 370] on mat-icon "call_end" at bounding box center [487, 377] width 15 height 15
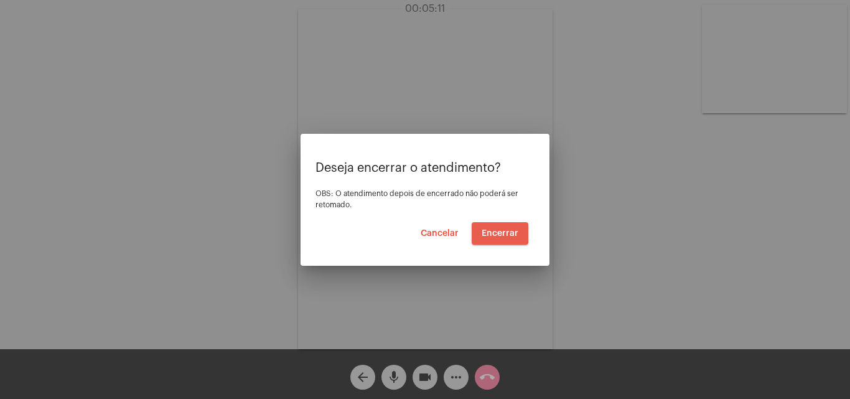
click at [490, 232] on span "Encerrar" at bounding box center [500, 233] width 37 height 9
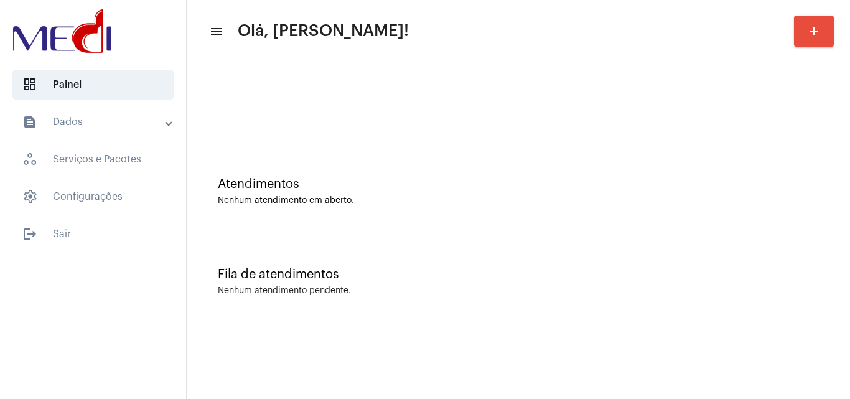
click at [794, 223] on div "Atendimentos Nenhum atendimento em aberto." at bounding box center [518, 185] width 651 height 90
click at [822, 256] on div "Fila de atendimentos Nenhum atendimento pendente." at bounding box center [518, 275] width 651 height 90
click at [777, 262] on div "Fila de atendimentos Nenhum atendimento pendente." at bounding box center [518, 275] width 651 height 90
click at [784, 279] on div "Fila de atendimentos" at bounding box center [518, 275] width 601 height 14
click at [775, 251] on div "Fila de atendimentos Nenhum atendimento pendente." at bounding box center [518, 275] width 651 height 90
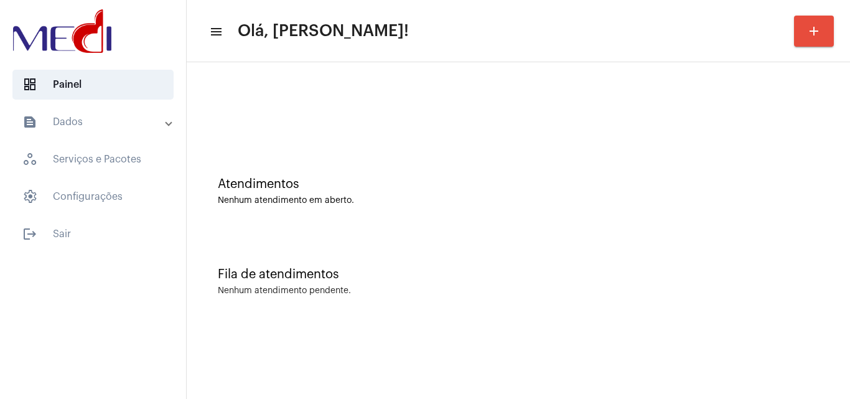
click at [796, 225] on div "Atendimentos Nenhum atendimento em aberto." at bounding box center [518, 185] width 651 height 90
click at [779, 260] on div "Fila de atendimentos Nenhum atendimento pendente." at bounding box center [518, 275] width 651 height 90
click at [821, 236] on div "Fila de atendimentos Nenhum atendimento pendente." at bounding box center [518, 275] width 651 height 90
click at [814, 202] on div "Nenhum atendimento em aberto." at bounding box center [518, 200] width 601 height 9
click at [801, 299] on div "Fila de atendimentos Nenhum atendimento pendente." at bounding box center [518, 275] width 651 height 90
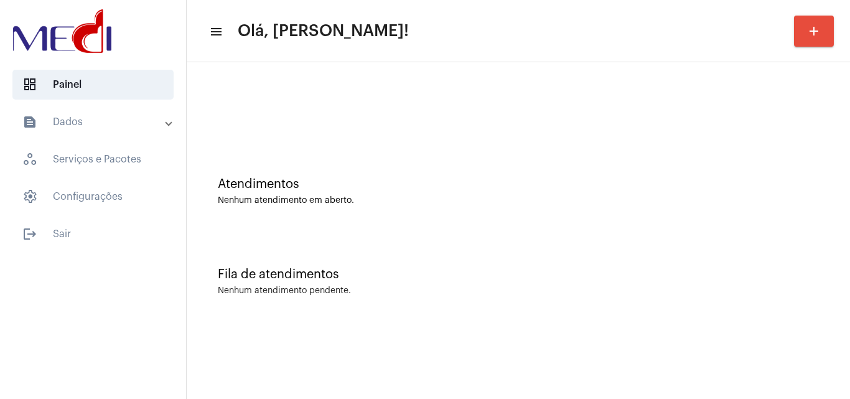
click at [802, 174] on div "Atendimentos Nenhum atendimento em aberto." at bounding box center [518, 185] width 651 height 90
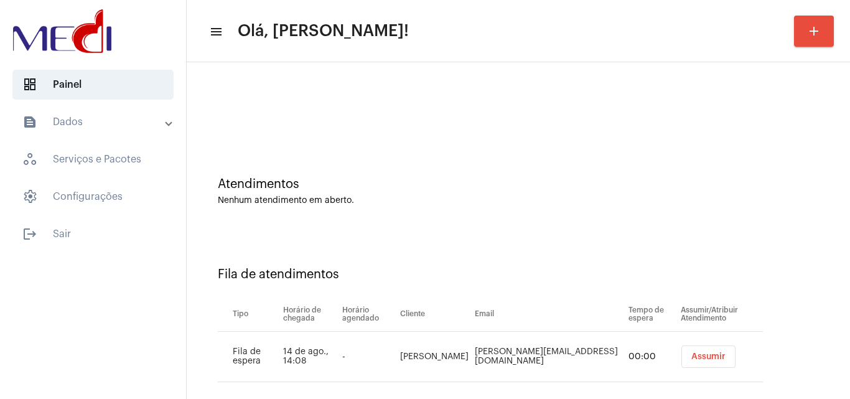
scroll to position [17, 0]
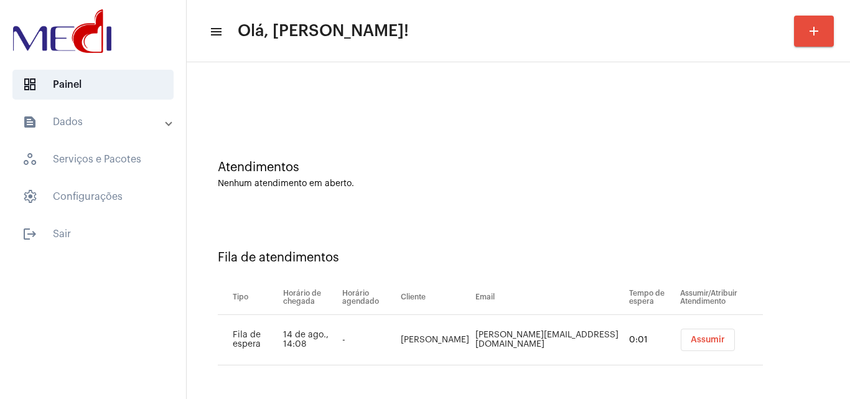
click at [698, 338] on span "Assumir" at bounding box center [708, 339] width 34 height 9
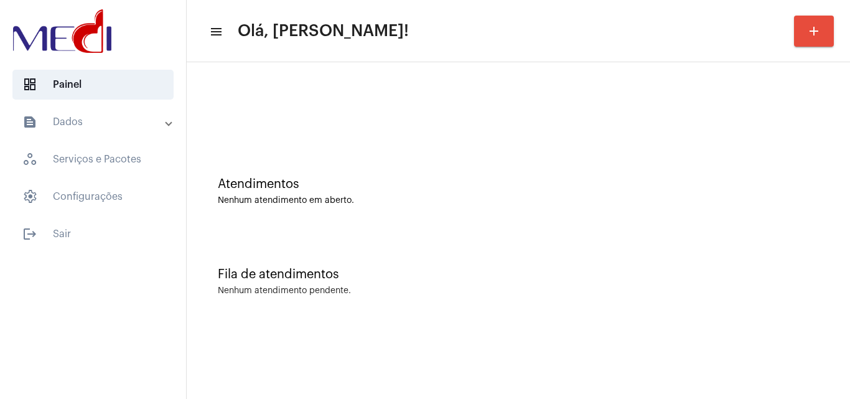
scroll to position [0, 0]
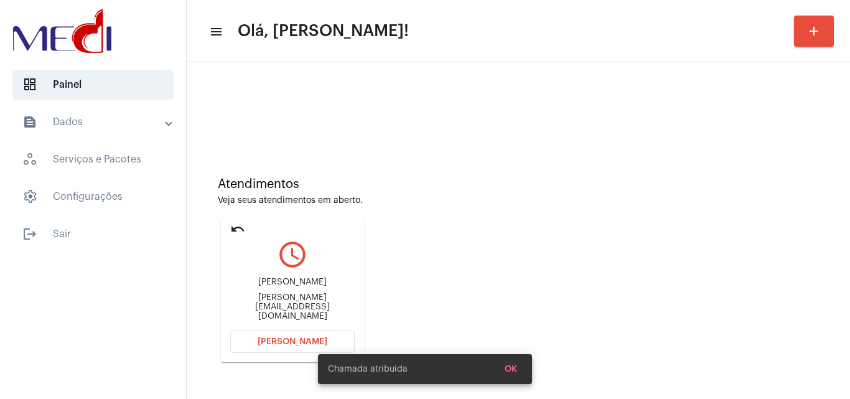
click at [332, 304] on div "helena_costaios@hotmail.com" at bounding box center [292, 307] width 124 height 28
copy mat-card-content "helena_costaios@hotmail.com Abrir Chamada"
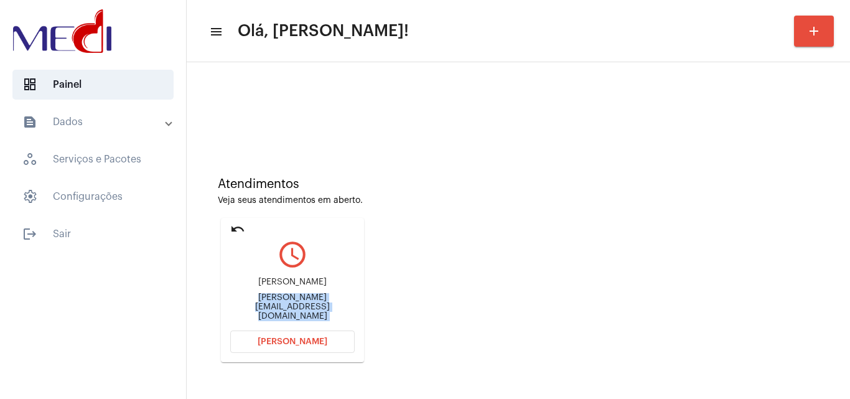
click at [300, 332] on button "Abrir Chamada" at bounding box center [292, 341] width 124 height 22
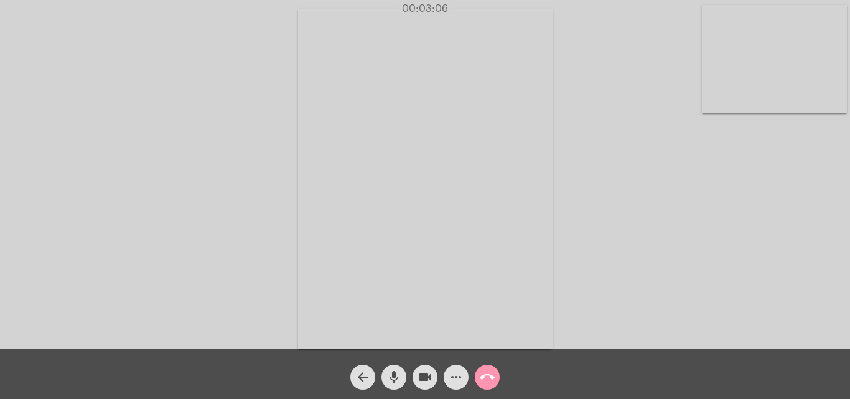
click at [490, 374] on mat-icon "call_end" at bounding box center [487, 377] width 15 height 15
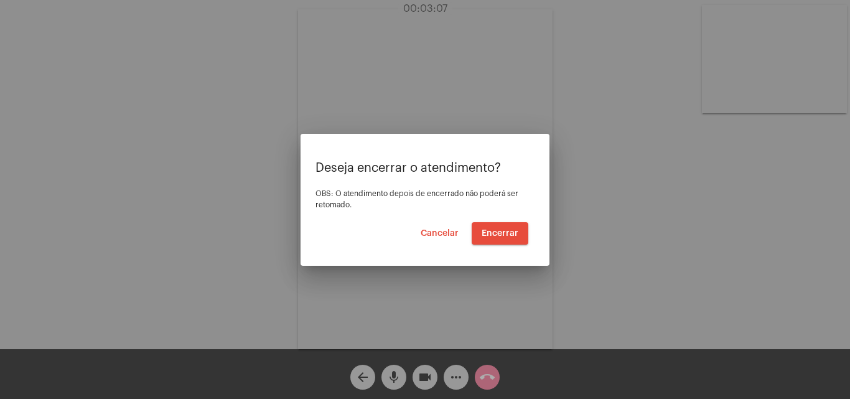
click at [435, 236] on span "Cancelar" at bounding box center [440, 233] width 38 height 9
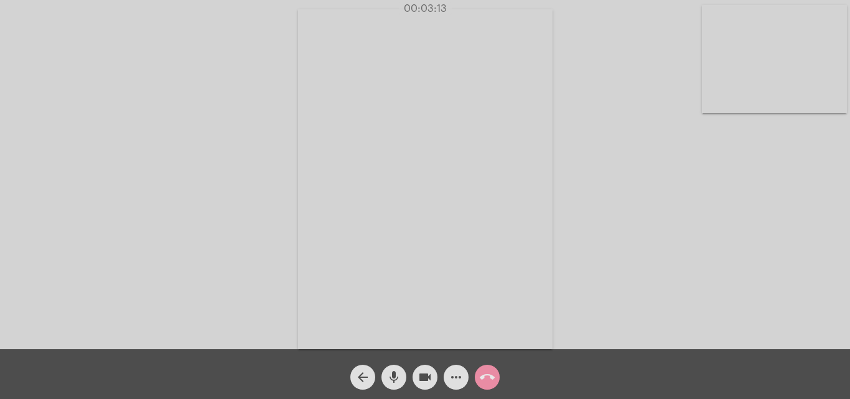
click at [490, 371] on mat-icon "call_end" at bounding box center [487, 377] width 15 height 15
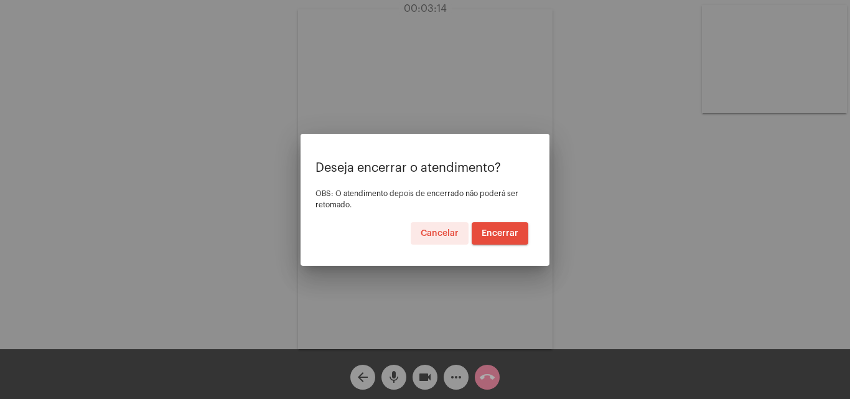
click at [502, 229] on span "Encerrar" at bounding box center [500, 233] width 37 height 9
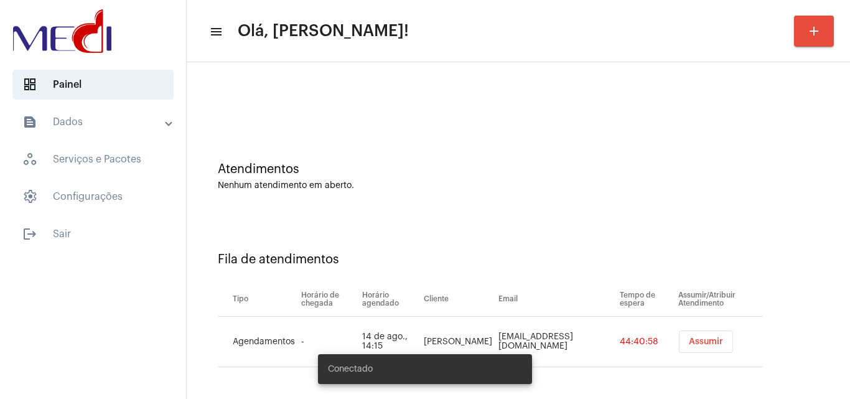
scroll to position [17, 0]
click at [689, 340] on span "Assumir" at bounding box center [706, 339] width 34 height 9
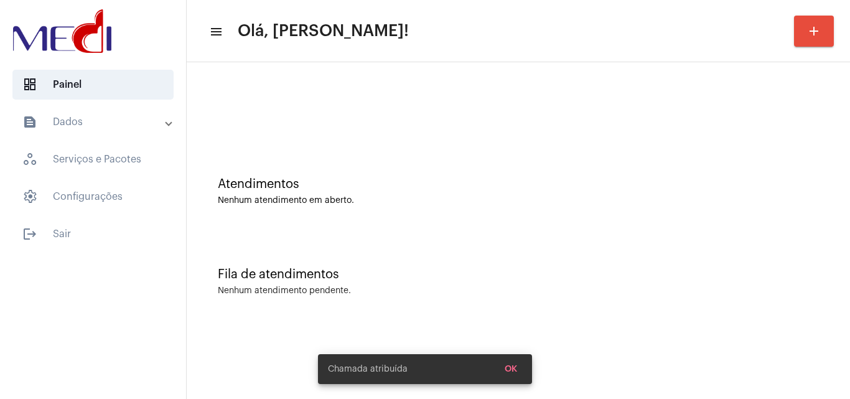
scroll to position [0, 0]
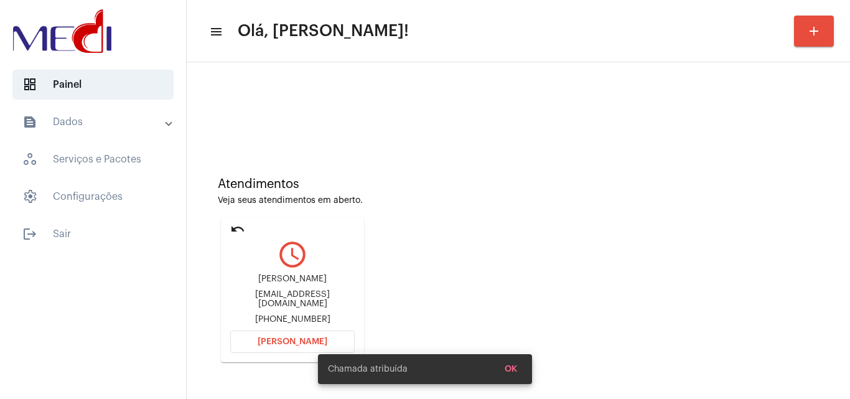
click at [318, 301] on div "kusiack@yahoo.com.br" at bounding box center [292, 299] width 124 height 19
copy div "kusiack@yahoo.com.br"
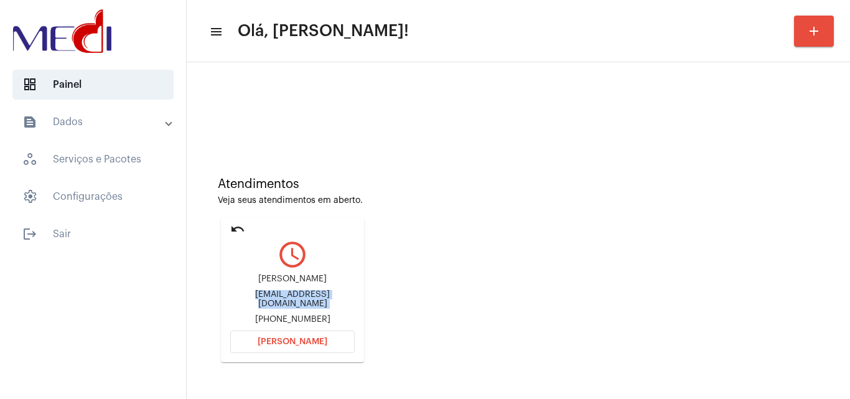
click at [292, 350] on button "Abrir Chamada" at bounding box center [292, 341] width 124 height 22
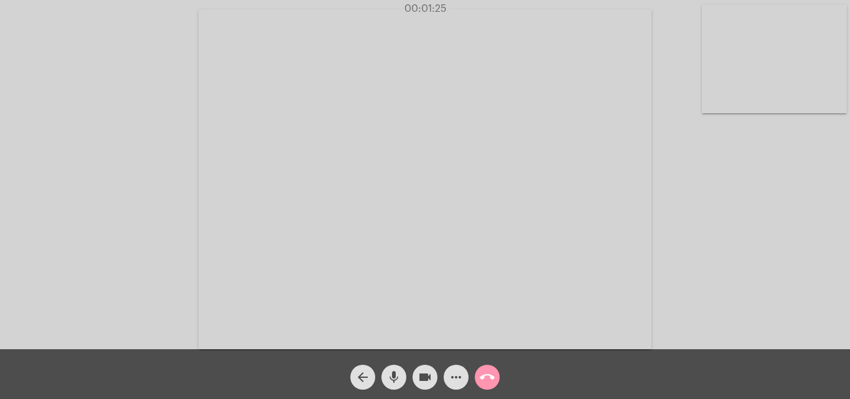
click at [422, 375] on mat-icon "videocam" at bounding box center [424, 377] width 15 height 15
click at [394, 382] on mat-icon "mic" at bounding box center [393, 377] width 15 height 15
click at [846, 246] on div "Acessando Câmera e Microfone..." at bounding box center [424, 177] width 847 height 349
click at [398, 376] on mat-icon "mic_off" at bounding box center [393, 377] width 15 height 15
click at [398, 376] on mat-icon "mic" at bounding box center [393, 377] width 15 height 15
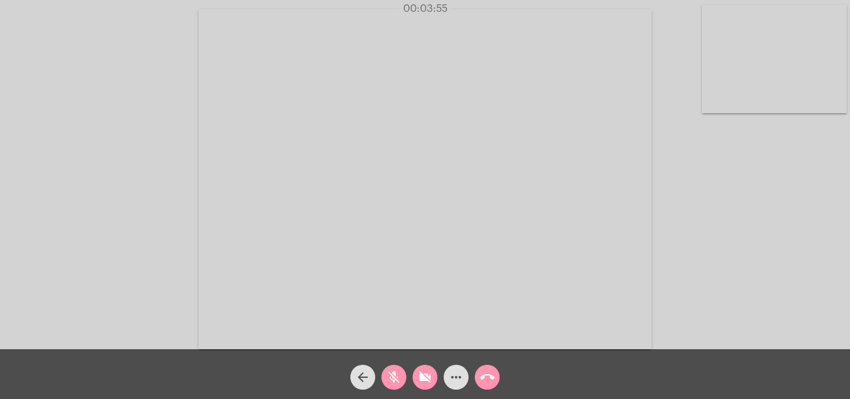
click at [814, 283] on div "Acessando Câmera e Microfone..." at bounding box center [424, 177] width 847 height 349
click at [426, 374] on mat-icon "videocam_off" at bounding box center [424, 377] width 15 height 15
click at [377, 374] on div "arrow_back" at bounding box center [362, 373] width 31 height 31
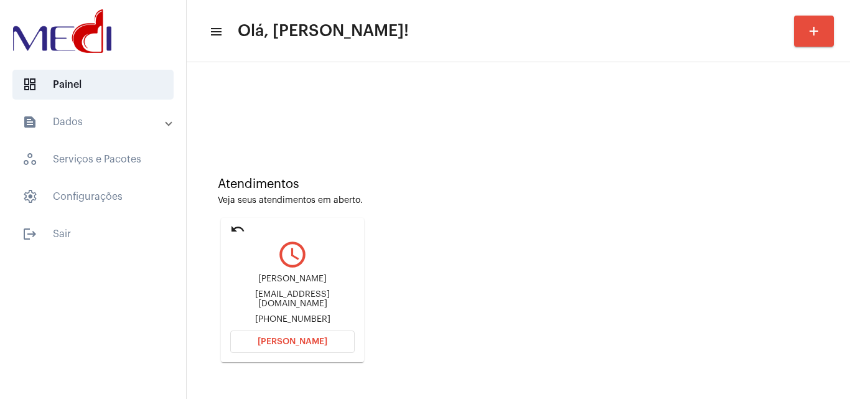
click at [318, 340] on span "Abrir Chamada" at bounding box center [293, 341] width 70 height 9
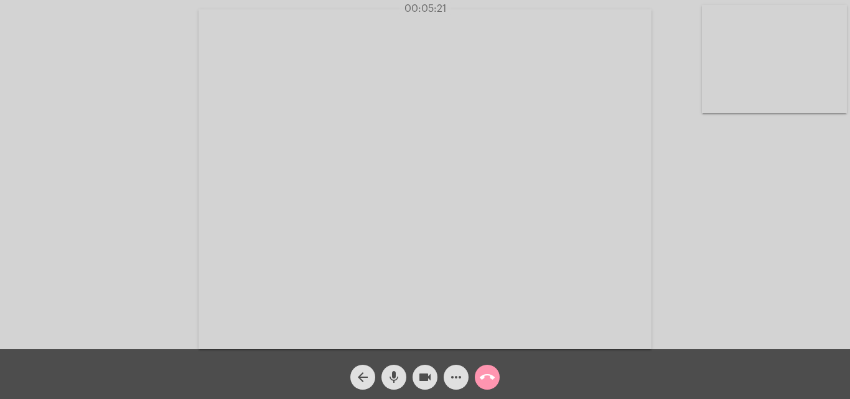
click at [823, 268] on div "Acessando Câmera e Microfone..." at bounding box center [424, 177] width 847 height 349
click at [484, 377] on mat-icon "call_end" at bounding box center [487, 377] width 15 height 15
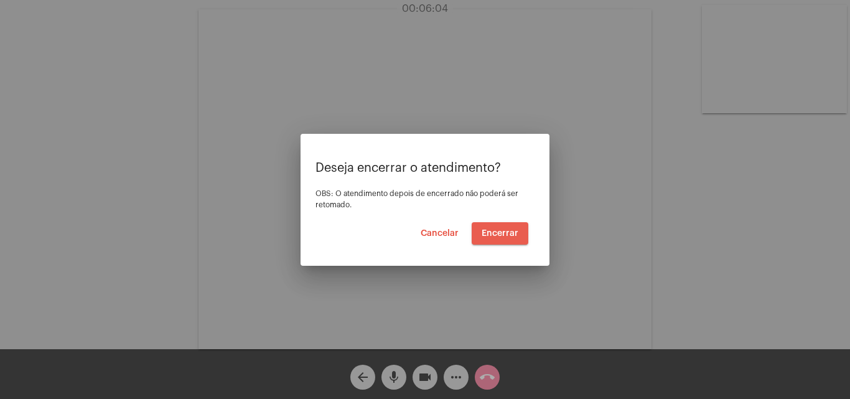
click at [509, 240] on button "Encerrar" at bounding box center [500, 233] width 57 height 22
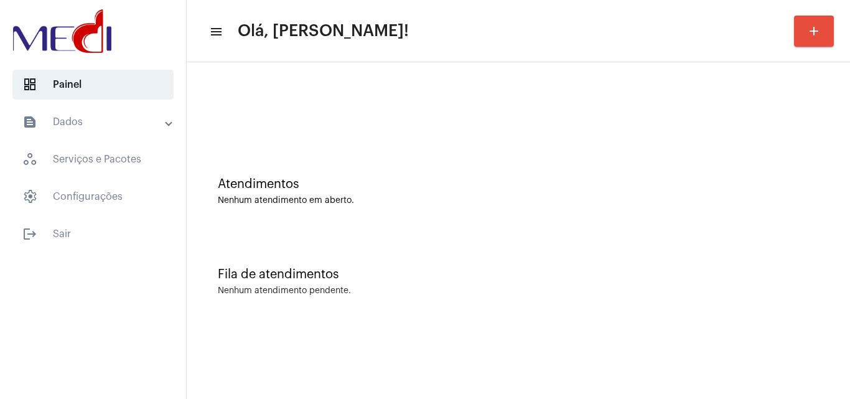
click at [804, 193] on div "Atendimentos Nenhum atendimento em aberto." at bounding box center [518, 191] width 601 height 28
click at [834, 220] on div "Atendimentos Nenhum atendimento em aberto." at bounding box center [518, 185] width 651 height 90
click at [763, 249] on div "Fila de atendimentos Nenhum atendimento pendente." at bounding box center [518, 275] width 651 height 90
click at [541, 327] on mat-sidenav-content "menu Olá, Karen! add Atendimentos Nenhum atendimento em aberto. Fila de atendim…" at bounding box center [518, 199] width 663 height 399
click at [756, 272] on div "Fila de atendimentos" at bounding box center [518, 275] width 601 height 14
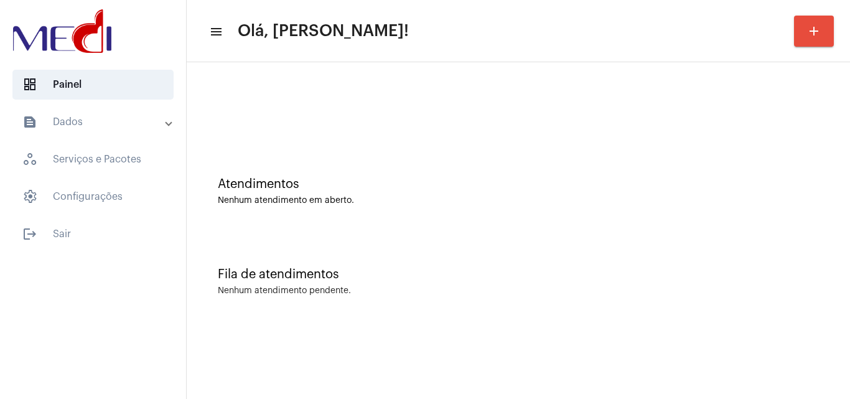
click at [816, 200] on div "Nenhum atendimento em aberto." at bounding box center [518, 200] width 601 height 9
click at [821, 172] on div "Atendimentos Nenhum atendimento em aberto." at bounding box center [518, 185] width 651 height 90
click at [823, 190] on div "Atendimentos Nenhum atendimento em aberto." at bounding box center [518, 185] width 651 height 90
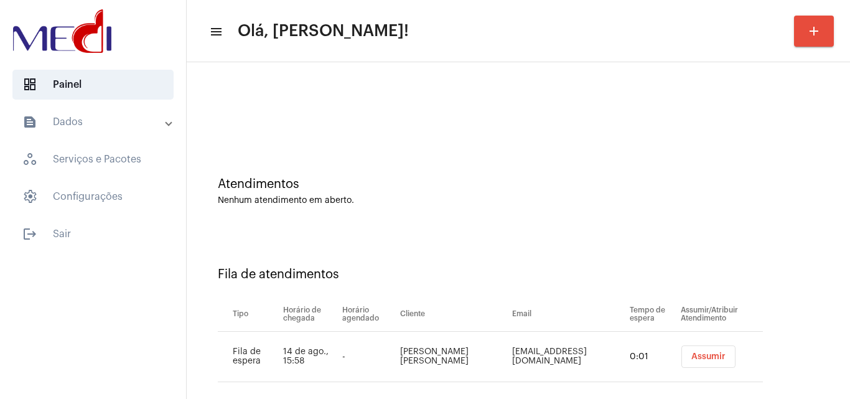
click at [760, 279] on div "Fila de atendimentos" at bounding box center [518, 275] width 601 height 14
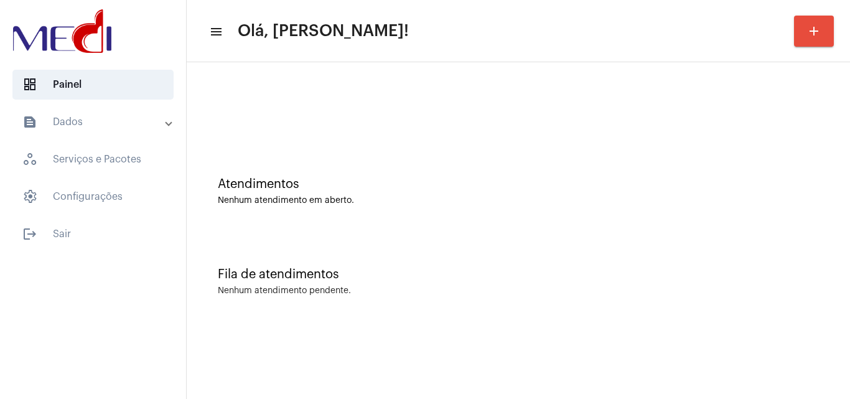
click at [849, 207] on div "Atendimentos Nenhum atendimento em aberto. Fila de atendimentos Nenhum atendime…" at bounding box center [518, 194] width 663 height 264
click at [803, 267] on div "Fila de atendimentos Nenhum atendimento pendente." at bounding box center [518, 275] width 651 height 90
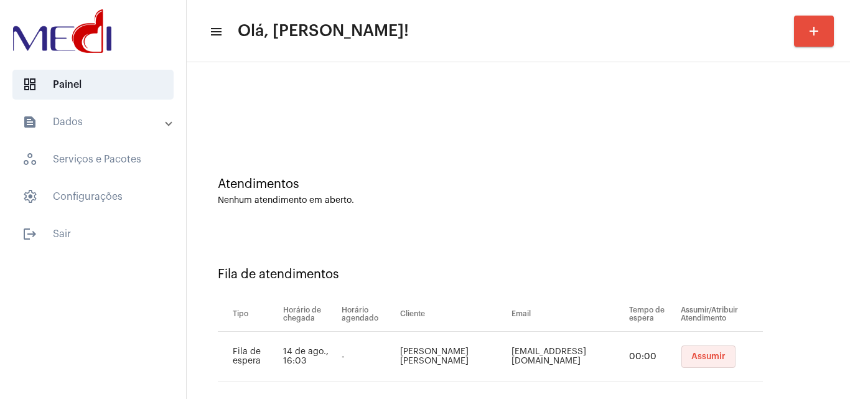
click at [710, 357] on span "Assumir" at bounding box center [708, 356] width 34 height 9
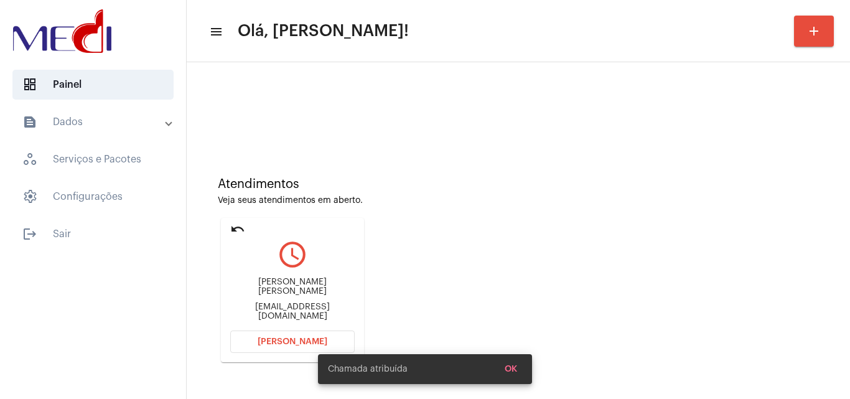
click at [273, 307] on div "leonardogirelli14@gmail.com" at bounding box center [292, 311] width 124 height 19
copy mat-card-content "leonardogirelli14@gmail.com Abrir Chamada"
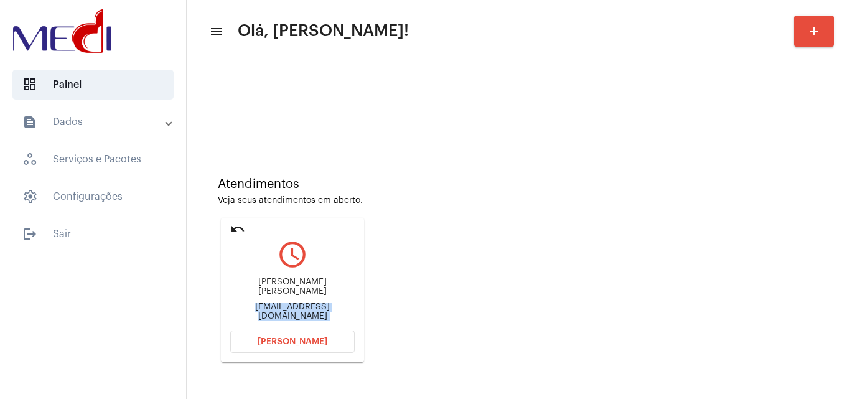
click at [231, 226] on mat-icon "undo" at bounding box center [237, 228] width 15 height 15
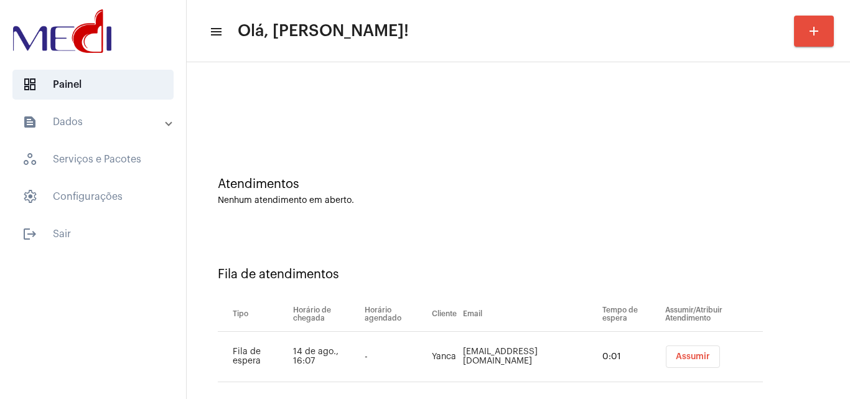
drag, startPoint x: 803, startPoint y: 266, endPoint x: 723, endPoint y: 314, distance: 93.5
click at [801, 266] on div "Fila de atendimentos Tipo Horário de chegada Horário agendado Cliente Email Tem…" at bounding box center [518, 319] width 651 height 179
click at [694, 366] on button "Assumir" at bounding box center [693, 356] width 54 height 22
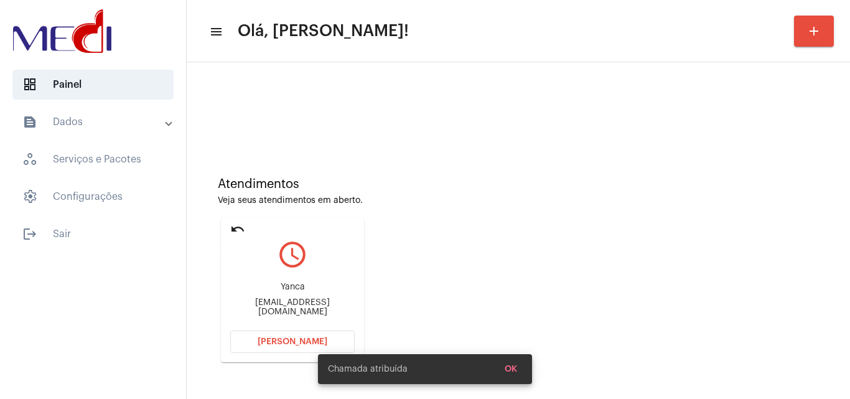
click at [235, 225] on mat-icon "undo" at bounding box center [237, 228] width 15 height 15
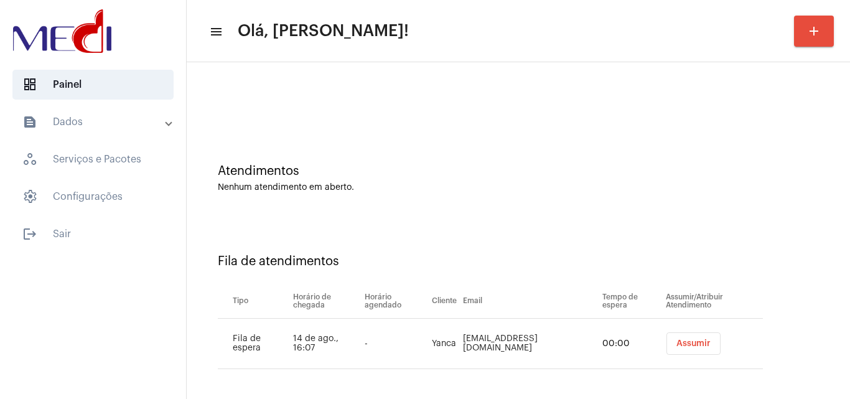
scroll to position [17, 0]
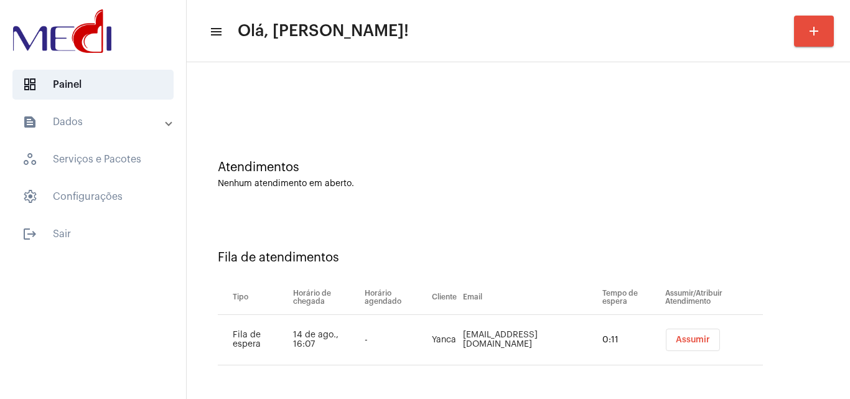
click at [699, 338] on span "Assumir" at bounding box center [693, 339] width 34 height 9
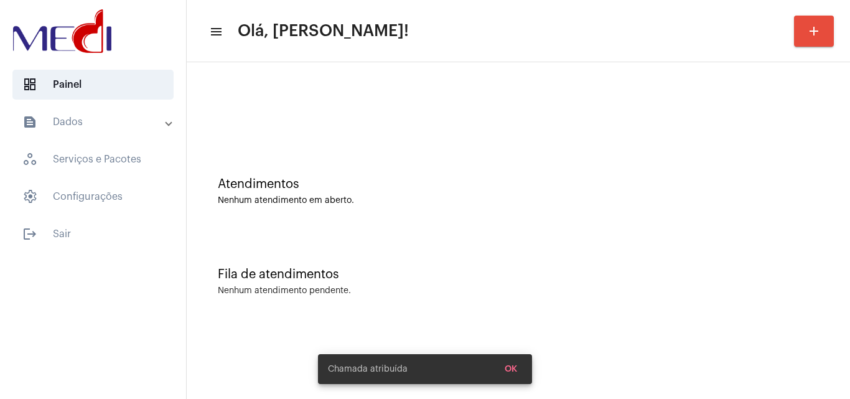
scroll to position [0, 0]
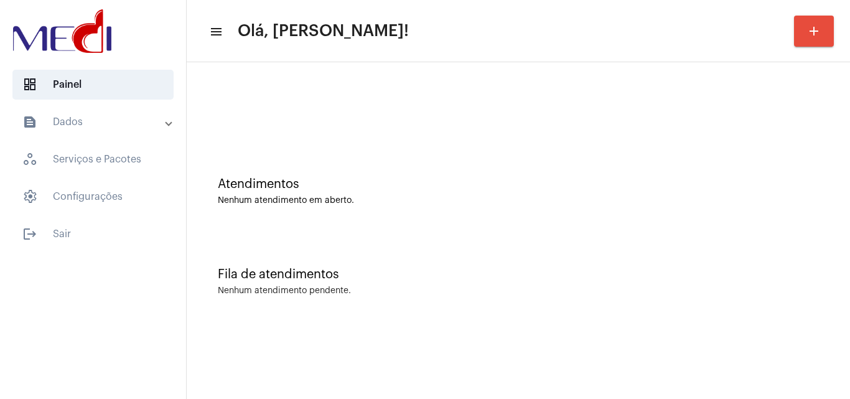
click at [829, 192] on div "Atendimentos Nenhum atendimento em aberto." at bounding box center [518, 185] width 651 height 90
click at [810, 218] on div "Atendimentos Nenhum atendimento em aberto." at bounding box center [518, 185] width 651 height 90
click at [829, 266] on div "Fila de atendimentos Nenhum atendimento pendente." at bounding box center [518, 275] width 651 height 90
drag, startPoint x: 844, startPoint y: 252, endPoint x: 849, endPoint y: 249, distance: 6.4
click at [849, 249] on div "Atendimentos Nenhum atendimento em aberto. Fila de atendimentos Nenhum atendime…" at bounding box center [518, 194] width 663 height 264
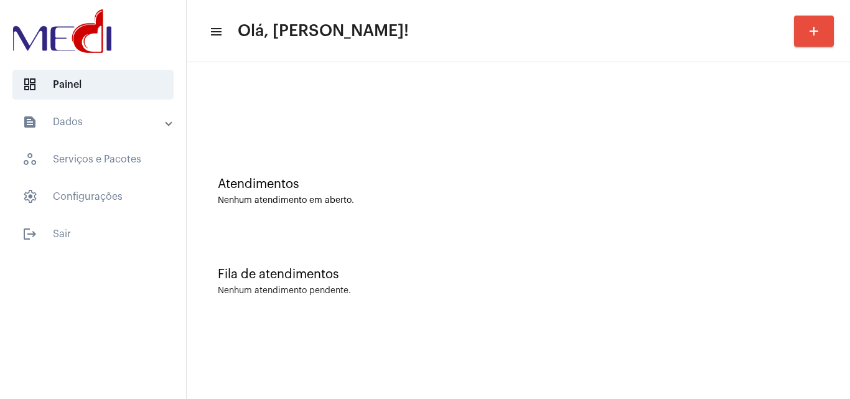
click at [146, 398] on div "dashboard Painel text_snippet_outlined Dados history_outlined Histórico schedul…" at bounding box center [93, 199] width 186 height 399
click at [435, 198] on div "Nenhum atendimento em aberto." at bounding box center [518, 200] width 601 height 9
click at [842, 249] on div "Fila de atendimentos Nenhum atendimento pendente." at bounding box center [518, 275] width 651 height 90
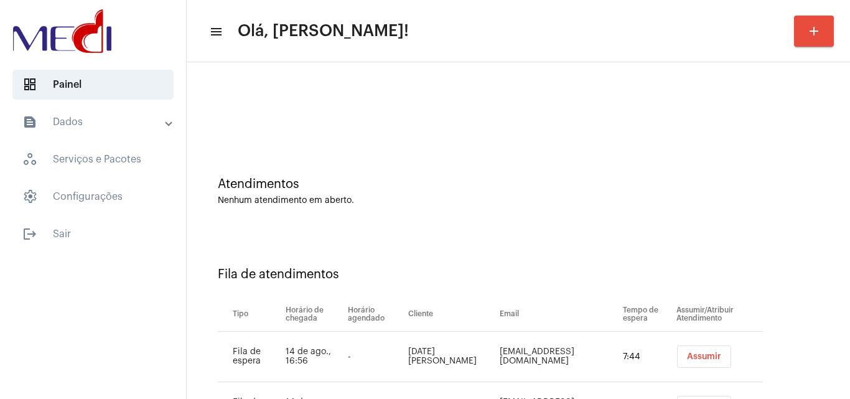
scroll to position [67, 0]
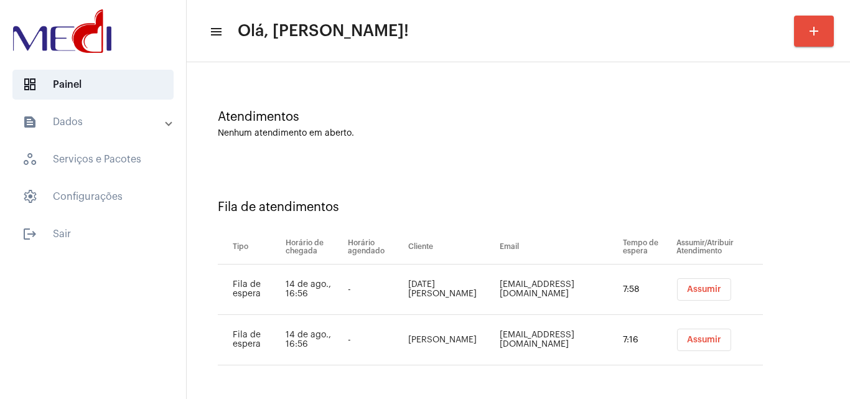
click at [760, 223] on div "Fila de atendimentos Tipo Horário de chegada Horário agendado Cliente Email Tem…" at bounding box center [518, 278] width 651 height 230
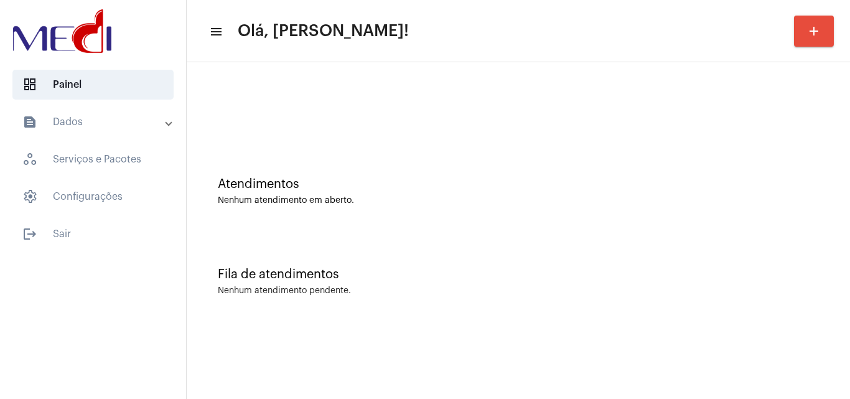
scroll to position [0, 0]
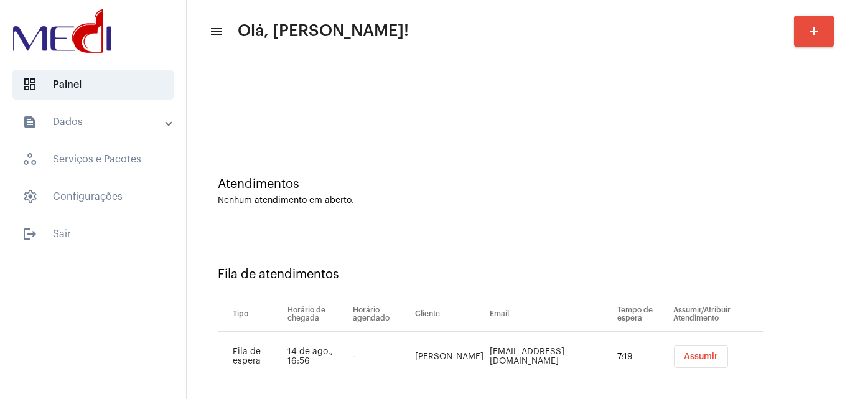
click at [691, 356] on span "Assumir" at bounding box center [701, 356] width 34 height 9
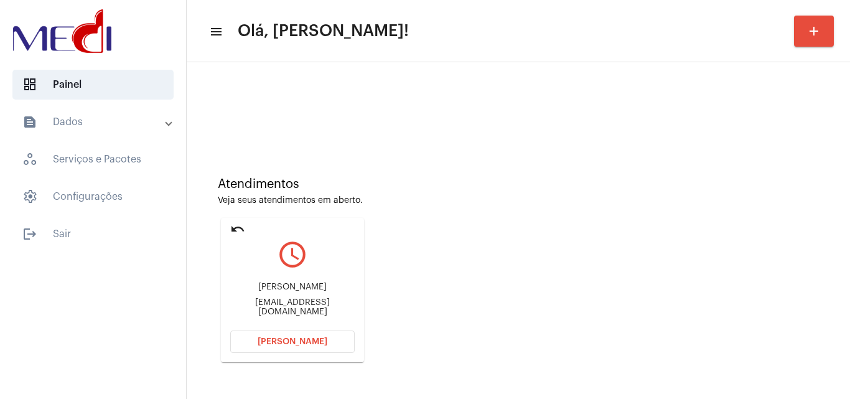
click at [817, 229] on div "Atendimentos Veja seus atendimentos em aberto. undo query_builder Rogério Dias …" at bounding box center [518, 265] width 651 height 250
drag, startPoint x: 794, startPoint y: 282, endPoint x: 803, endPoint y: 302, distance: 21.2
click at [803, 303] on div "Atendimentos Veja seus atendimentos em aberto. undo query_builder Rogério Dias …" at bounding box center [518, 265] width 651 height 250
click at [811, 167] on div "Atendimentos Veja seus atendimentos em aberto. undo query_builder Rogério Dias …" at bounding box center [518, 265] width 651 height 250
click at [309, 306] on div "rogeriodap@gmail.com" at bounding box center [292, 307] width 124 height 19
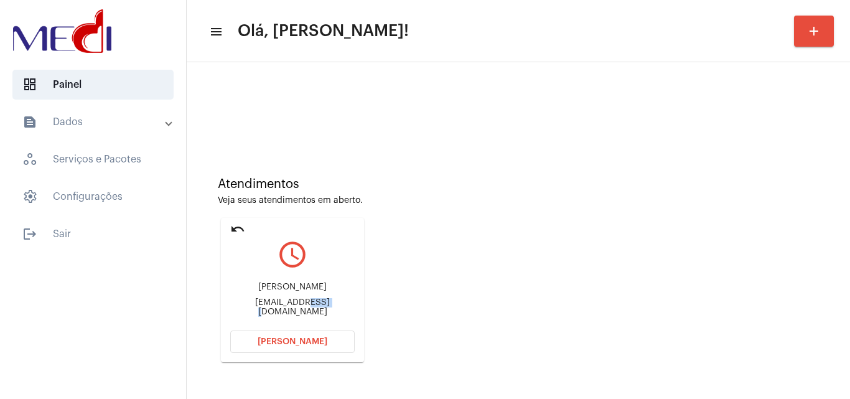
click at [309, 306] on div "rogeriodap@gmail.com" at bounding box center [292, 307] width 124 height 19
copy mat-card-content "rogeriodap@gmail.com Abrir Chamada"
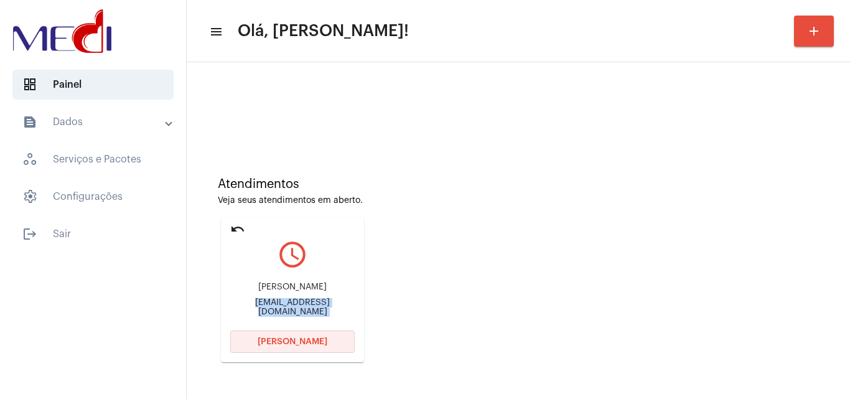
click at [342, 348] on button "[PERSON_NAME]" at bounding box center [292, 341] width 124 height 22
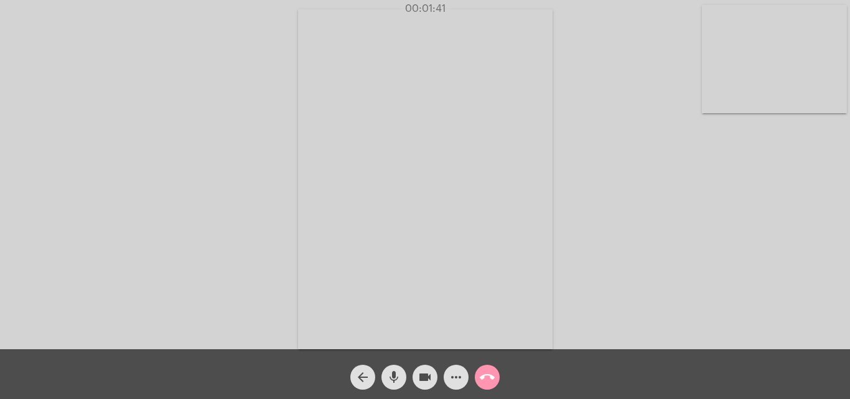
click at [713, 258] on div "Acessando Câmera e Microfone..." at bounding box center [424, 177] width 847 height 349
click at [488, 374] on mat-icon "call_end" at bounding box center [487, 377] width 15 height 15
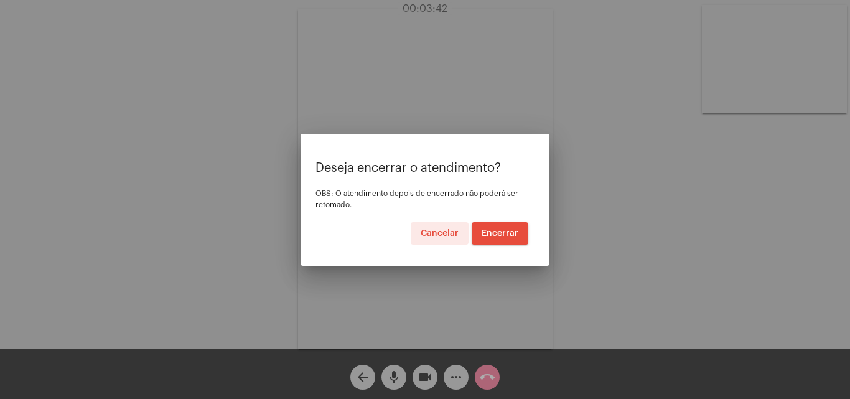
click at [496, 229] on span "Encerrar" at bounding box center [500, 233] width 37 height 9
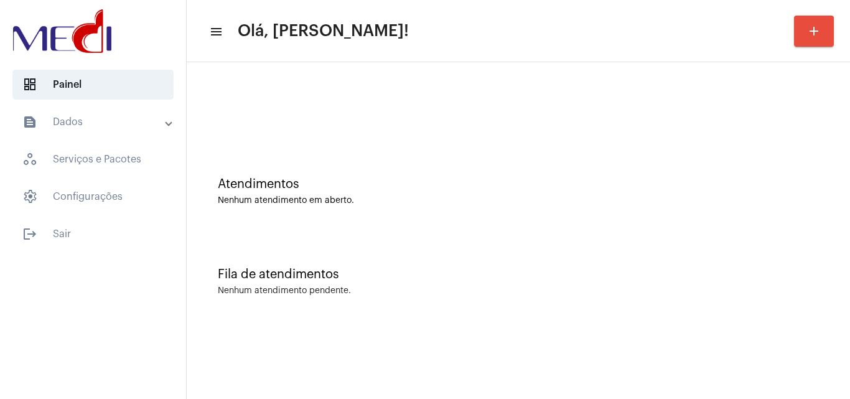
click at [761, 164] on div "Atendimentos Nenhum atendimento em aberto." at bounding box center [518, 185] width 651 height 90
click at [752, 254] on div "Fila de atendimentos Nenhum atendimento pendente." at bounding box center [518, 275] width 651 height 90
click at [824, 252] on div "Fila de atendimentos Nenhum atendimento pendente." at bounding box center [518, 275] width 651 height 90
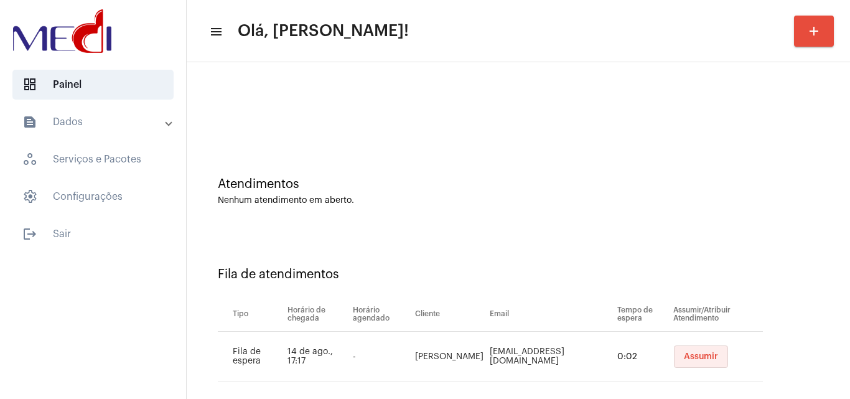
click at [697, 353] on span "Assumir" at bounding box center [701, 356] width 34 height 9
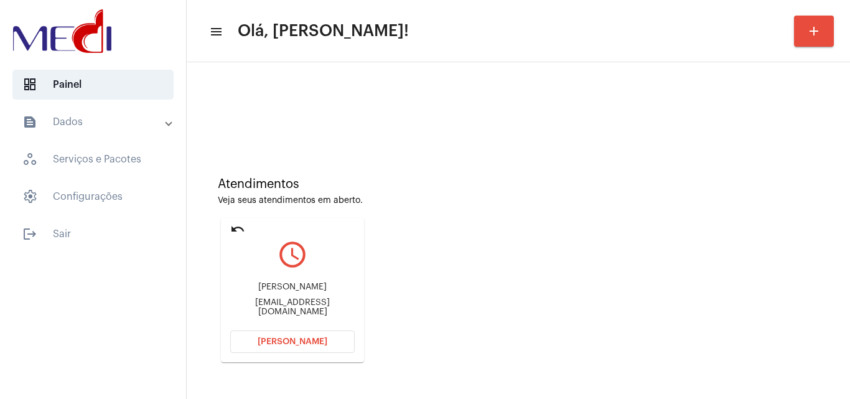
click at [287, 308] on div "DINIZ@MPCNET.COM.BR" at bounding box center [292, 307] width 124 height 19
copy mat-card-content "DINIZ@MPCNET.COM.BR Abrir Chamada"
click at [303, 340] on span "[PERSON_NAME]" at bounding box center [293, 341] width 70 height 9
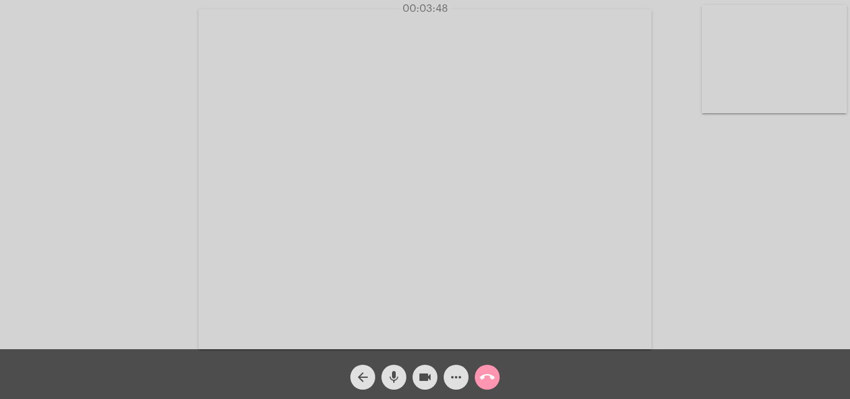
click at [486, 378] on mat-icon "call_end" at bounding box center [487, 377] width 15 height 15
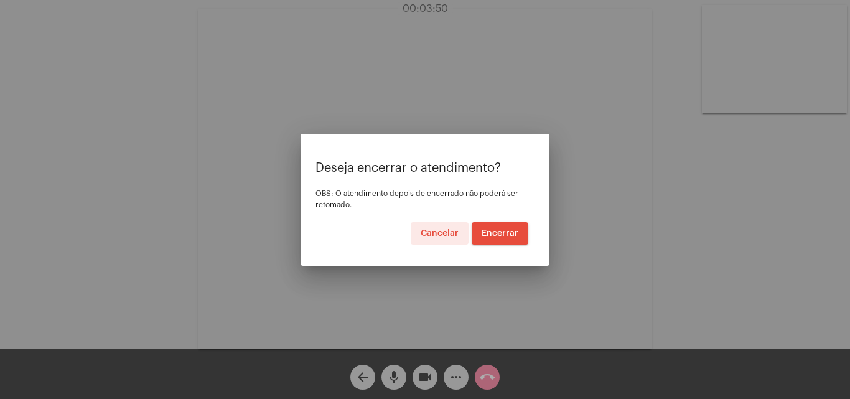
click at [503, 235] on span "Encerrar" at bounding box center [500, 233] width 37 height 9
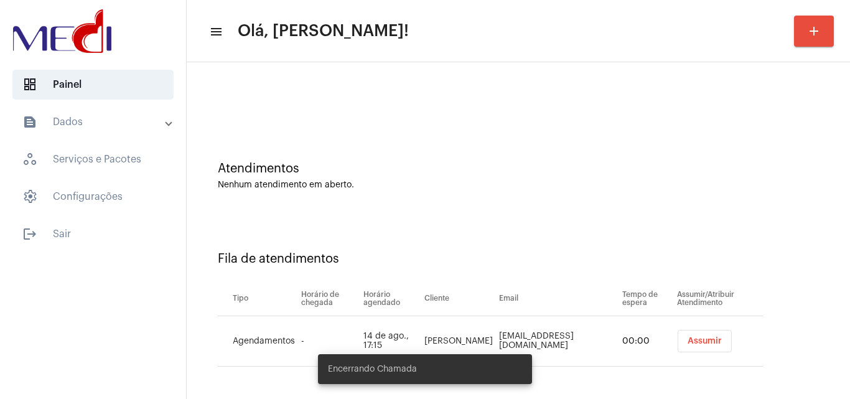
scroll to position [17, 0]
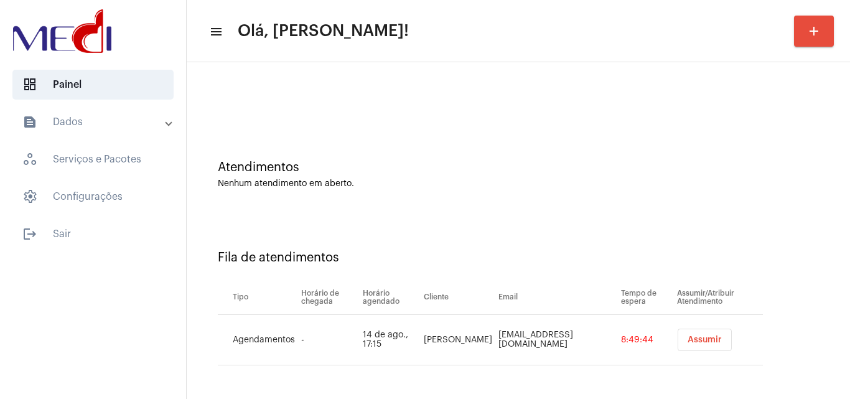
click at [700, 342] on span "Assumir" at bounding box center [704, 339] width 34 height 9
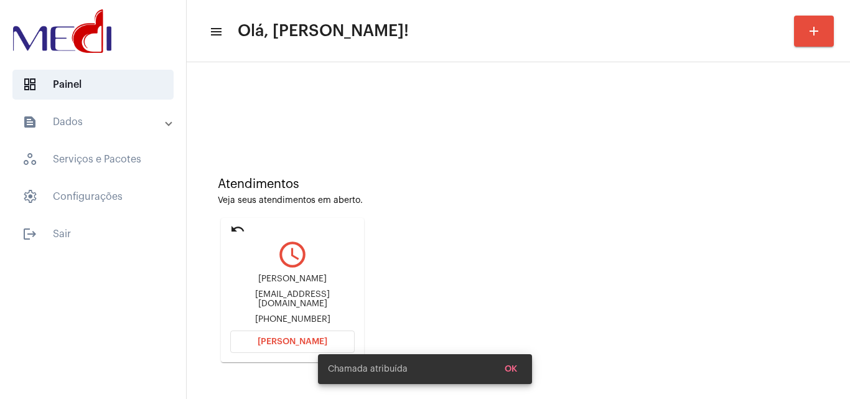
click at [312, 299] on div "ednasabina73@gmail.com" at bounding box center [292, 299] width 124 height 19
copy div "ednasabina73@gmail.com"
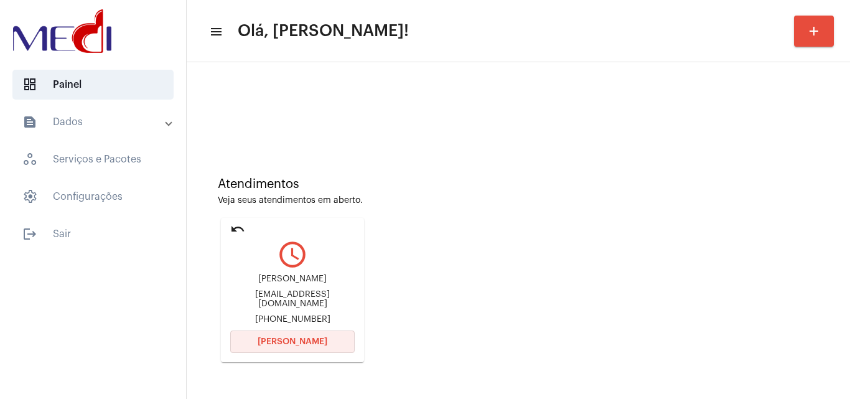
click at [300, 333] on button "[PERSON_NAME]" at bounding box center [292, 341] width 124 height 22
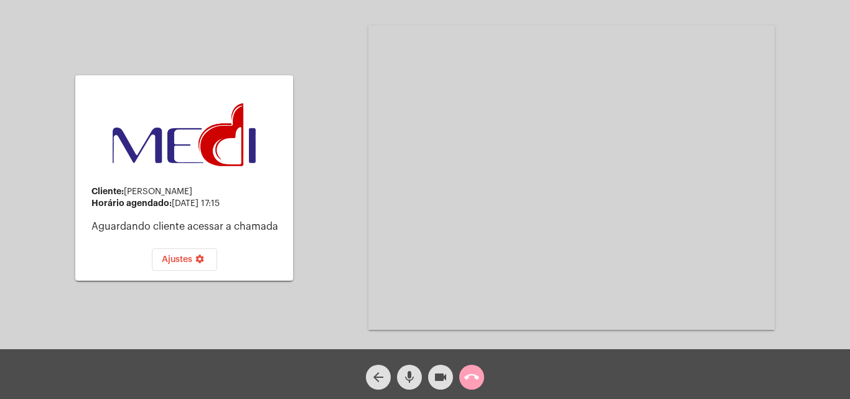
click at [475, 375] on mat-icon "call_end" at bounding box center [471, 377] width 15 height 15
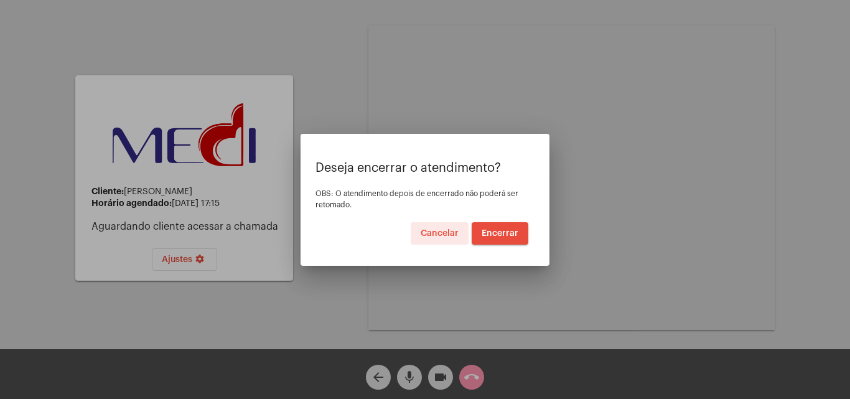
click at [506, 236] on span "Encerrar" at bounding box center [500, 233] width 37 height 9
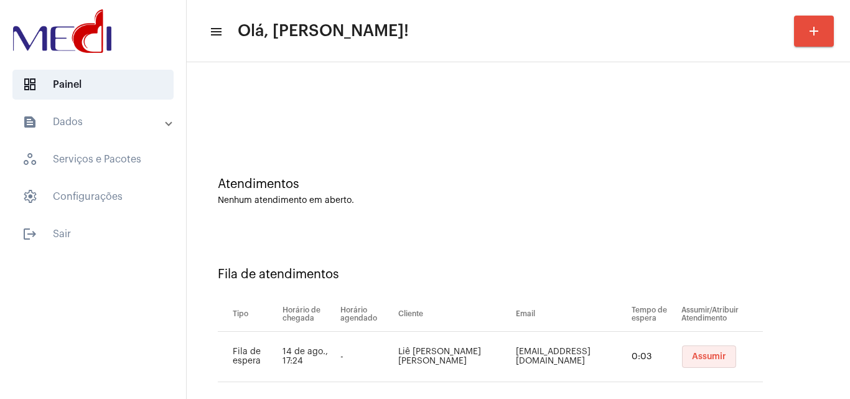
click at [692, 359] on span "Assumir" at bounding box center [709, 356] width 34 height 9
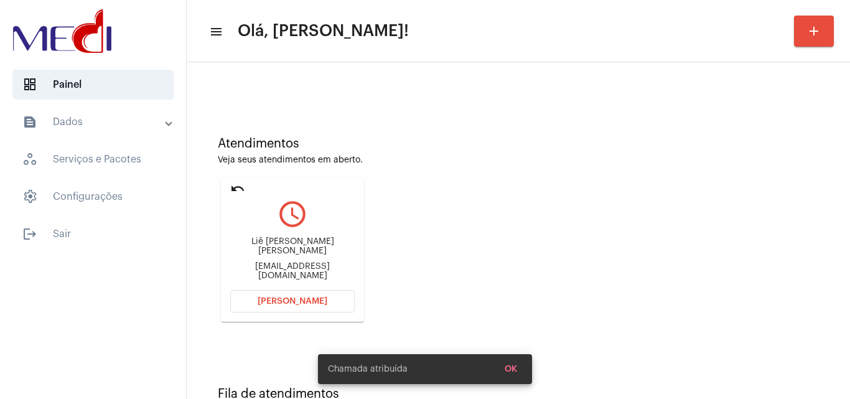
scroll to position [88, 0]
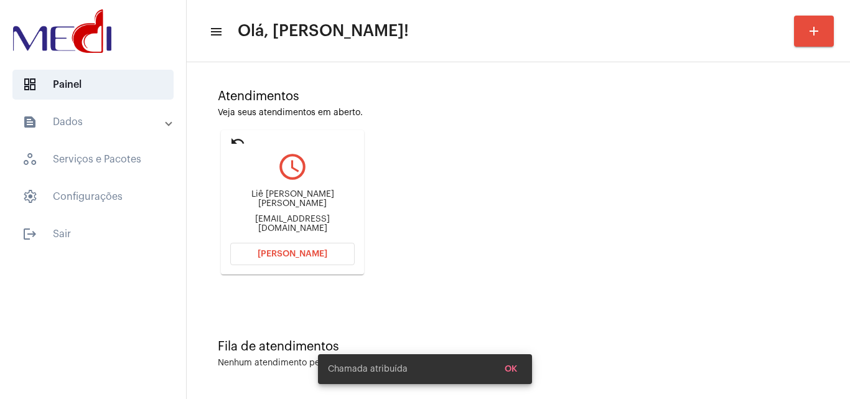
click at [287, 218] on div "liedott@hotmail.com" at bounding box center [292, 224] width 124 height 19
copy mat-card-content "liedott@hotmail.com Abrir Chamada"
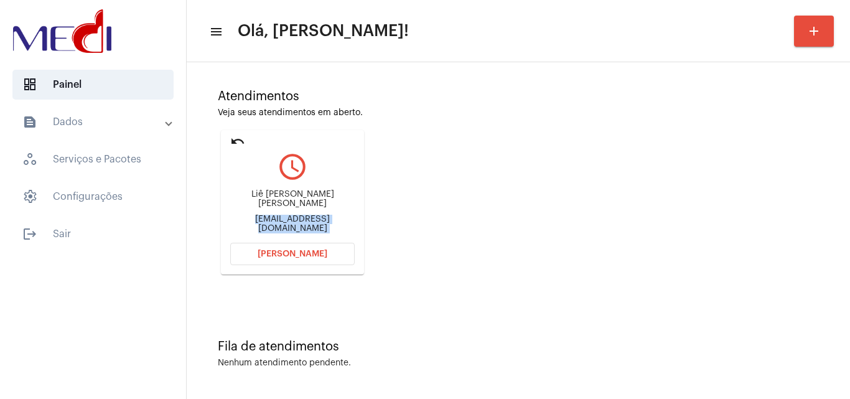
click at [314, 250] on span "[PERSON_NAME]" at bounding box center [293, 253] width 70 height 9
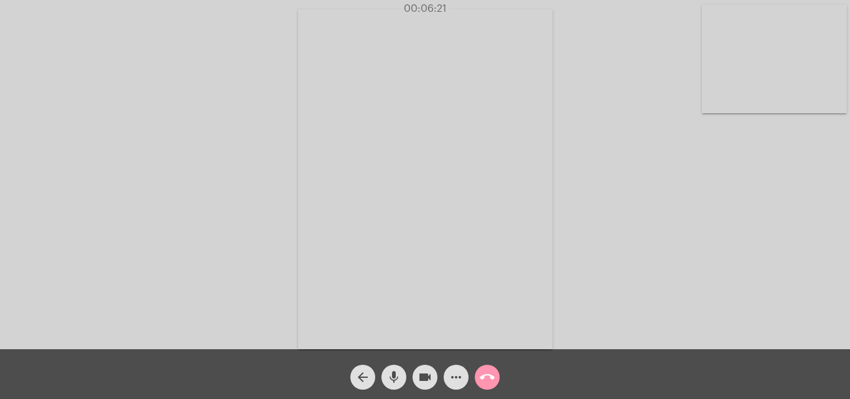
click at [488, 375] on mat-icon "call_end" at bounding box center [487, 377] width 15 height 15
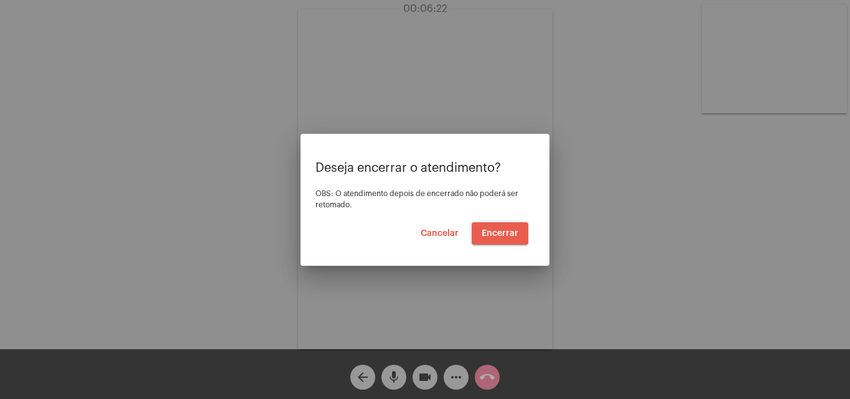
click at [510, 240] on button "Encerrar" at bounding box center [500, 233] width 57 height 22
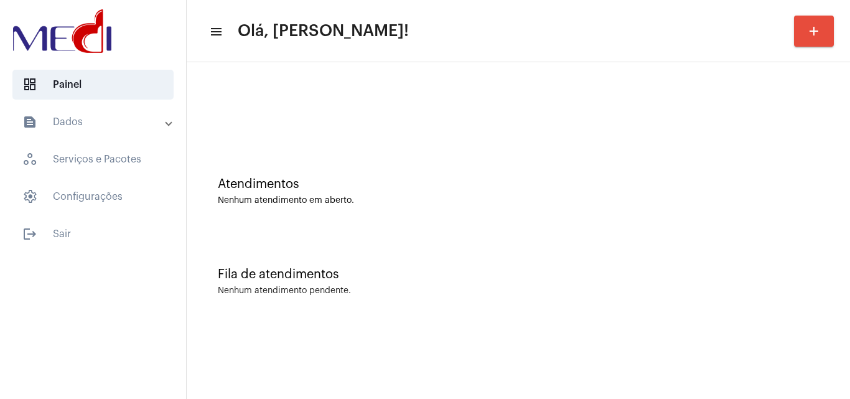
click at [760, 251] on div "Fila de atendimentos Nenhum atendimento pendente." at bounding box center [518, 275] width 651 height 90
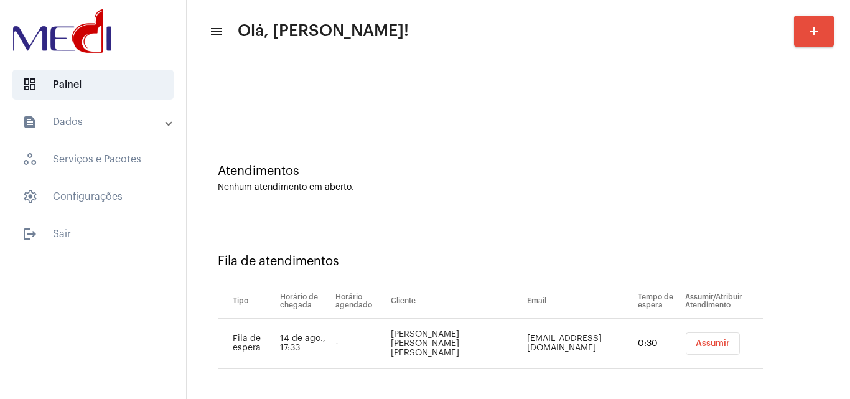
scroll to position [17, 0]
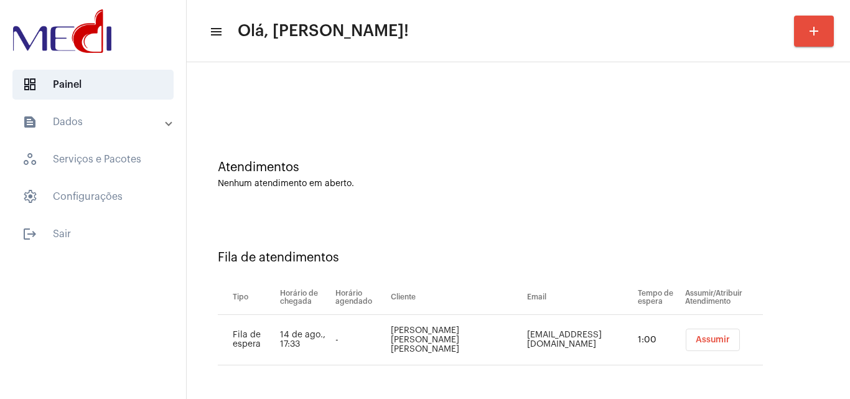
click at [577, 339] on td "[EMAIL_ADDRESS][DOMAIN_NAME]" at bounding box center [579, 340] width 111 height 50
copy td "[EMAIL_ADDRESS][DOMAIN_NAME]"
click at [617, 188] on div "Nenhum atendimento em aberto." at bounding box center [518, 183] width 601 height 9
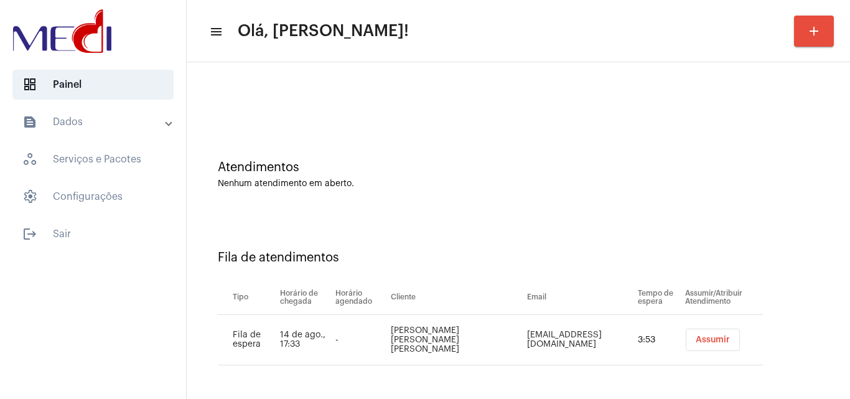
click at [704, 337] on span "Assumir" at bounding box center [713, 339] width 34 height 9
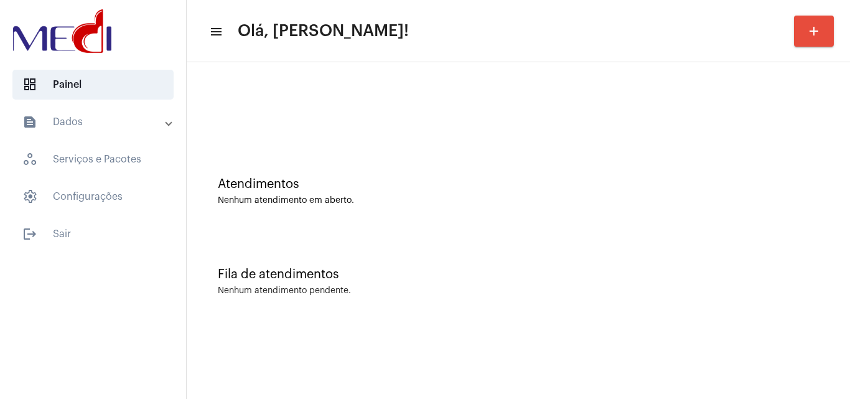
scroll to position [0, 0]
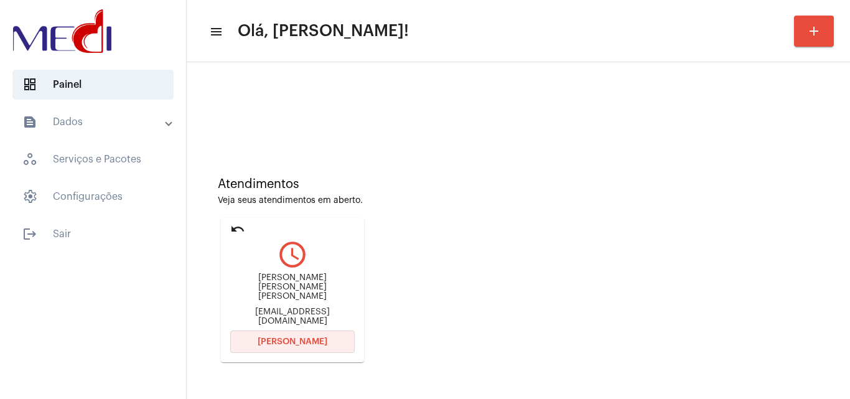
click at [301, 341] on span "[PERSON_NAME]" at bounding box center [293, 341] width 70 height 9
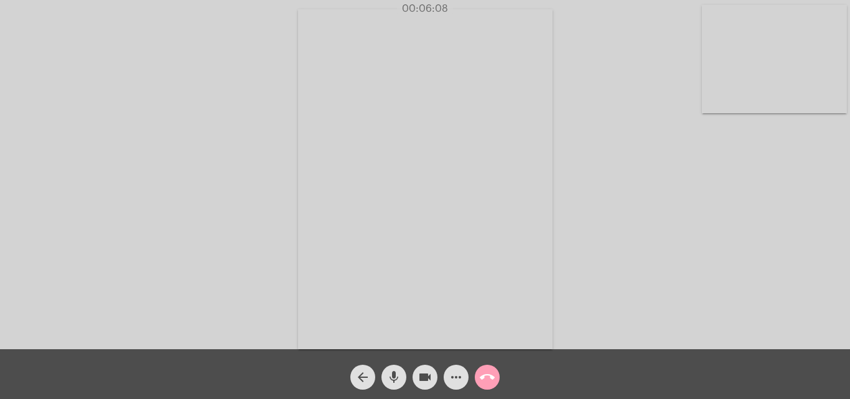
click at [490, 376] on mat-icon "call_end" at bounding box center [487, 377] width 15 height 15
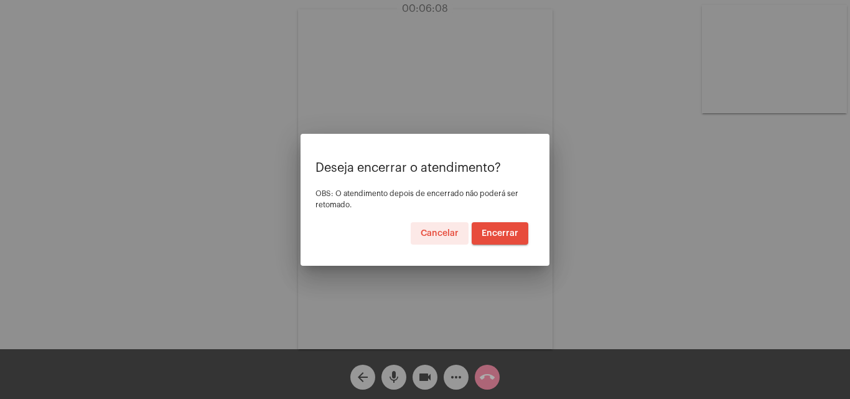
click at [496, 233] on span "Encerrar" at bounding box center [500, 233] width 37 height 9
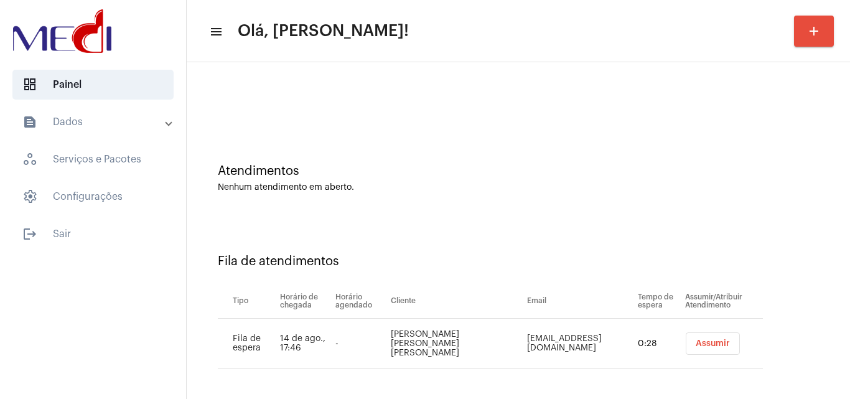
scroll to position [17, 0]
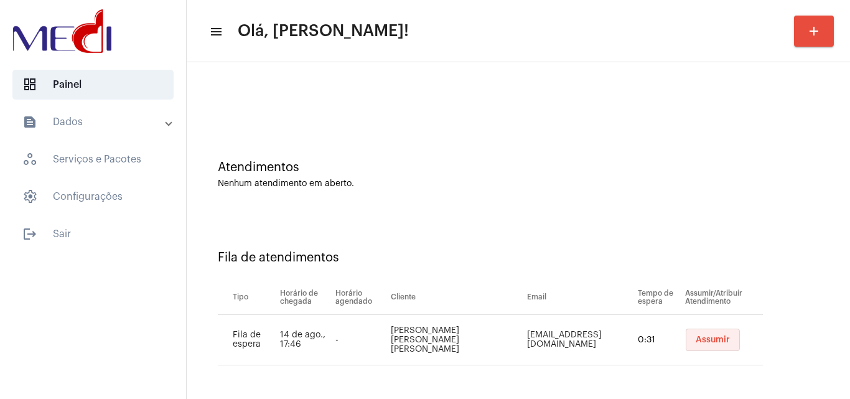
click at [710, 343] on span "Assumir" at bounding box center [713, 339] width 34 height 9
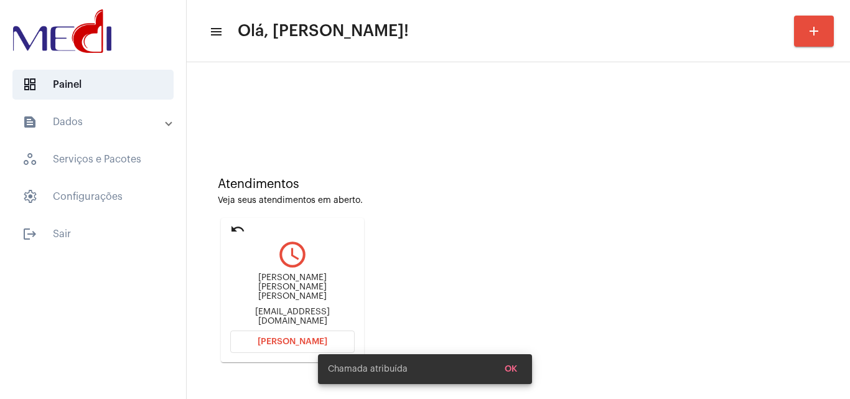
click at [291, 341] on span "[PERSON_NAME]" at bounding box center [293, 341] width 70 height 9
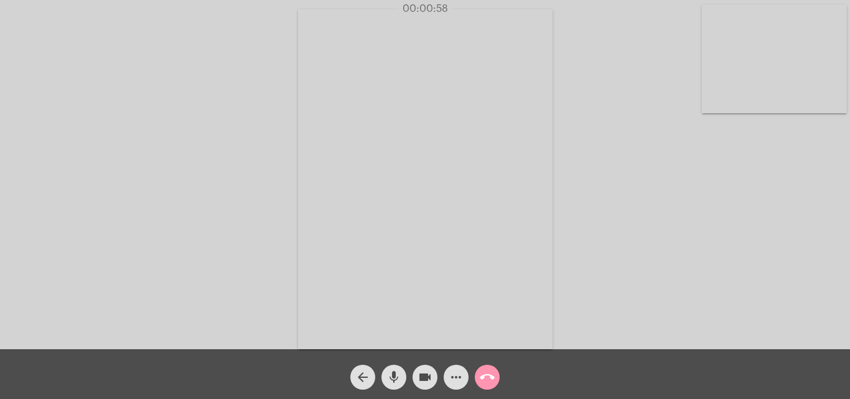
click at [486, 381] on mat-icon "call_end" at bounding box center [487, 377] width 15 height 15
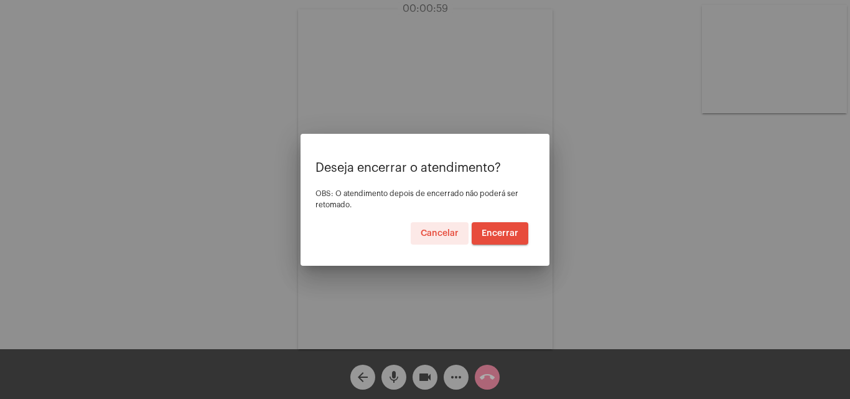
click at [497, 238] on button "Encerrar" at bounding box center [500, 233] width 57 height 22
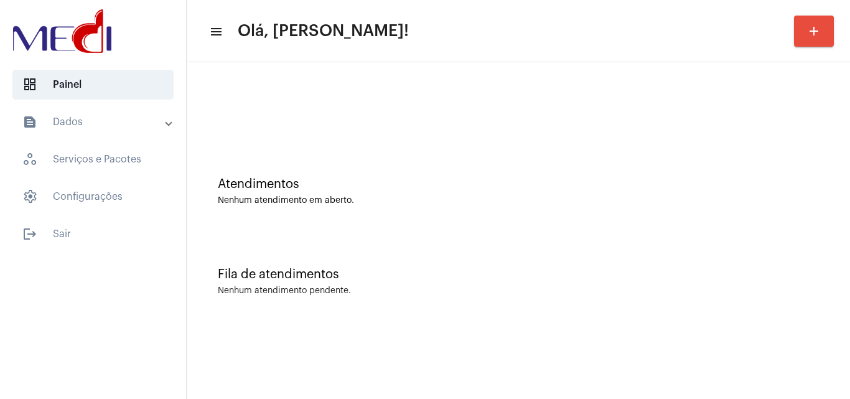
click at [791, 180] on div "Atendimentos" at bounding box center [518, 184] width 601 height 14
click at [849, 232] on div "Atendimentos Nenhum atendimento em aberto. Fila de atendimentos Nenhum atendime…" at bounding box center [518, 194] width 663 height 264
